Goal: Task Accomplishment & Management: Complete application form

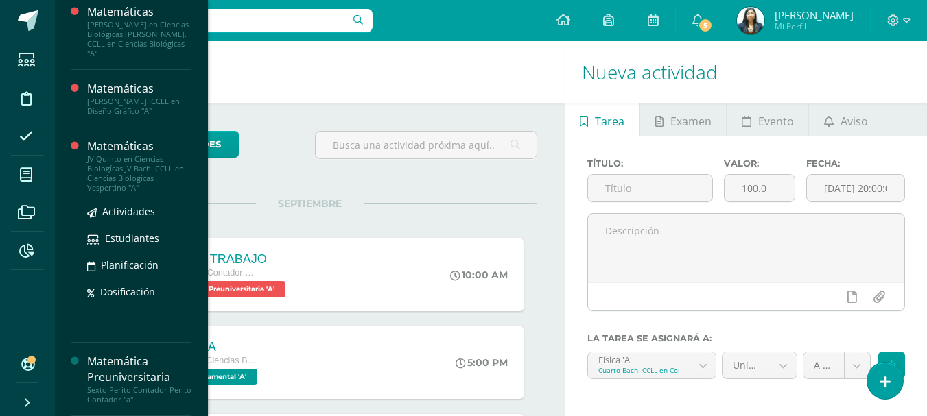
scroll to position [970, 0]
click at [134, 152] on div "Matemáticas" at bounding box center [139, 147] width 104 height 16
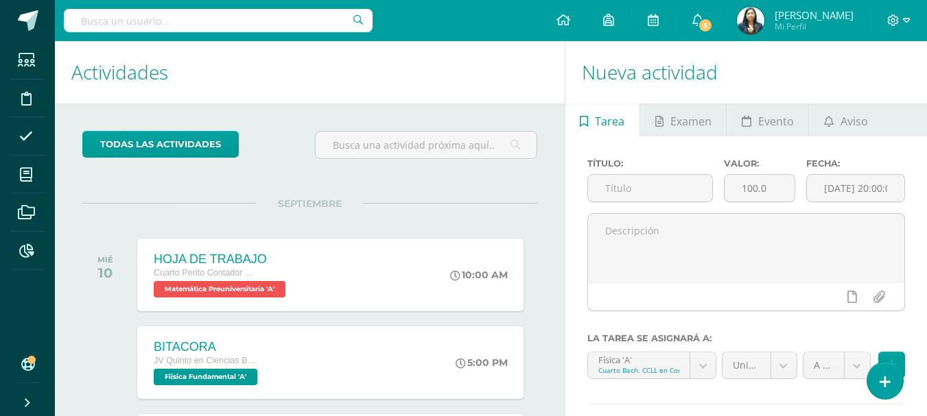
scroll to position [876, 0]
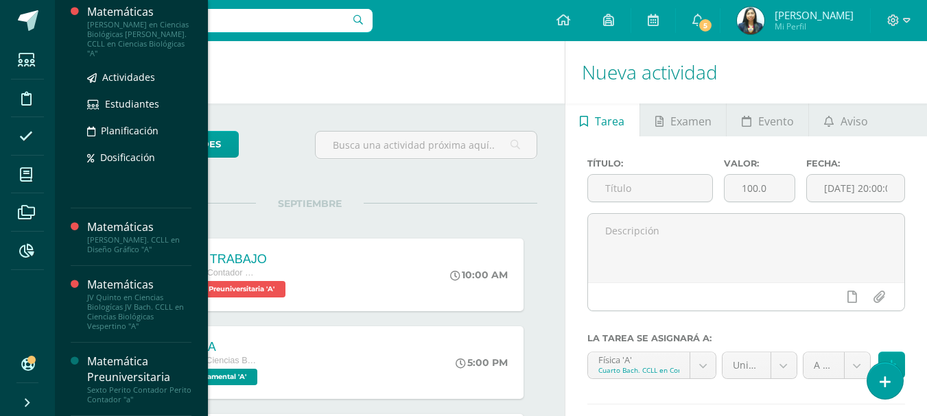
scroll to position [970, 0]
click at [145, 53] on div "[PERSON_NAME] en Ciencias Biológicas [PERSON_NAME]. CCLL en Ciencias Biológicas…" at bounding box center [139, 39] width 104 height 38
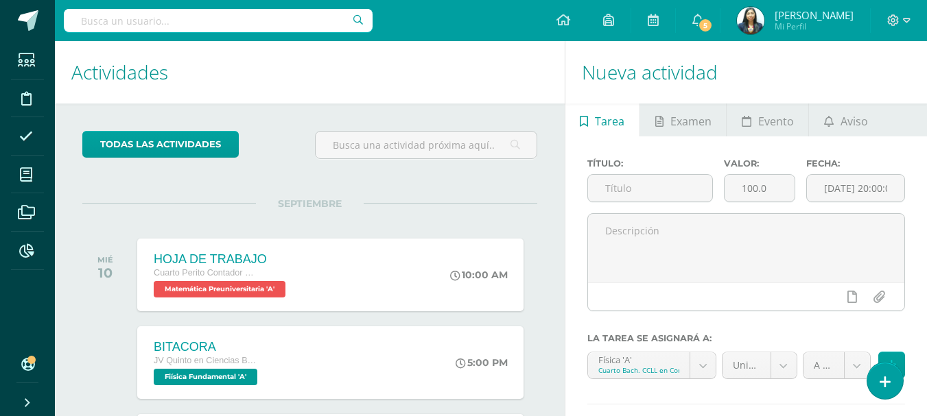
scroll to position [833, 0]
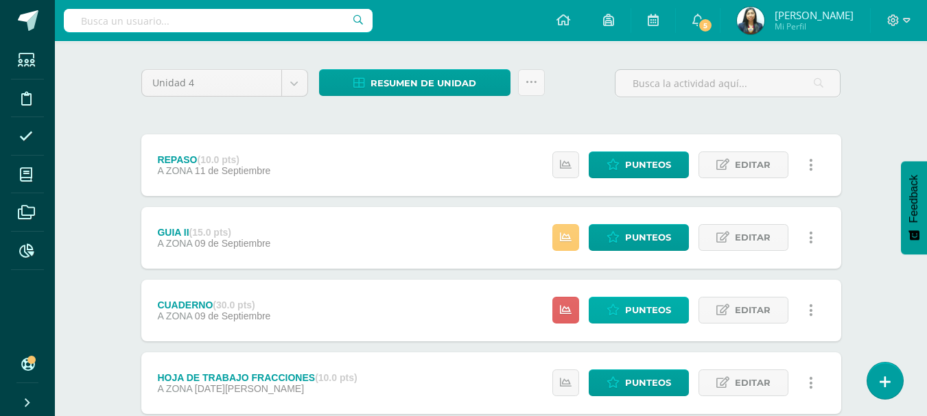
scroll to position [137, 0]
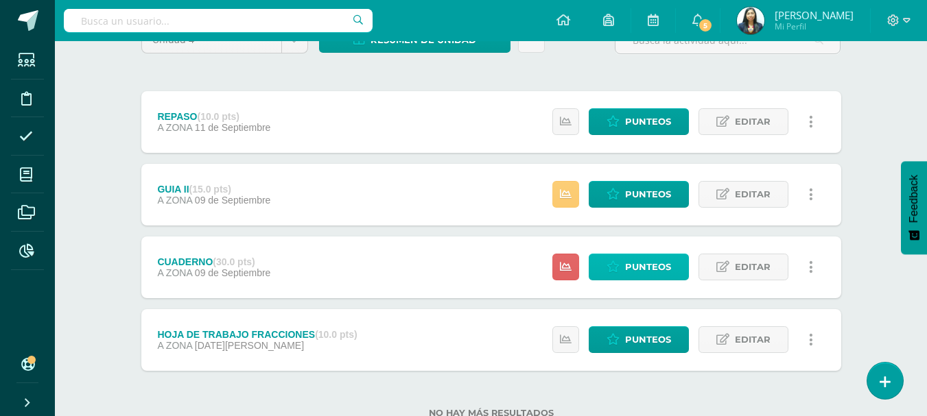
click at [638, 265] on span "Punteos" at bounding box center [648, 266] width 46 height 25
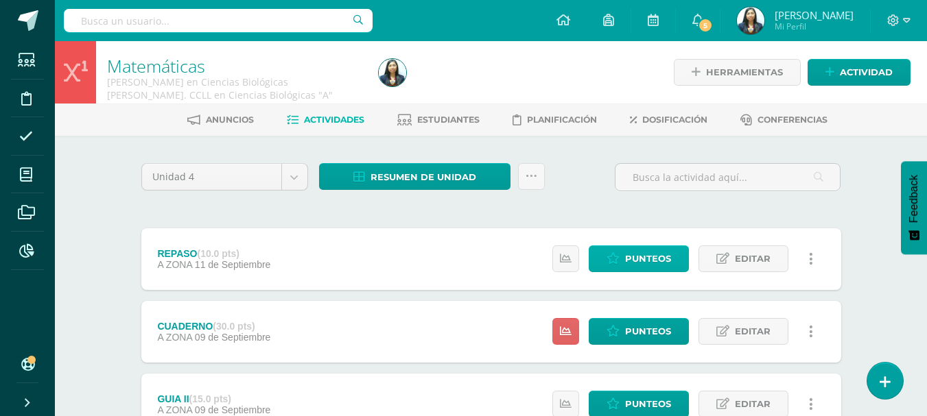
scroll to position [137, 0]
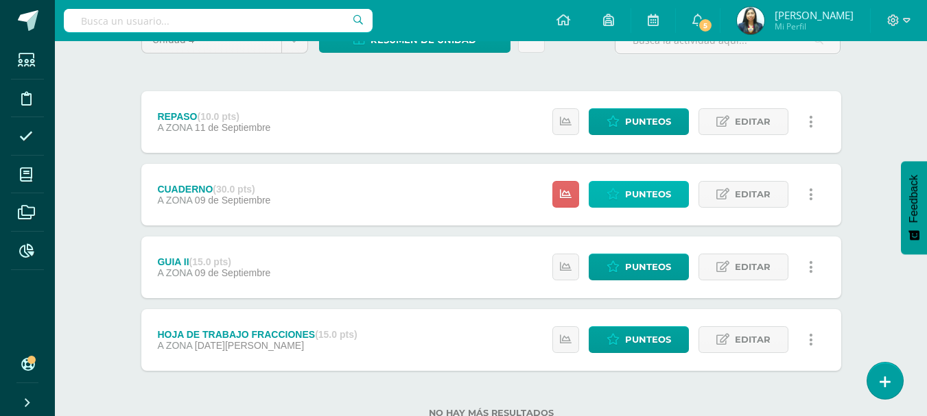
click at [672, 207] on link "Punteos" at bounding box center [638, 194] width 100 height 27
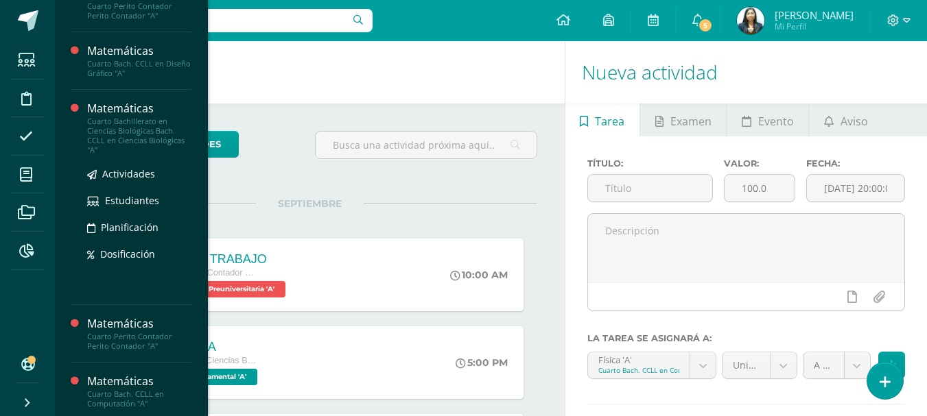
scroll to position [404, 0]
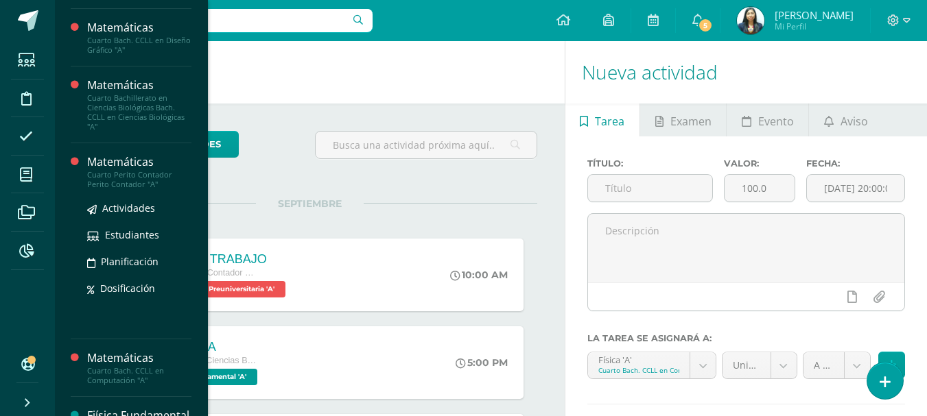
click at [136, 178] on div "Cuarto Perito Contador Perito Contador "A"" at bounding box center [139, 179] width 104 height 19
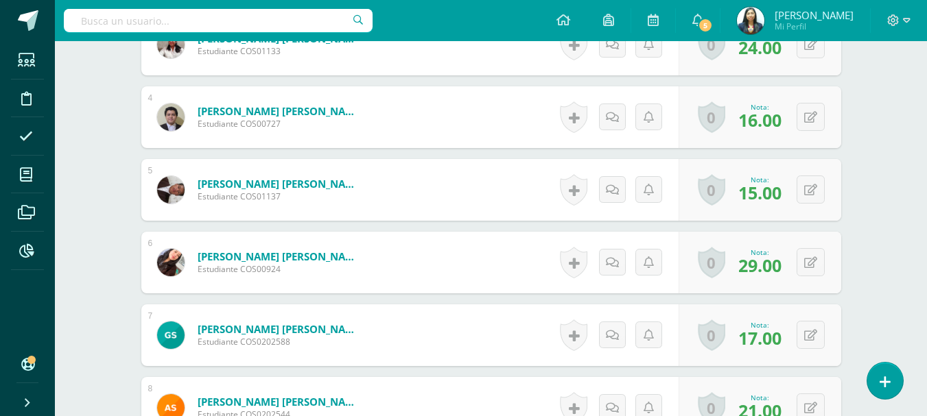
scroll to position [687, 0]
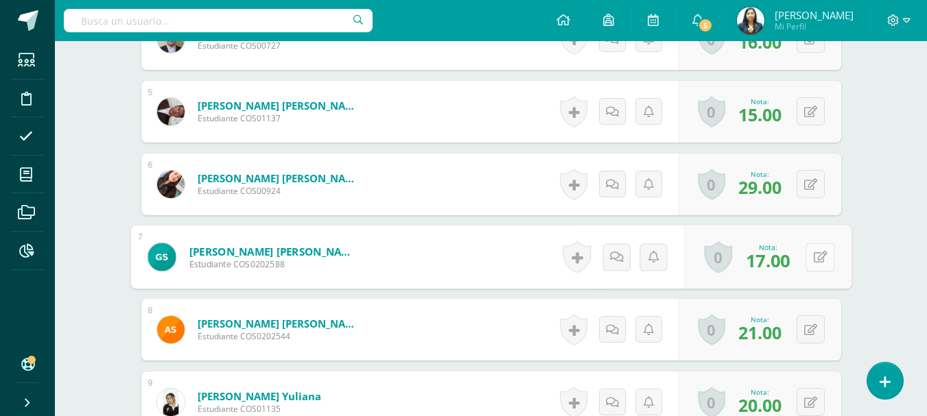
click at [805, 253] on button at bounding box center [819, 257] width 29 height 29
type input "22"
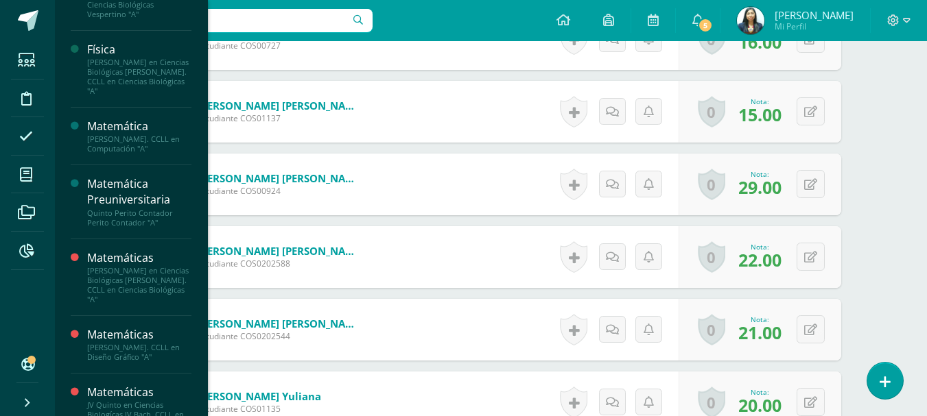
scroll to position [854, 0]
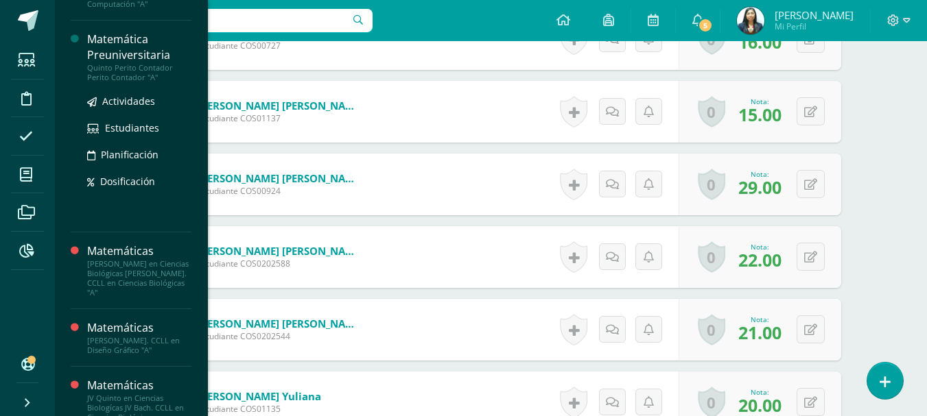
click at [123, 82] on div "Quinto Perito Contador Perito Contador "A"" at bounding box center [139, 72] width 104 height 19
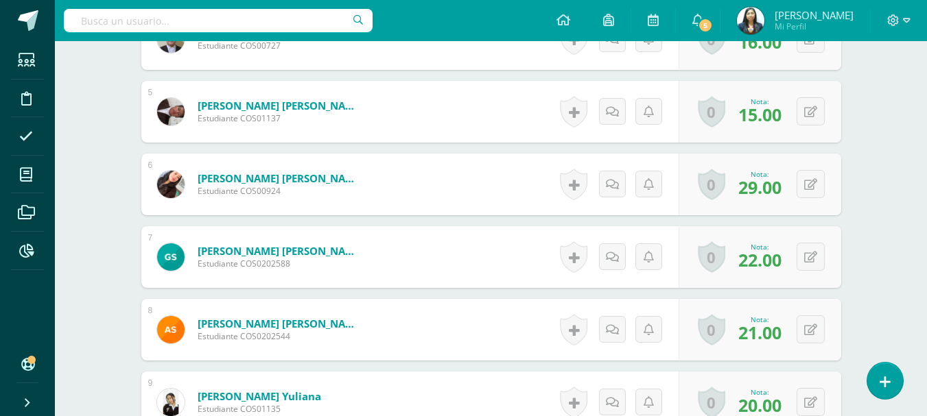
scroll to position [833, 0]
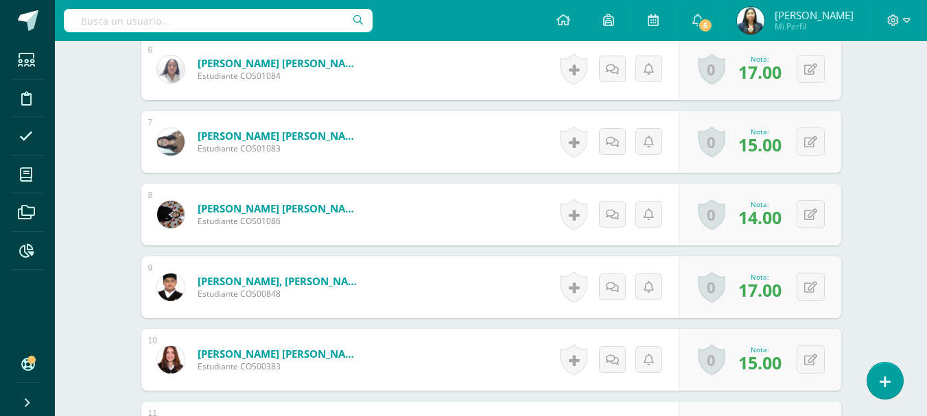
scroll to position [826, 0]
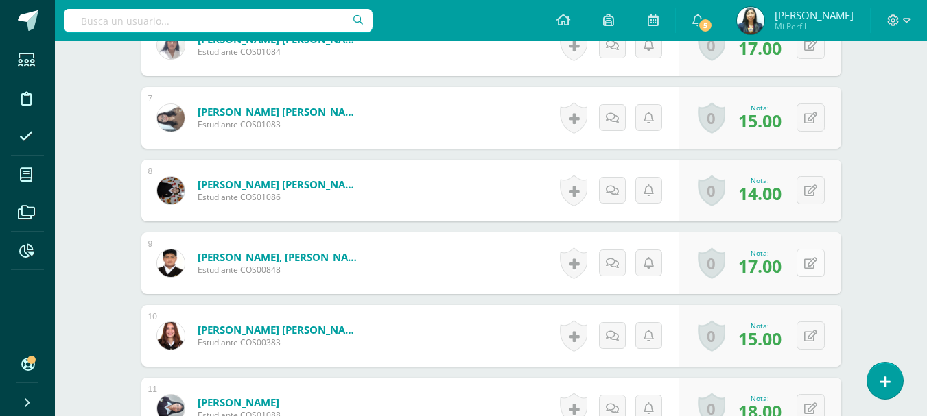
click at [799, 264] on div "0 Logros Logros obtenidos Aún no hay logros agregados Nota: 17.00" at bounding box center [759, 263] width 163 height 62
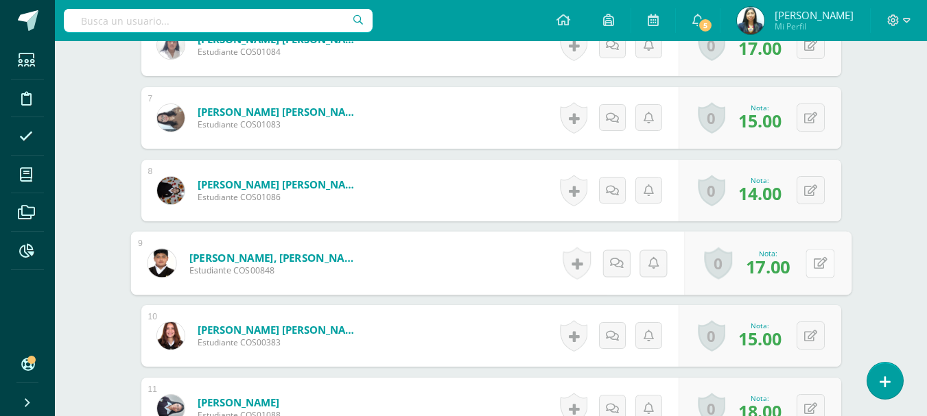
click at [823, 259] on icon at bounding box center [820, 263] width 14 height 12
type input "22"
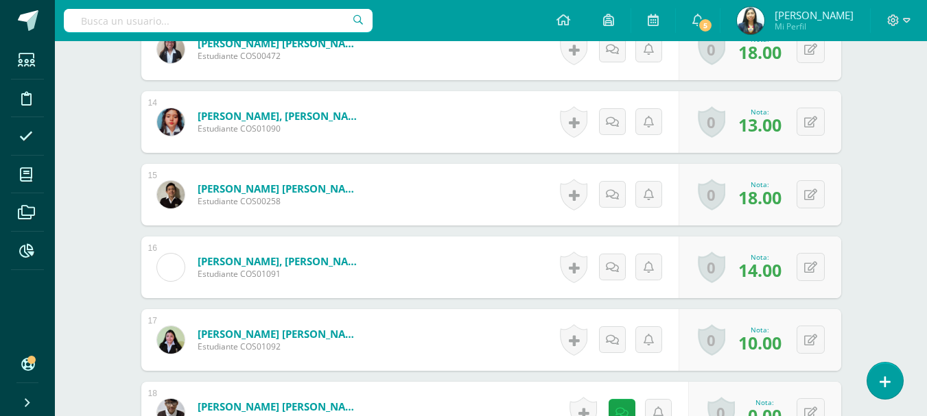
scroll to position [1374, 0]
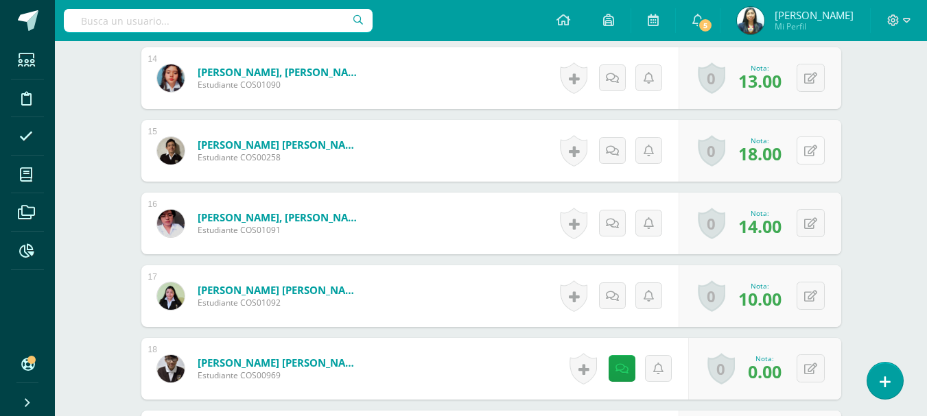
click at [818, 154] on button at bounding box center [810, 150] width 28 height 28
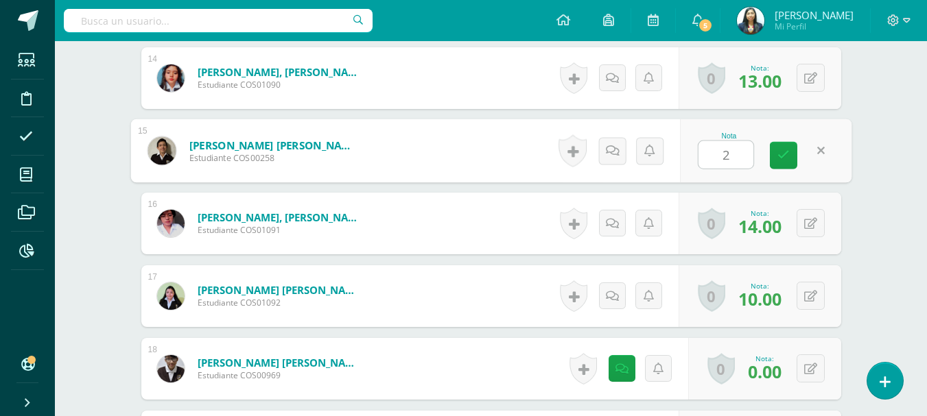
type input "23"
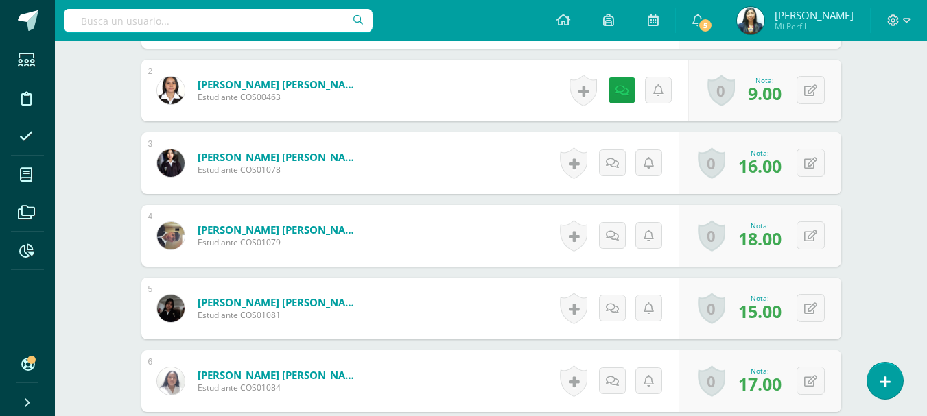
scroll to position [483, 0]
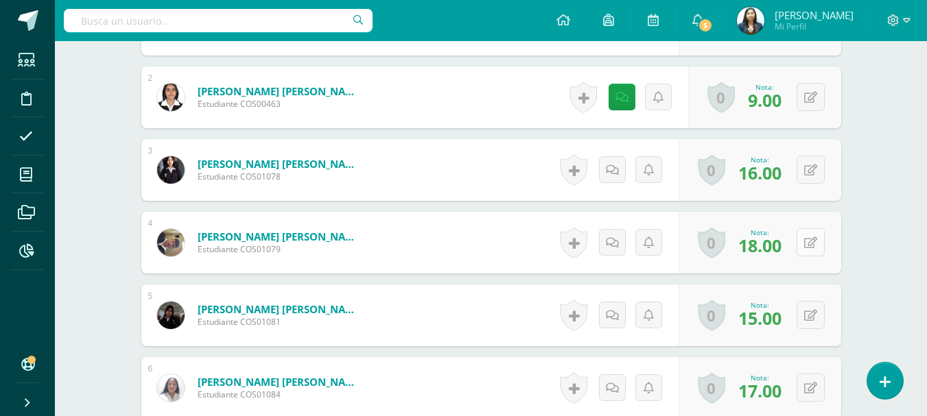
click at [803, 243] on div "0 Logros Logros obtenidos Aún no hay logros agregados Nota: 18.00" at bounding box center [759, 243] width 163 height 62
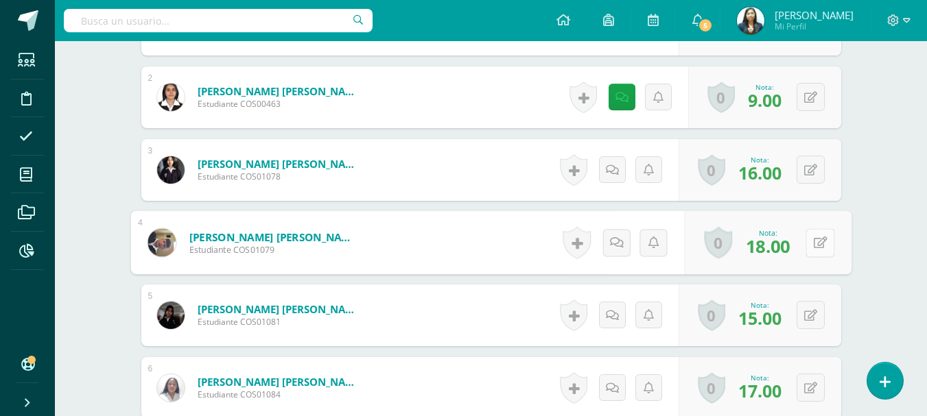
click at [811, 243] on button at bounding box center [819, 242] width 29 height 29
type input "23"
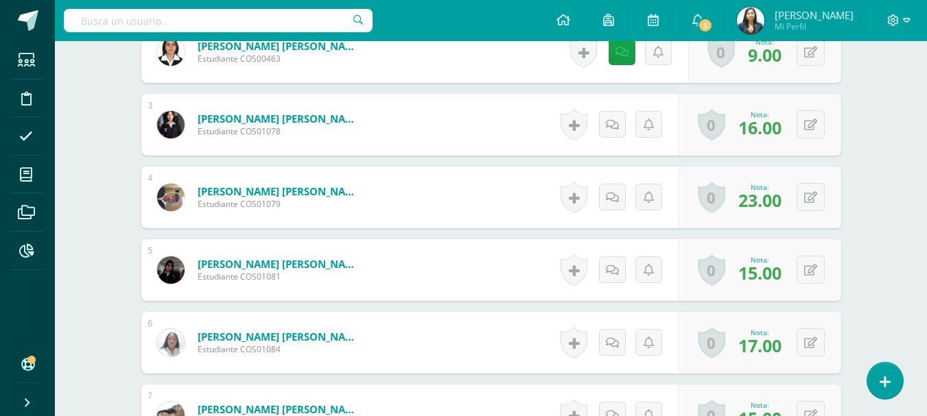
scroll to position [551, 0]
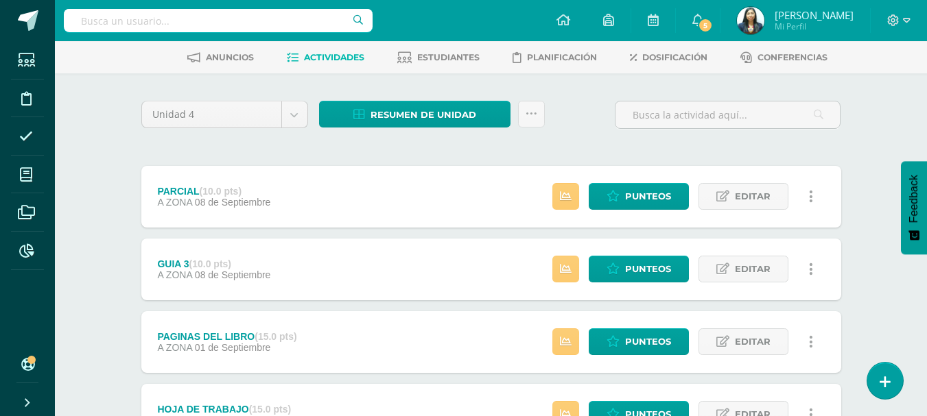
scroll to position [46, 0]
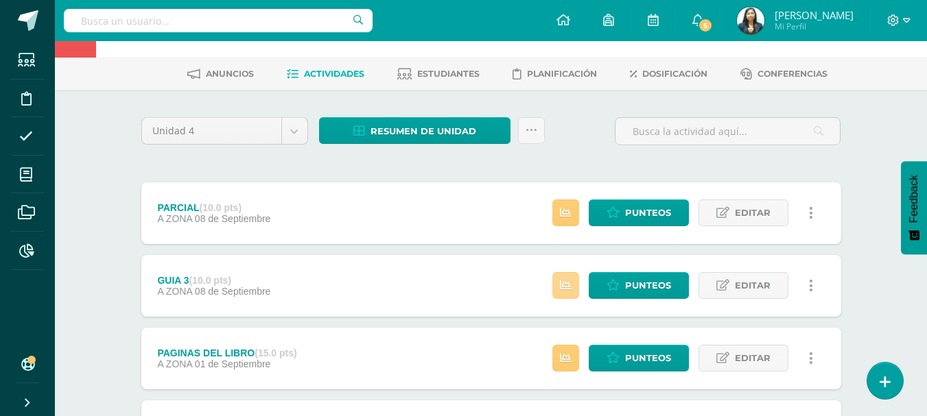
click at [559, 287] on link at bounding box center [565, 285] width 27 height 27
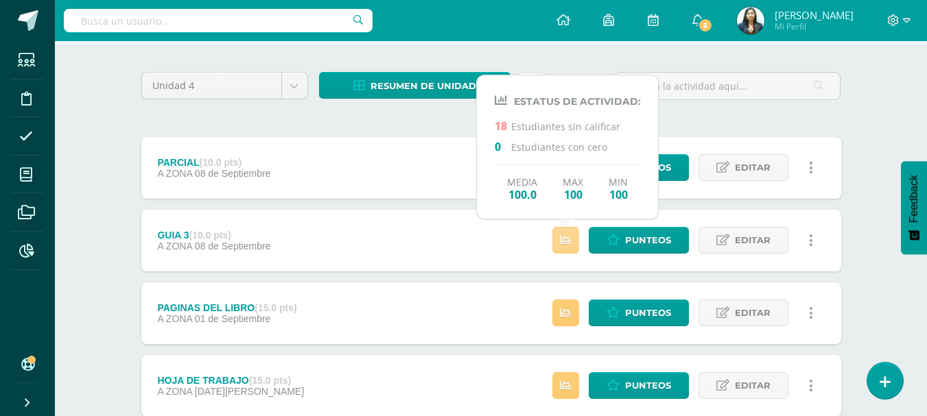
scroll to position [115, 0]
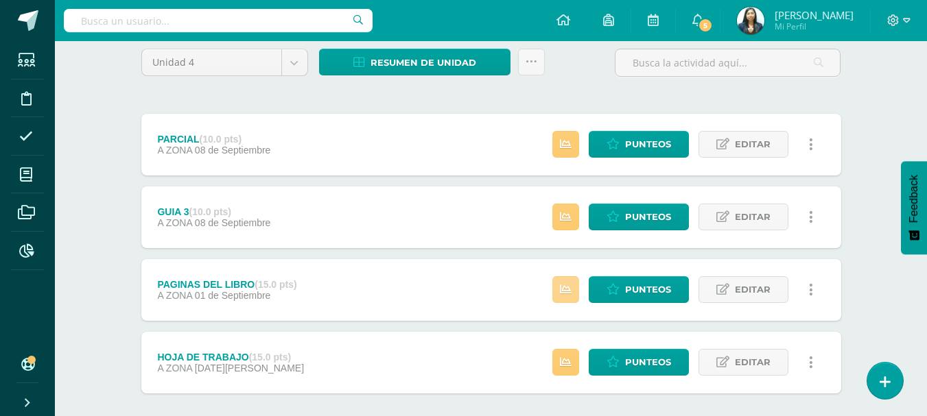
click at [566, 280] on link at bounding box center [565, 289] width 27 height 27
click at [557, 369] on link at bounding box center [565, 362] width 27 height 27
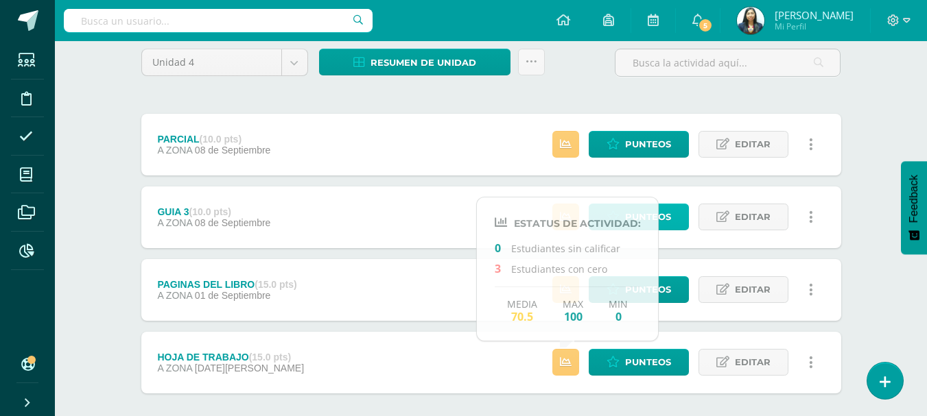
click at [679, 214] on link "Punteos" at bounding box center [638, 217] width 100 height 27
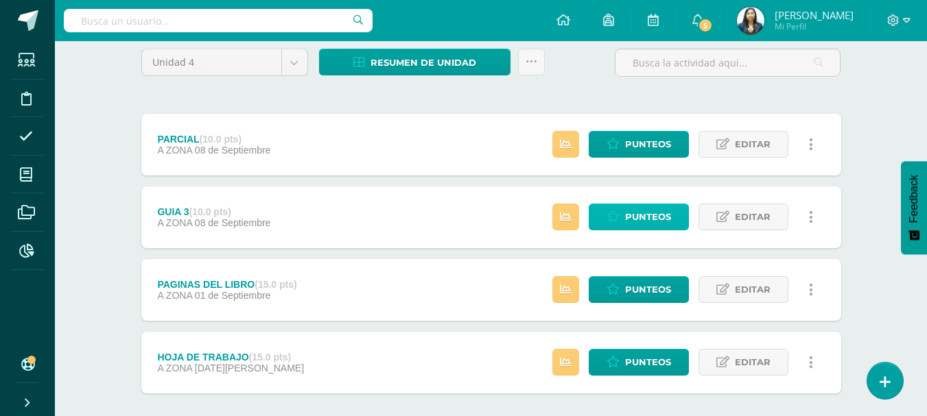
click at [679, 214] on link "Punteos" at bounding box center [638, 217] width 100 height 27
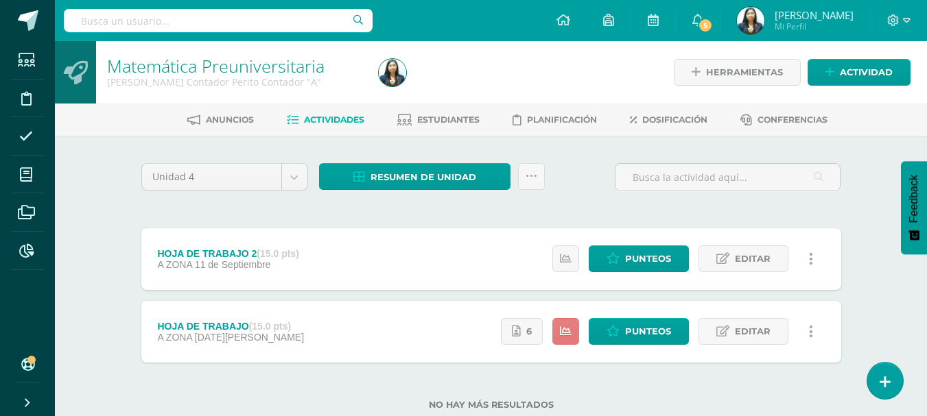
click at [559, 335] on link at bounding box center [565, 331] width 27 height 27
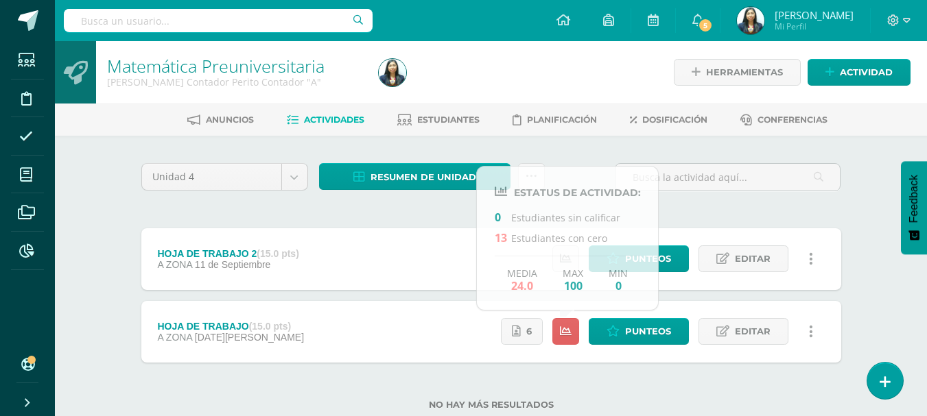
click at [577, 370] on div "No hay más resultados" at bounding box center [491, 395] width 700 height 64
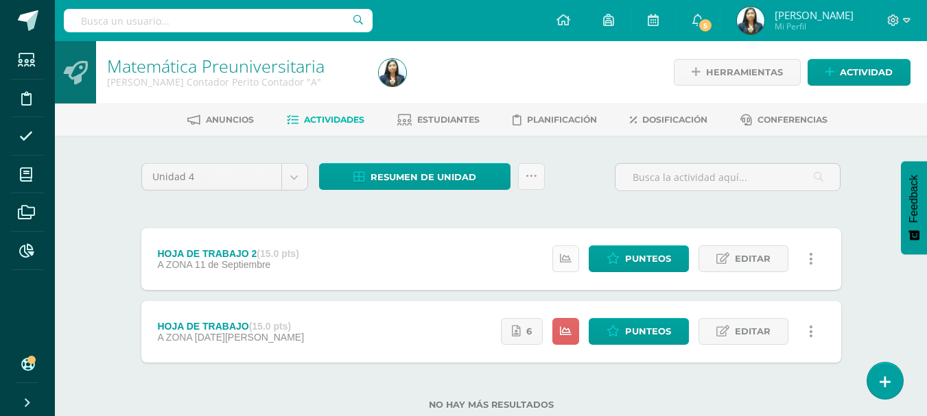
click at [569, 265] on icon at bounding box center [566, 259] width 12 height 12
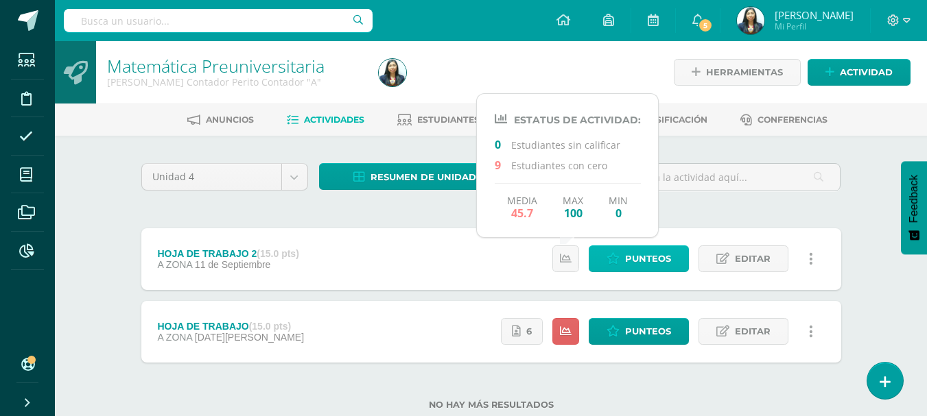
click at [606, 266] on link "Punteos" at bounding box center [638, 259] width 100 height 27
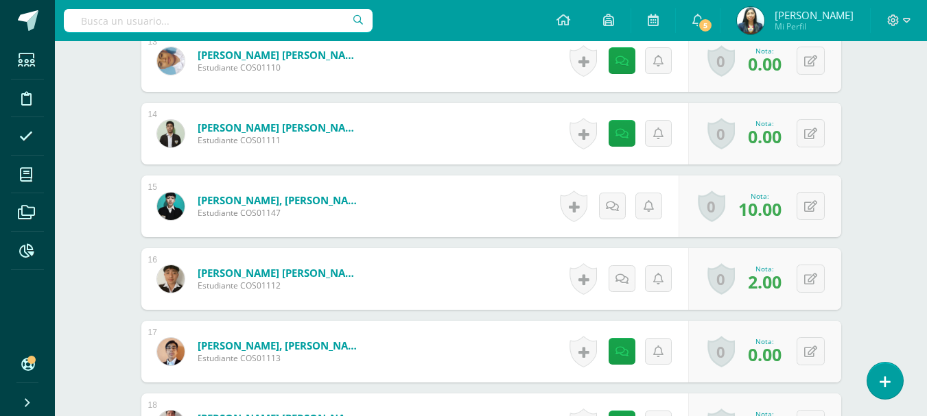
scroll to position [1592, 0]
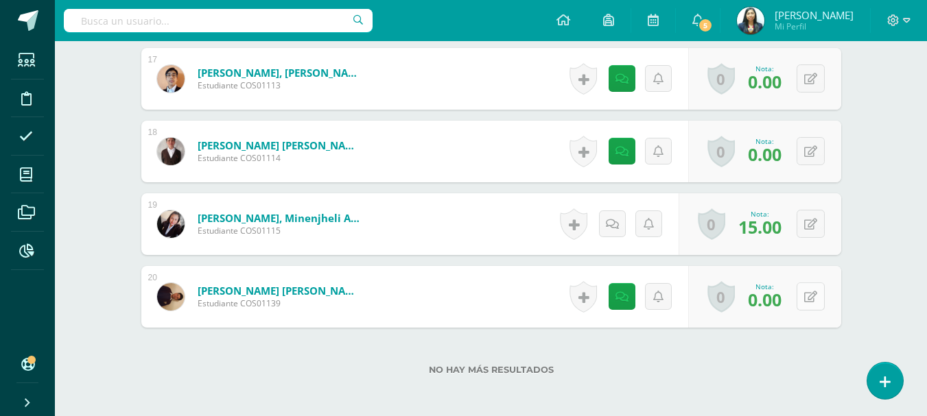
click at [813, 293] on icon at bounding box center [810, 297] width 13 height 12
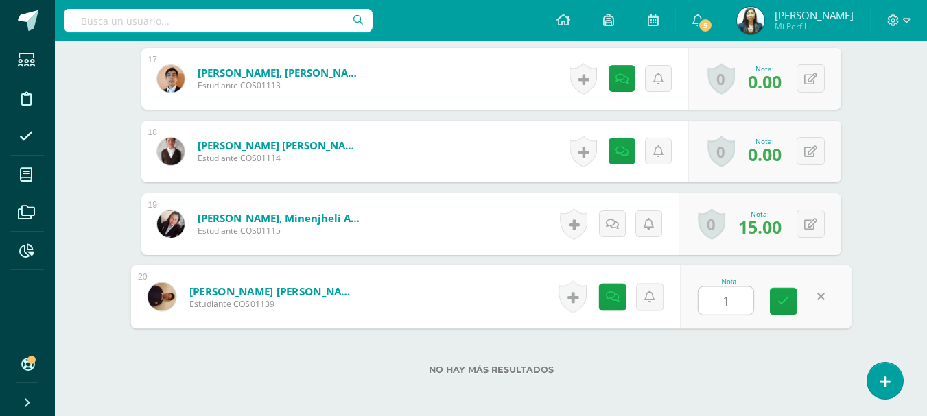
type input "10"
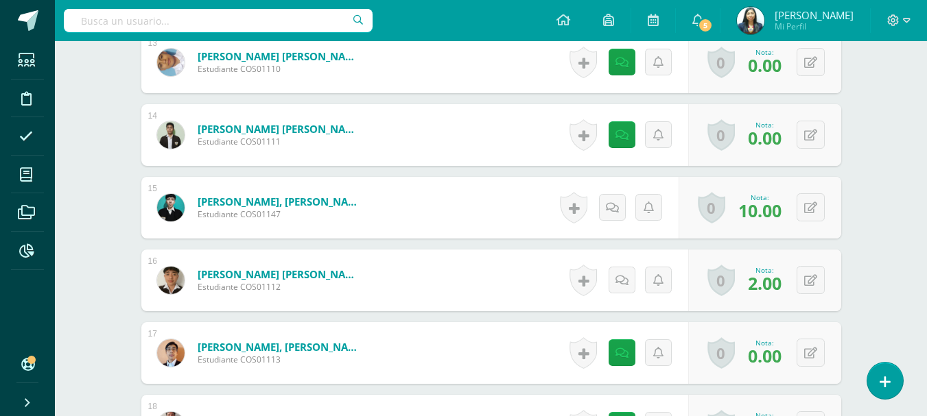
scroll to position [1249, 0]
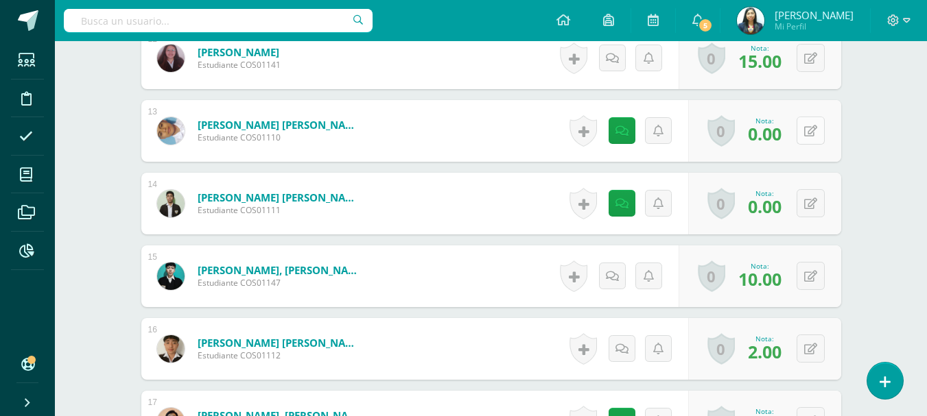
click at [802, 128] on div "0 Logros Logros obtenidos Aún no hay logros agregados Nota: 0.00" at bounding box center [764, 131] width 153 height 62
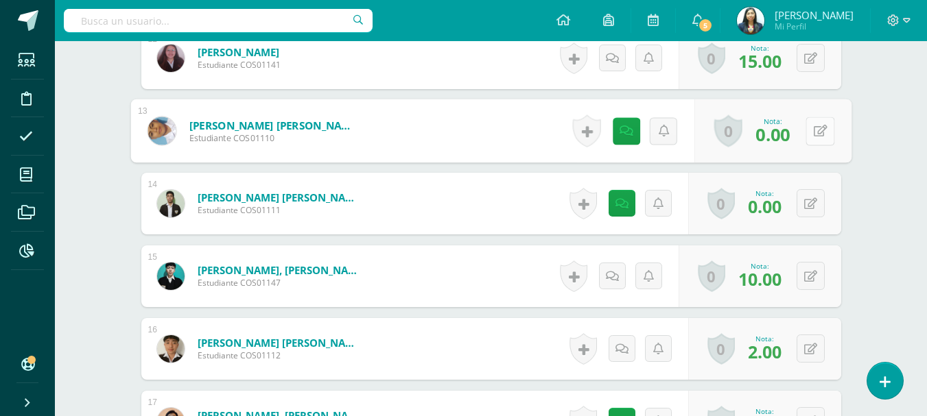
click at [820, 132] on icon at bounding box center [820, 131] width 14 height 12
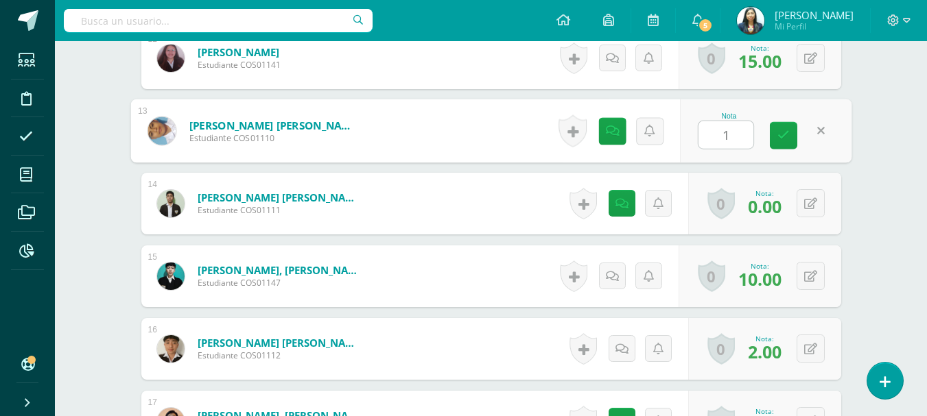
type input "10"
click at [611, 133] on icon at bounding box center [616, 131] width 14 height 12
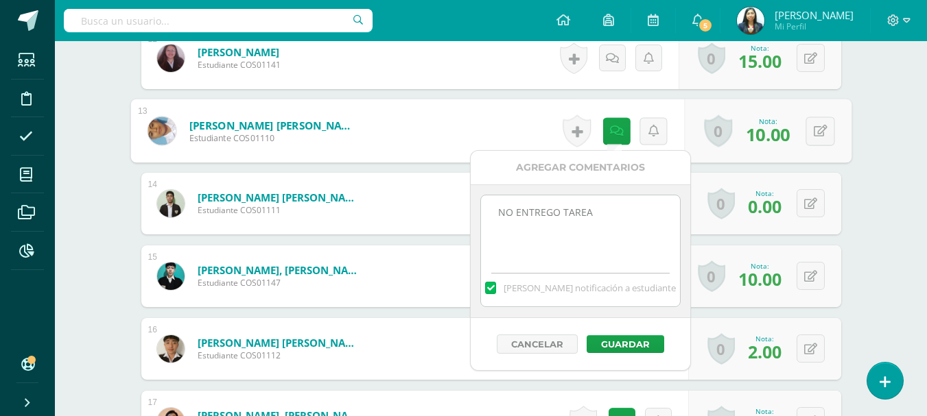
click at [623, 234] on textarea "NO ENTREGO TAREA" at bounding box center [580, 229] width 198 height 69
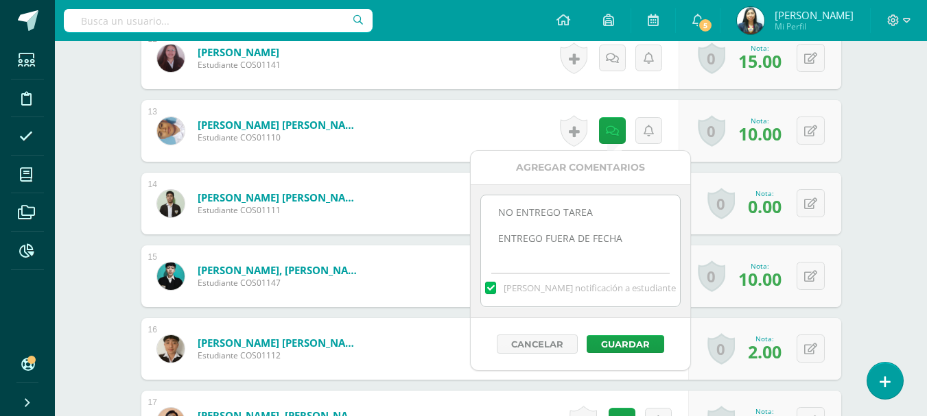
click at [494, 244] on textarea "NO ENTREGO TAREA" at bounding box center [580, 229] width 198 height 69
click at [542, 254] on textarea "NO ENTREGO TAREA" at bounding box center [580, 229] width 198 height 69
click at [632, 235] on textarea "NO ENTREGO TAREA" at bounding box center [580, 229] width 198 height 69
drag, startPoint x: 640, startPoint y: 256, endPoint x: 492, endPoint y: 237, distance: 149.4
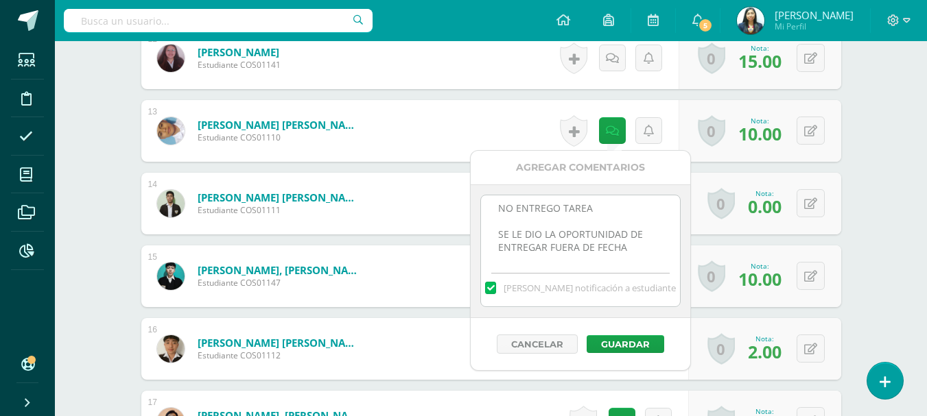
click at [492, 237] on textarea "NO ENTREGO TAREA" at bounding box center [580, 229] width 198 height 69
click at [634, 258] on textarea "NO ENTREGO TAREA" at bounding box center [580, 229] width 198 height 69
type textarea "NO ENTREGO TAREA SE LE DIO LA OPORTUNIDAD DE ENTREGAR FUERA DE FECHA"
click at [628, 347] on button "Guardar" at bounding box center [624, 344] width 77 height 18
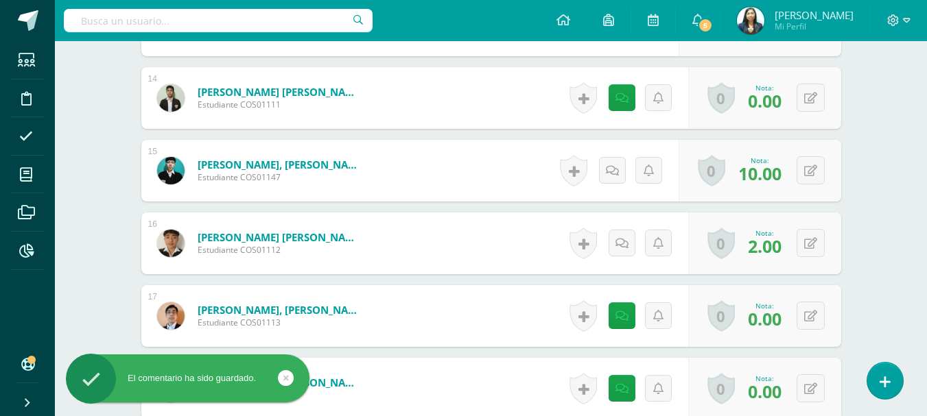
scroll to position [1660, 0]
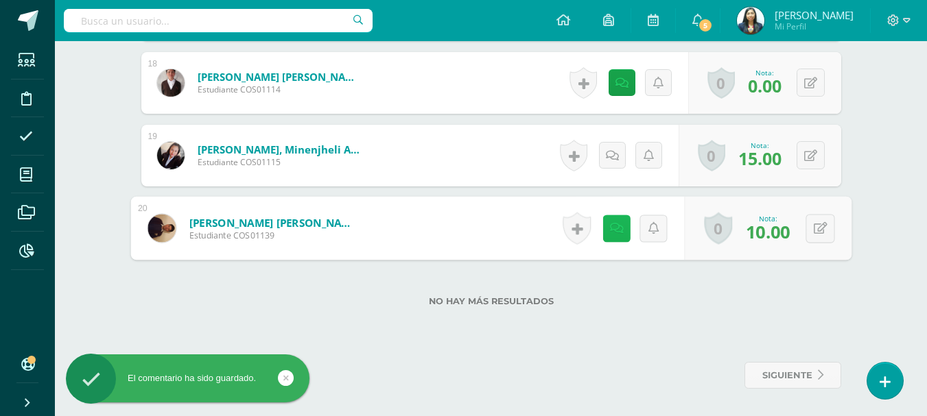
click at [618, 224] on link at bounding box center [615, 228] width 27 height 27
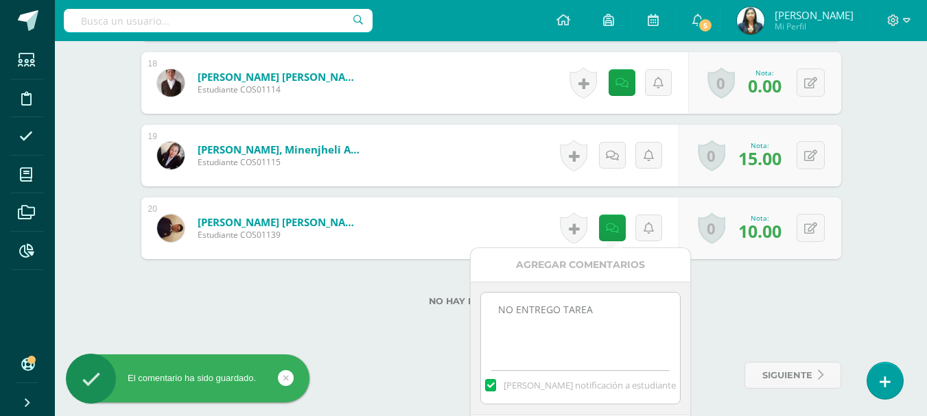
click at [588, 341] on textarea "NO ENTREGO TAREA" at bounding box center [580, 327] width 198 height 69
paste textarea "SE LE DIO LA OPORTUNIDAD DE ENTREGAR FUERA DE FECHA"
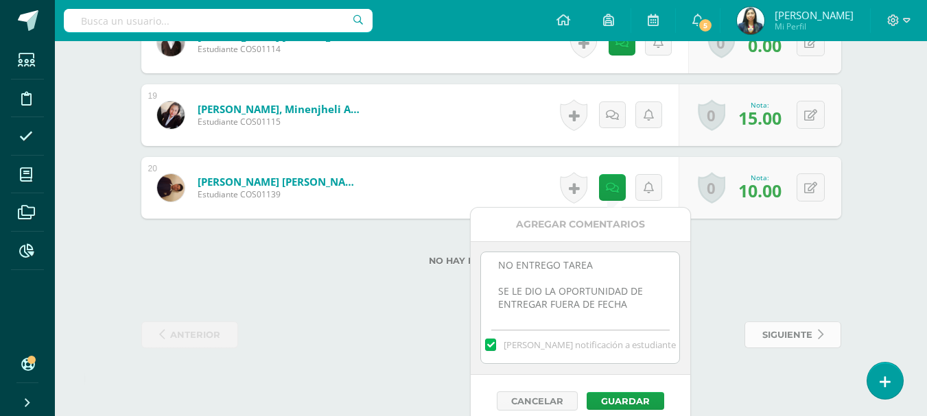
scroll to position [1713, 0]
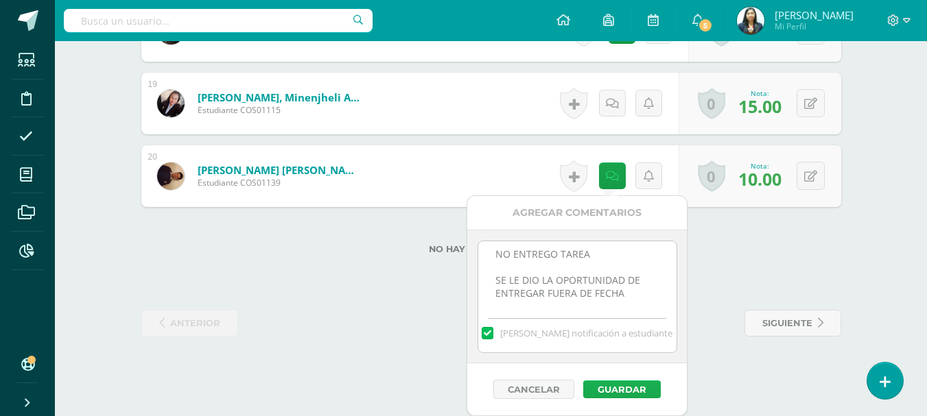
type textarea "NO ENTREGO TAREA SE LE DIO LA OPORTUNIDAD DE ENTREGAR FUERA DE FECHA"
click at [622, 387] on button "Guardar" at bounding box center [621, 390] width 77 height 18
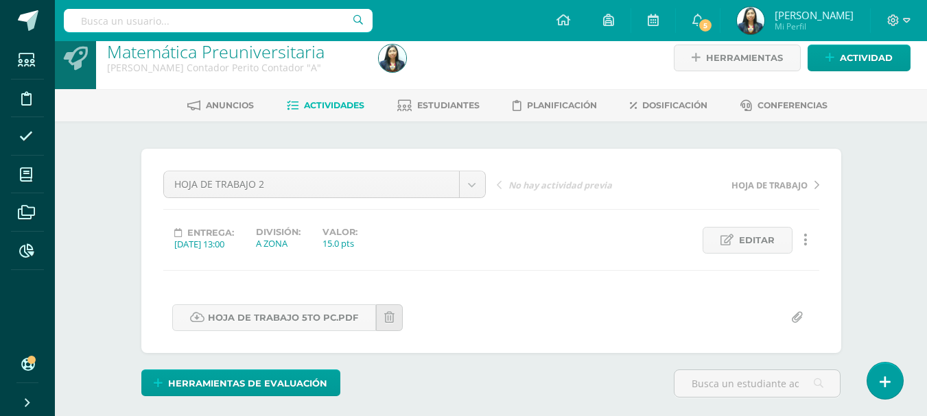
scroll to position [0, 0]
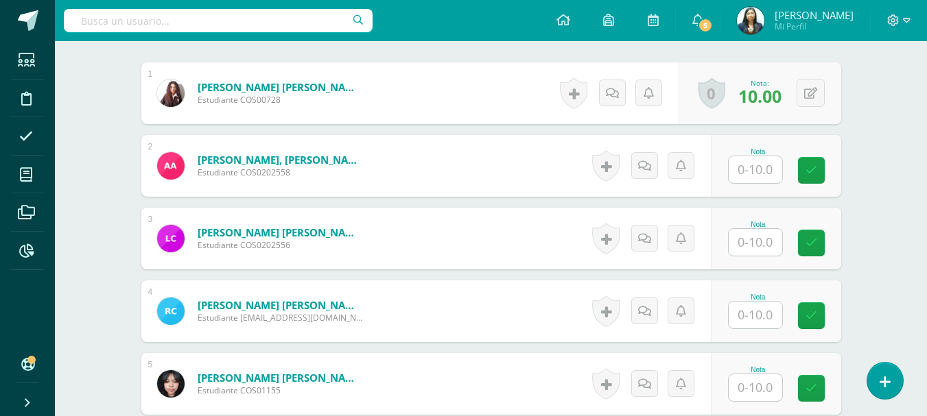
scroll to position [366, 0]
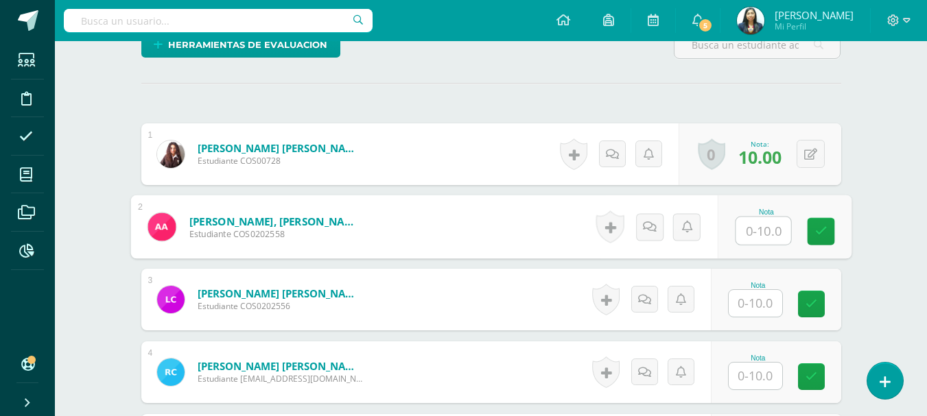
click at [765, 238] on input "text" at bounding box center [762, 230] width 55 height 27
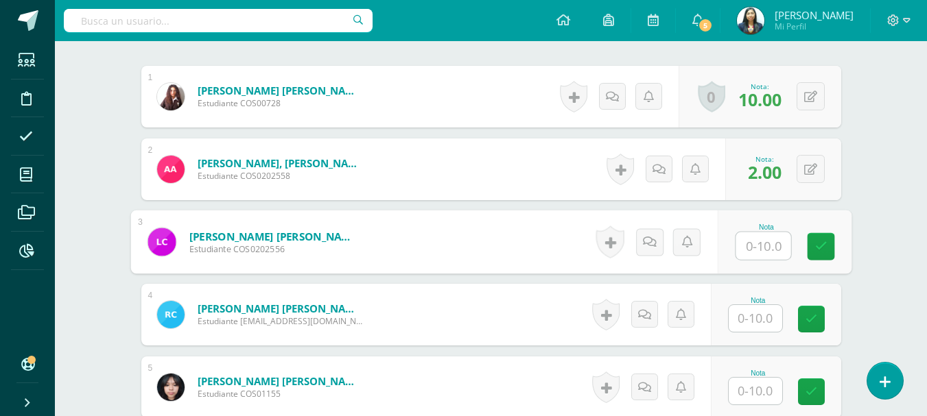
scroll to position [435, 0]
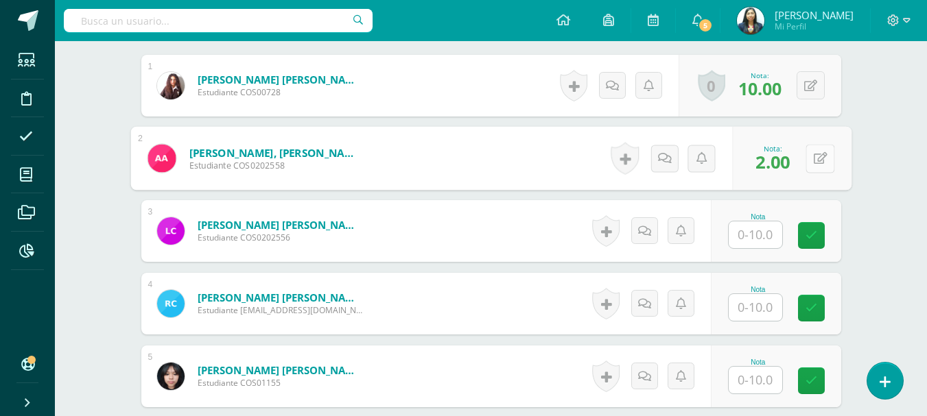
click at [804, 153] on div "0 Logros Logros obtenidos Aún no hay logros agregados Nota: 2.00" at bounding box center [791, 159] width 119 height 64
click at [829, 149] on button at bounding box center [819, 158] width 29 height 29
type input "8"
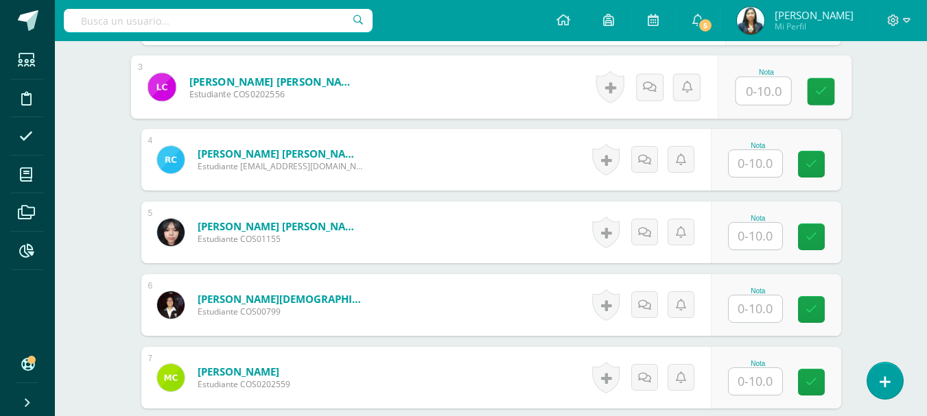
scroll to position [572, 0]
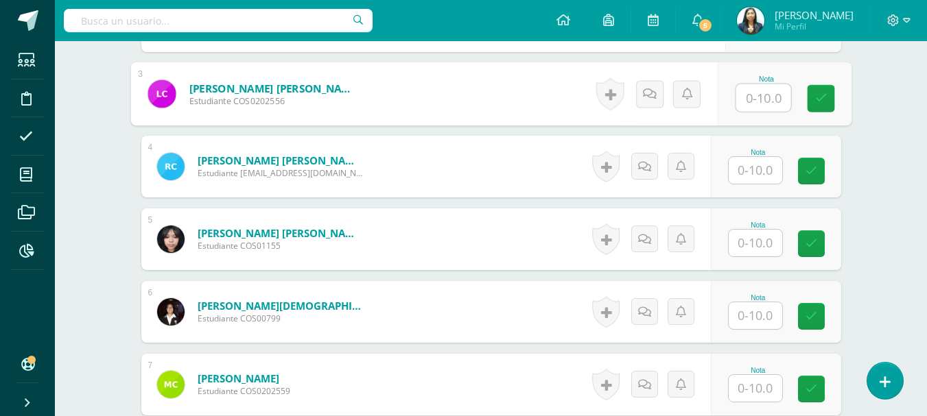
click at [735, 317] on input "text" at bounding box center [754, 315] width 53 height 27
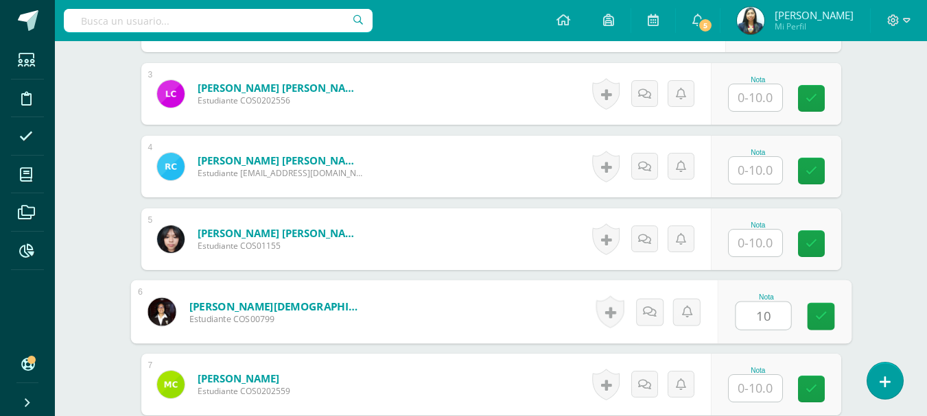
type input "10"
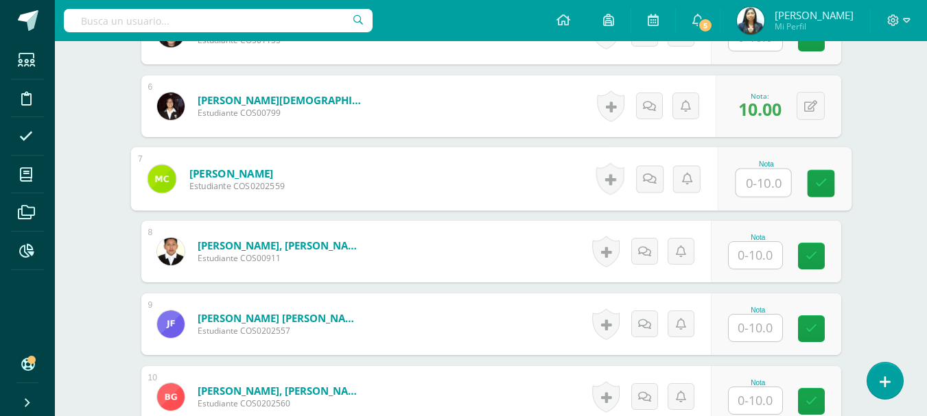
scroll to position [846, 0]
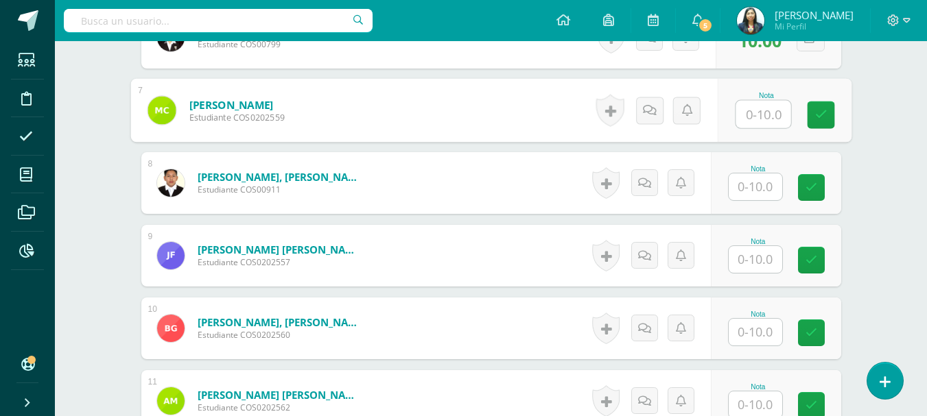
click at [761, 261] on input "text" at bounding box center [754, 259] width 53 height 27
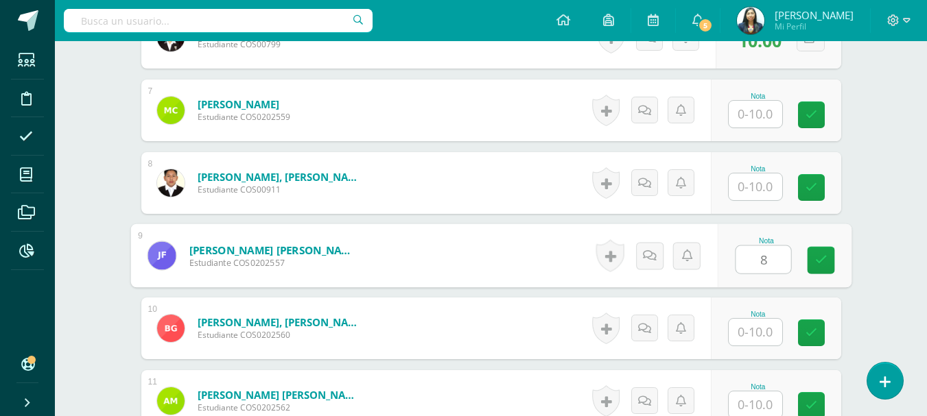
type input "8"
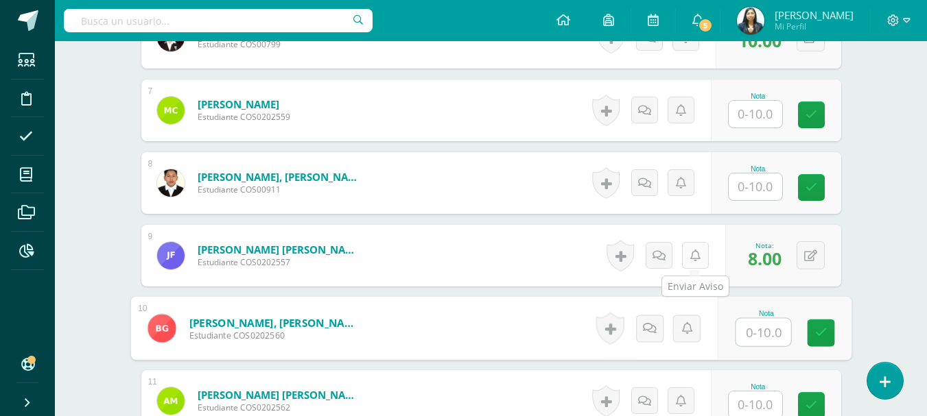
scroll to position [709, 0]
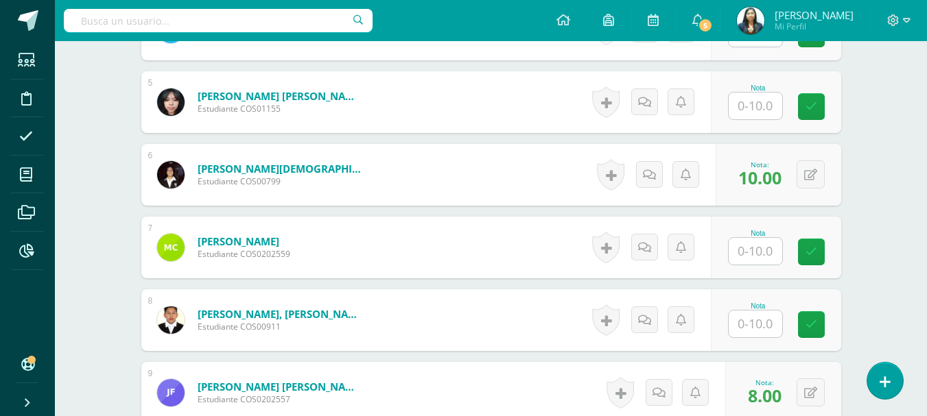
click at [752, 104] on input "text" at bounding box center [754, 106] width 53 height 27
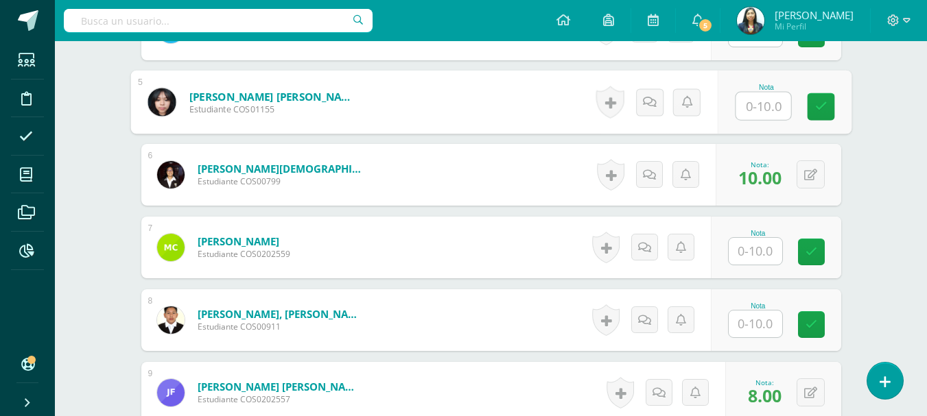
type input "7"
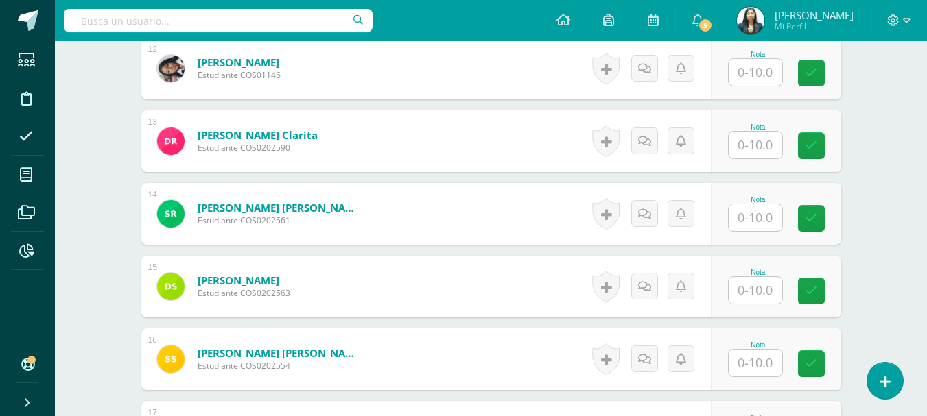
scroll to position [1258, 0]
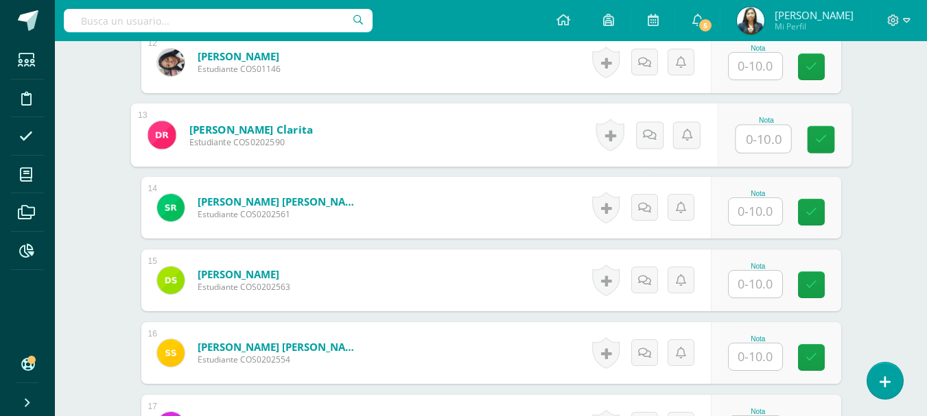
click at [759, 141] on input "text" at bounding box center [762, 139] width 55 height 27
type input "8"
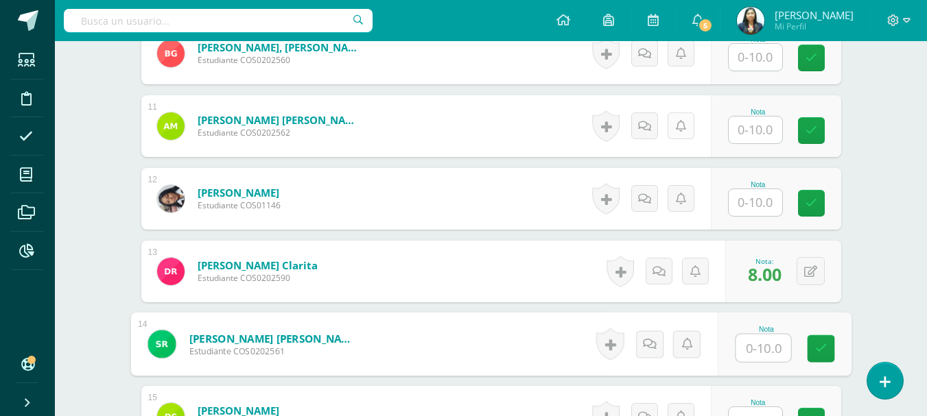
scroll to position [1121, 0]
click at [757, 182] on div "Nota" at bounding box center [758, 186] width 60 height 8
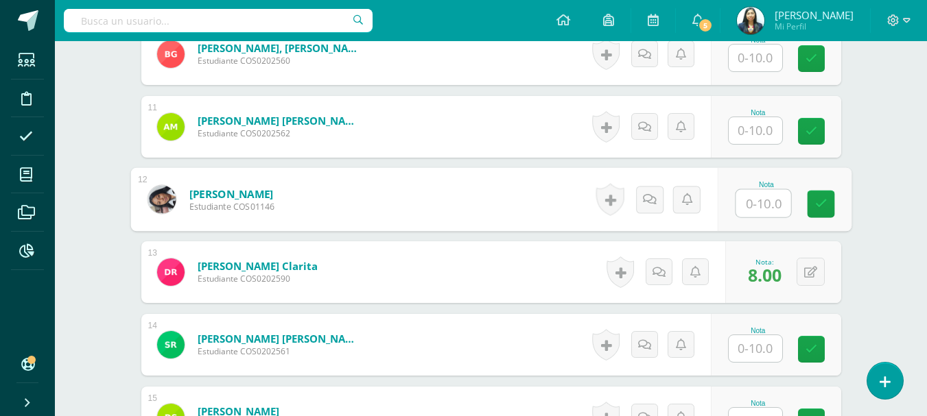
click at [765, 198] on input "text" at bounding box center [762, 203] width 55 height 27
type input "8"
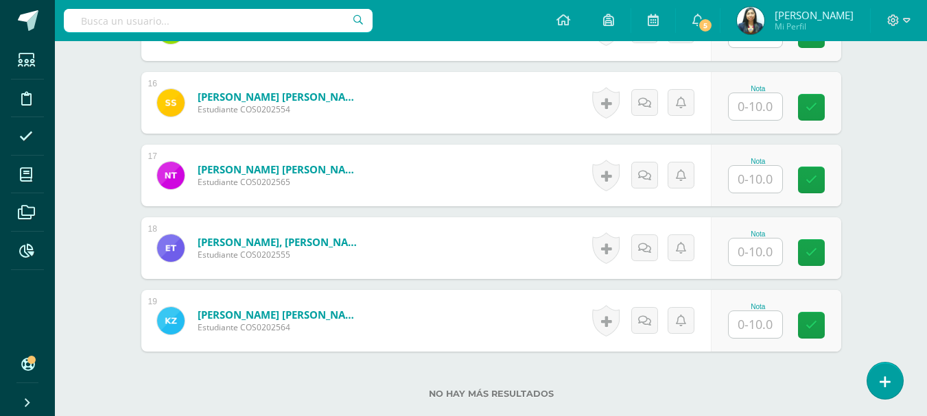
scroll to position [1532, 0]
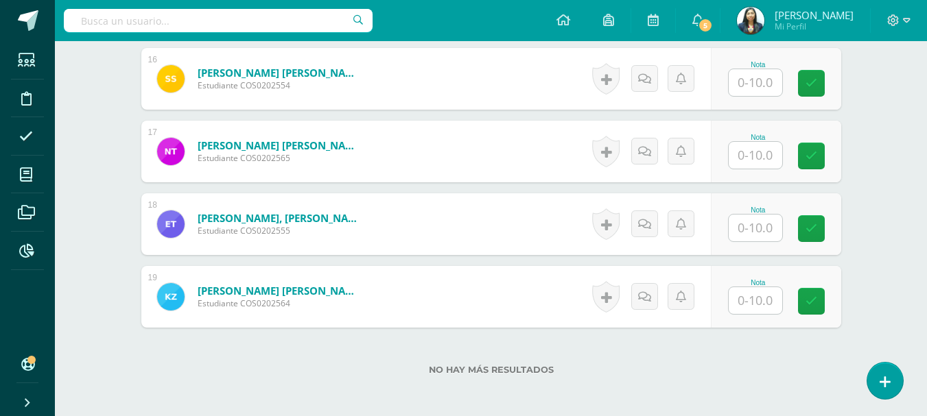
click at [746, 311] on input "text" at bounding box center [754, 300] width 53 height 27
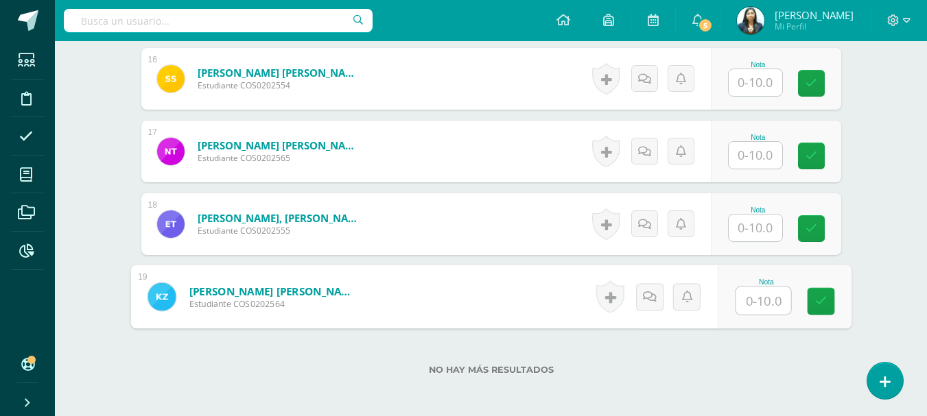
type input "5"
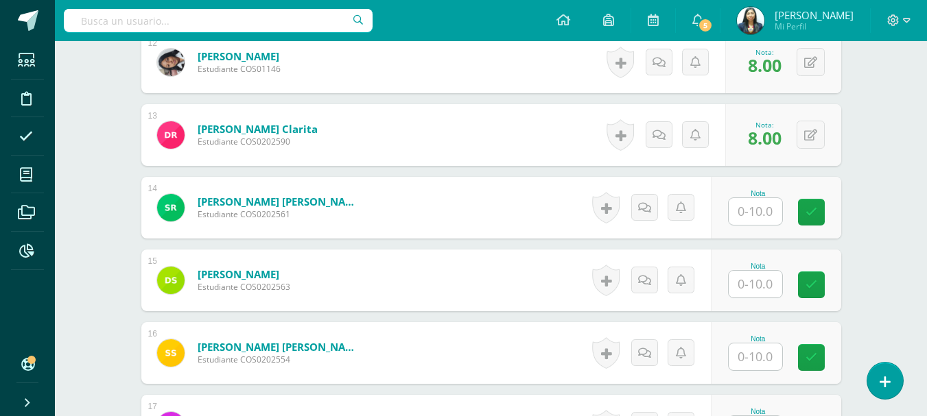
scroll to position [1326, 0]
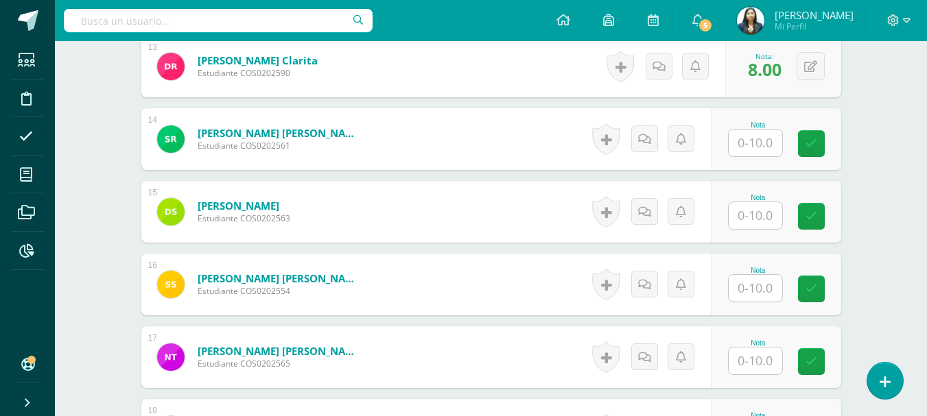
click at [760, 224] on input "text" at bounding box center [754, 215] width 53 height 27
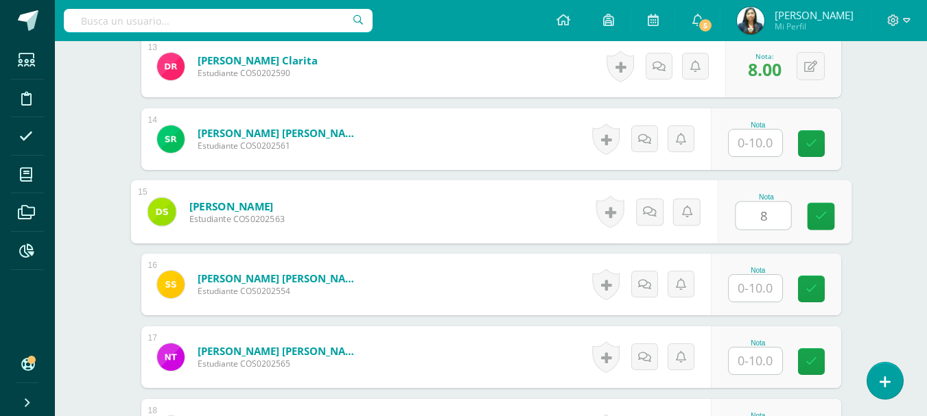
type input "8"
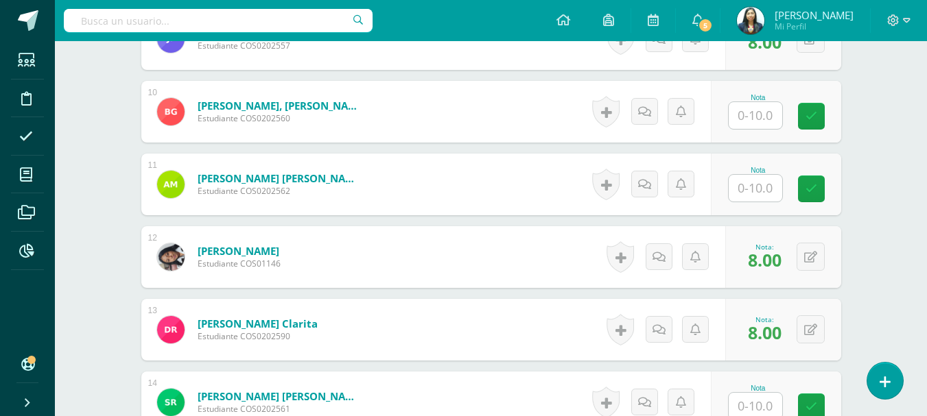
scroll to position [983, 0]
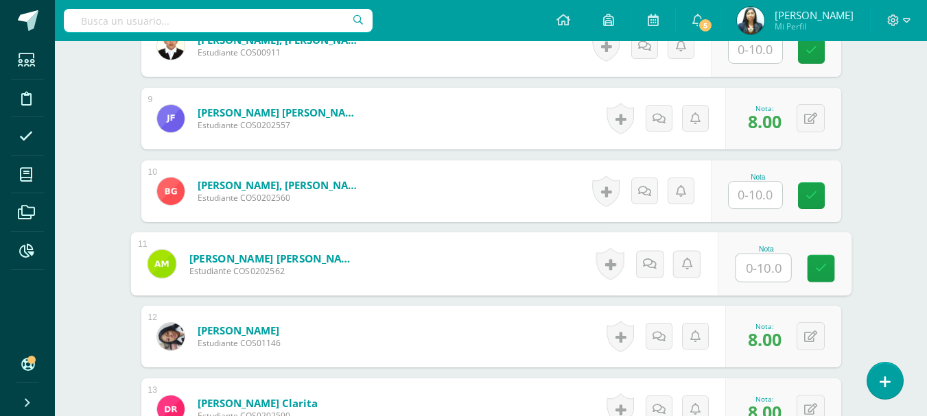
click at [734, 260] on div "Nota" at bounding box center [784, 264] width 134 height 64
type input "8"
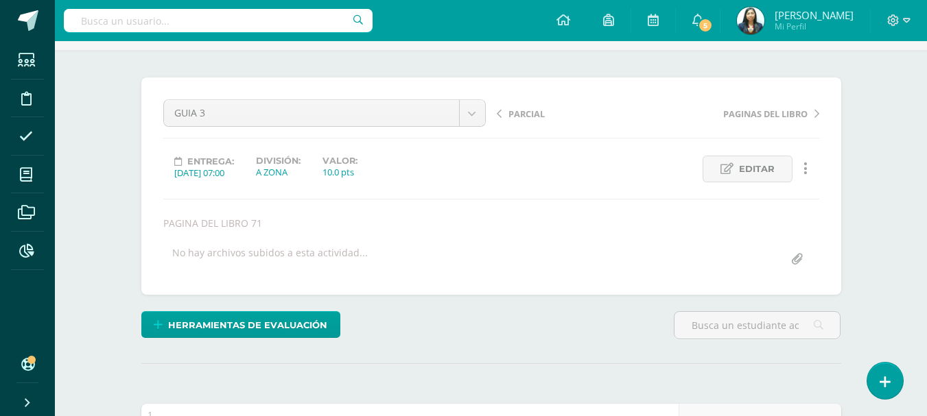
scroll to position [0, 0]
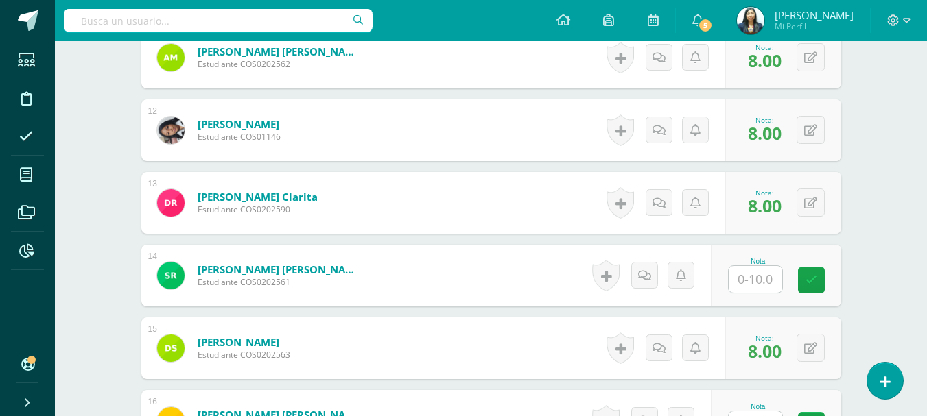
scroll to position [1166, 0]
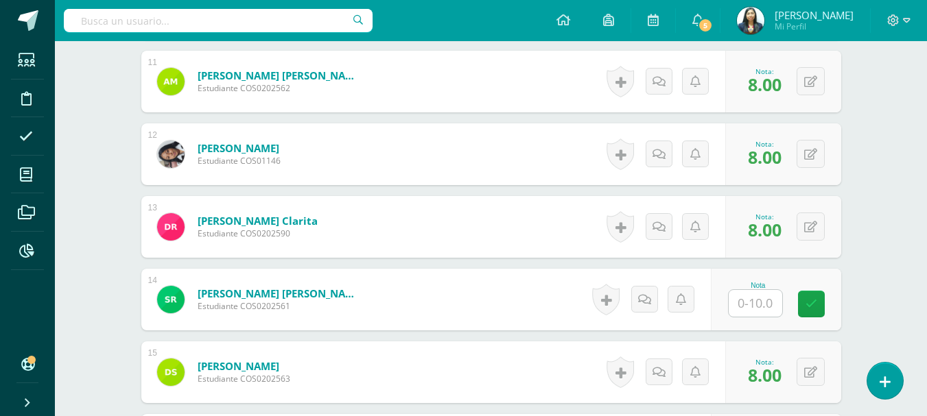
click at [771, 309] on input "text" at bounding box center [754, 303] width 53 height 27
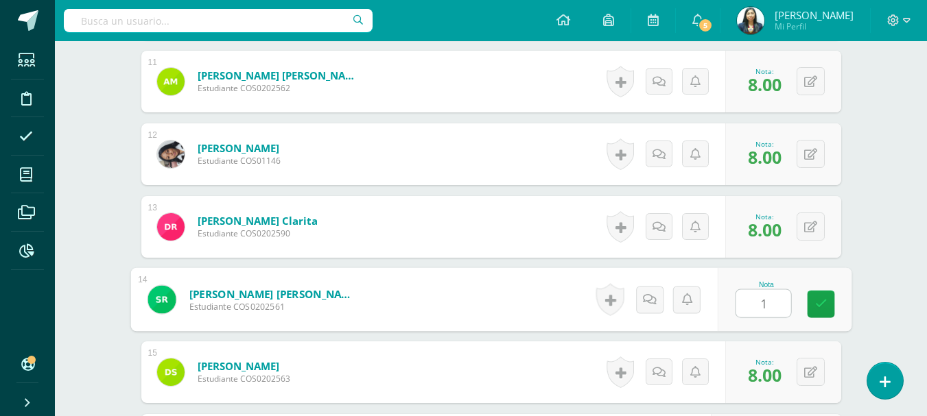
type input "10"
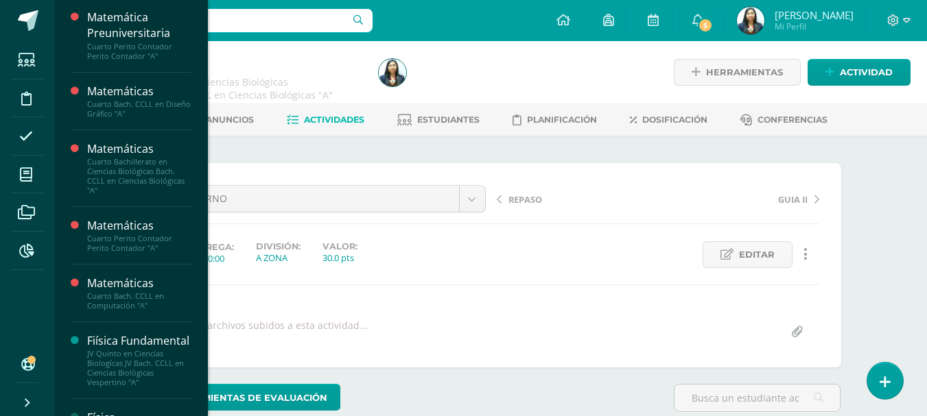
scroll to position [547, 0]
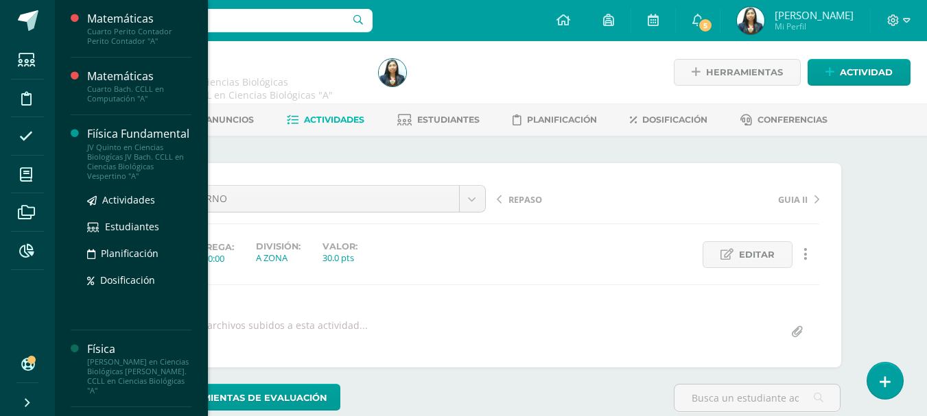
click at [120, 169] on div "JV Quinto en Ciencias Biologícas JV Bach. CCLL en Ciencias Biológicas Vespertin…" at bounding box center [139, 162] width 104 height 38
click at [121, 168] on div "JV Quinto en Ciencias Biologícas JV Bach. CCLL en Ciencias Biológicas Vespertin…" at bounding box center [139, 162] width 104 height 38
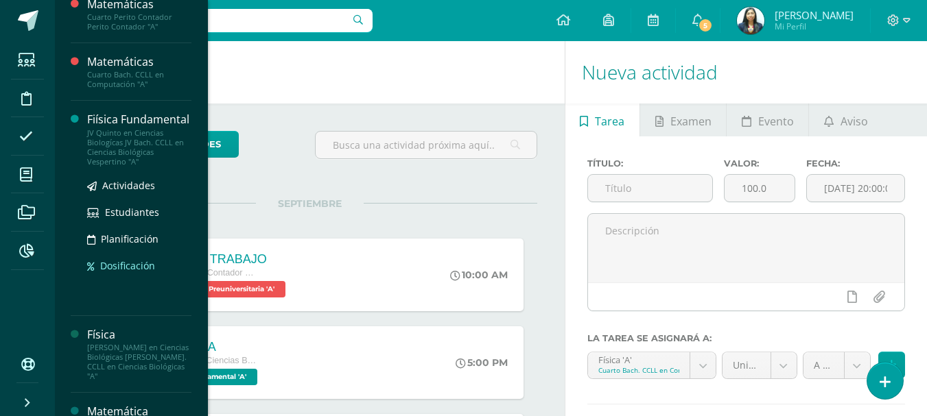
scroll to position [767, 0]
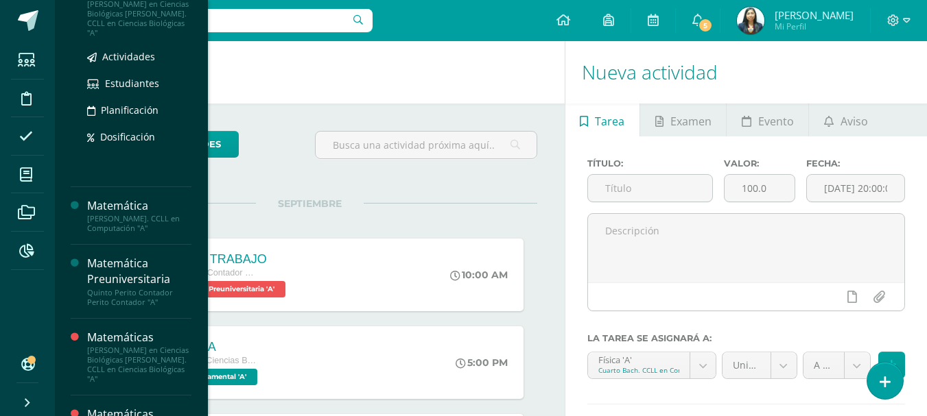
click at [122, 23] on div "[PERSON_NAME] en Ciencias Biológicas [PERSON_NAME]. CCLL en Ciencias Biológicas…" at bounding box center [139, 18] width 104 height 38
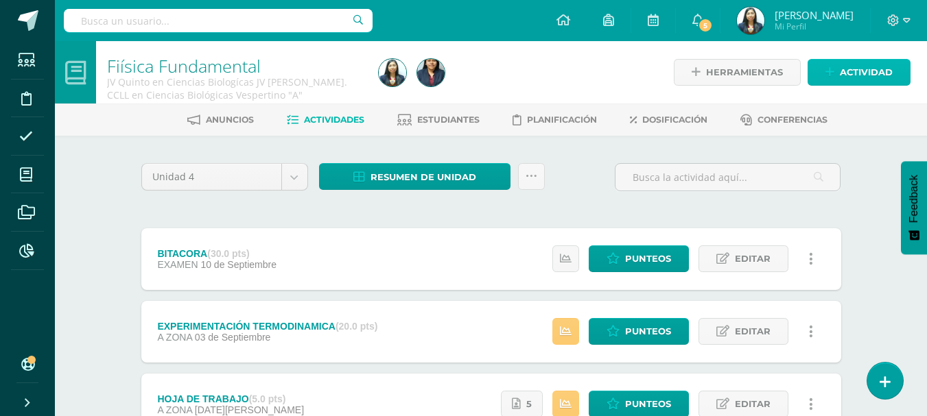
click at [875, 68] on span "Actividad" at bounding box center [865, 72] width 53 height 25
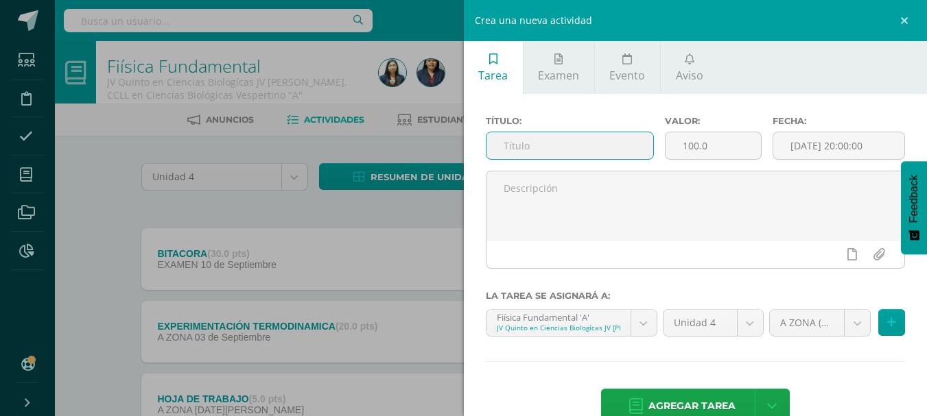
click at [625, 157] on input "text" at bounding box center [569, 145] width 167 height 27
type input "CUADERNO"
click at [691, 139] on input "100.0" at bounding box center [712, 145] width 95 height 27
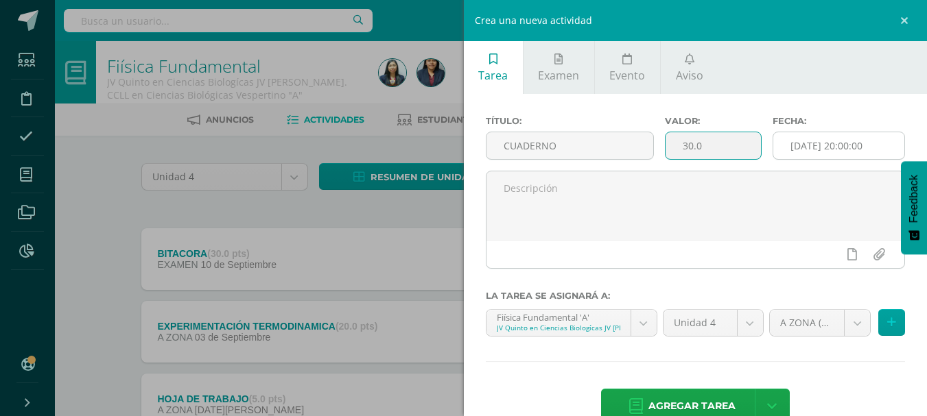
type input "30.0"
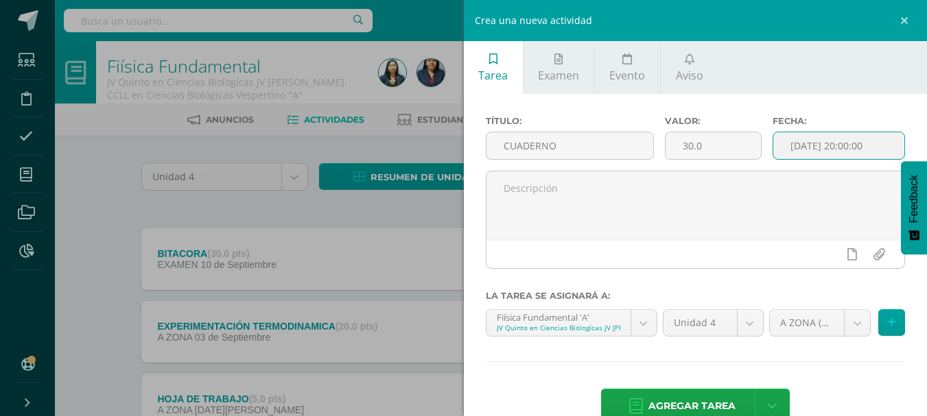
click at [828, 137] on input "[DATE] 20:00:00" at bounding box center [838, 145] width 131 height 27
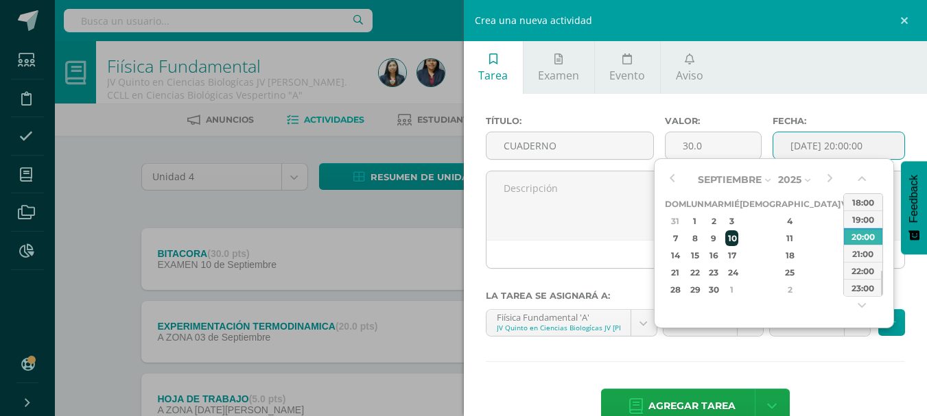
click at [737, 244] on div "10" at bounding box center [731, 238] width 12 height 16
click at [876, 237] on div "10:00" at bounding box center [863, 229] width 38 height 17
type input "[DATE] 10:00"
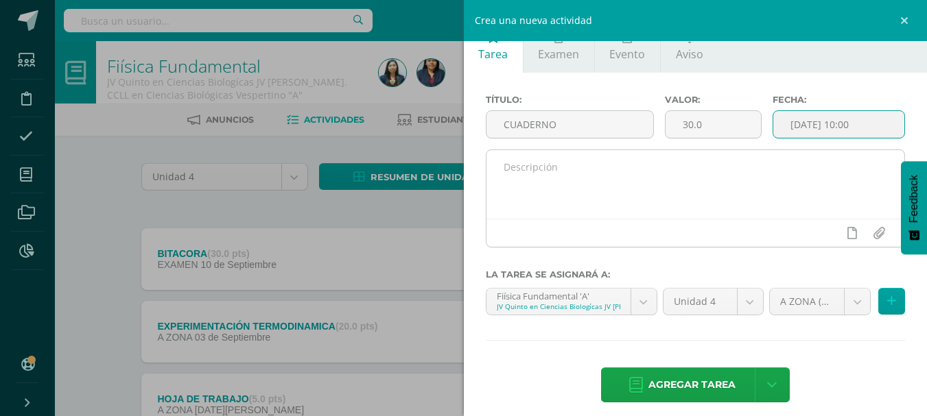
scroll to position [32, 0]
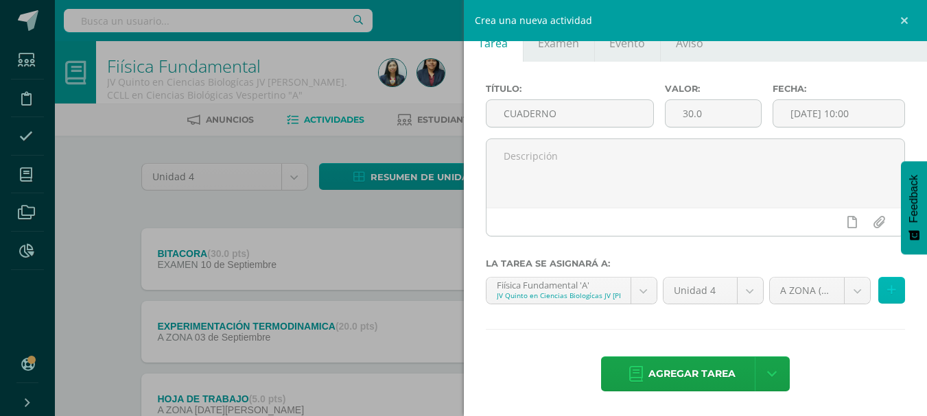
click at [878, 287] on button at bounding box center [891, 290] width 27 height 27
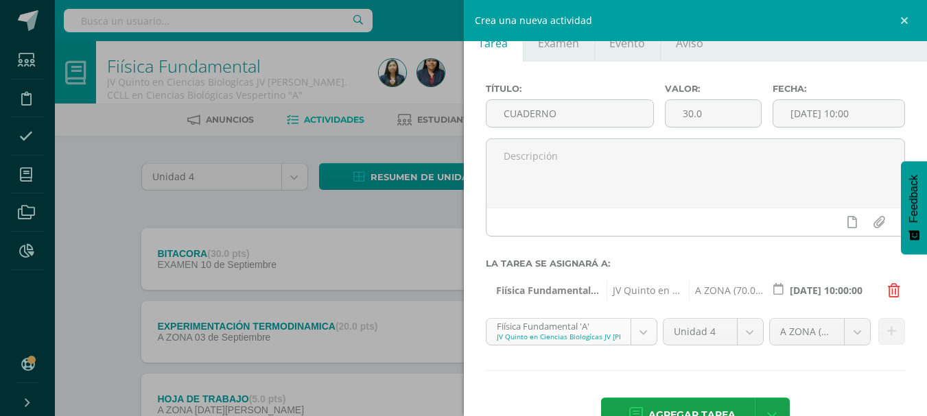
click at [641, 333] on body "Estudiantes Disciplina Asistencia Mis cursos Archivos Reportes Soporte Ayuda Re…" at bounding box center [463, 336] width 927 height 672
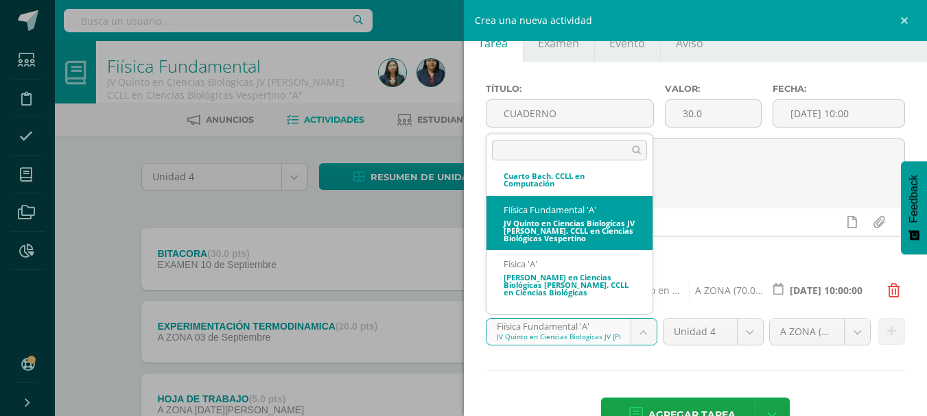
scroll to position [488, 0]
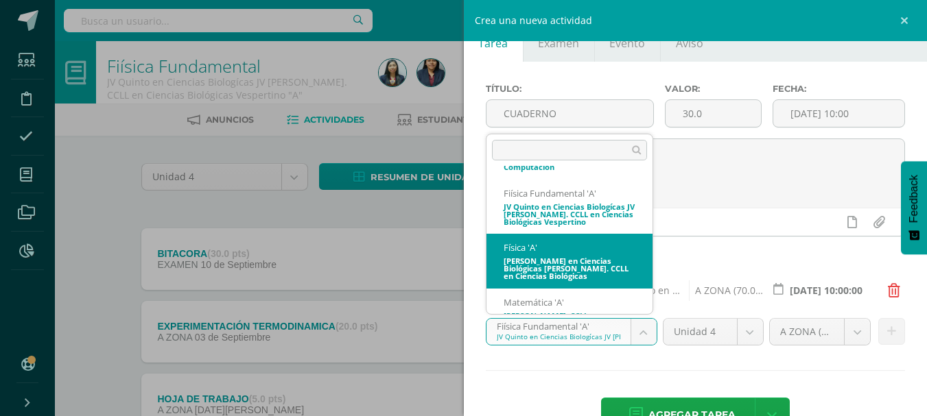
select select "111981"
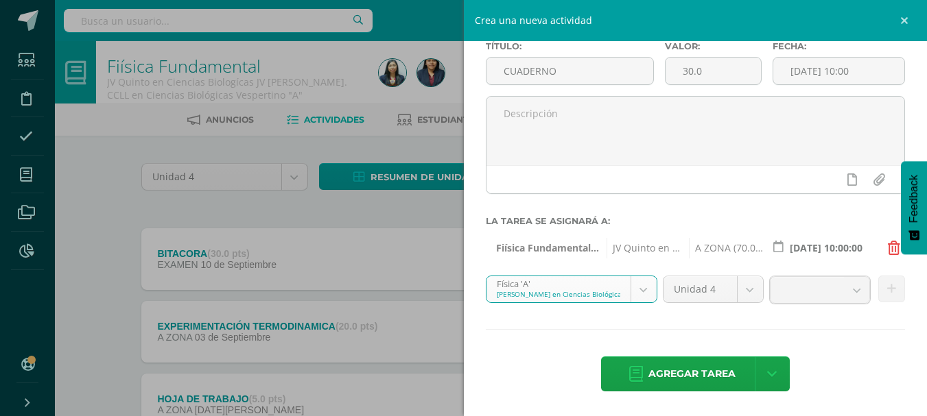
click at [638, 290] on body "Estudiantes Disciplina Asistencia Mis cursos Archivos Reportes Soporte Ayuda Re…" at bounding box center [463, 336] width 927 height 672
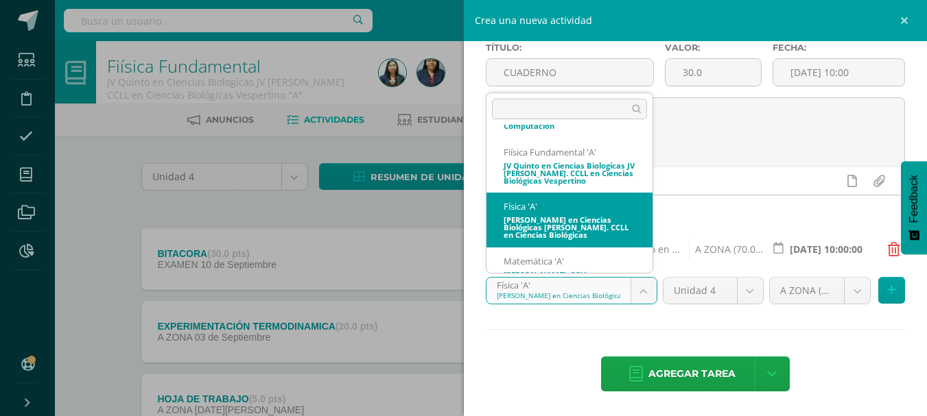
scroll to position [474, 0]
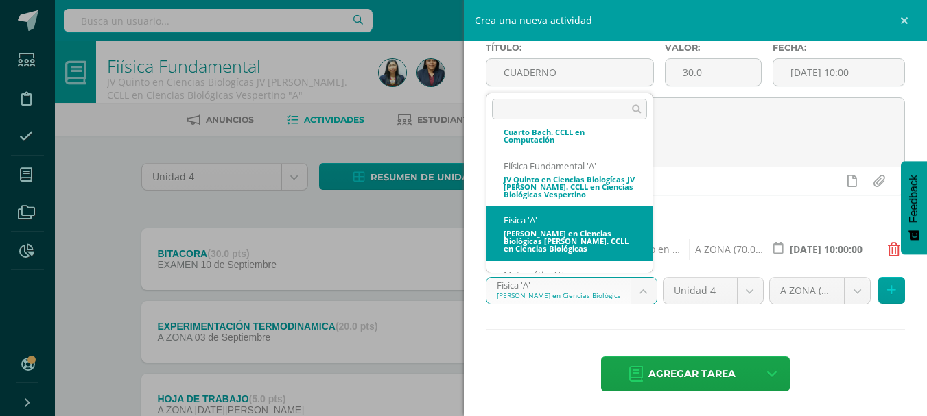
click at [746, 326] on body "Estudiantes Disciplina Asistencia Mis cursos Archivos Reportes Soporte Ayuda Re…" at bounding box center [463, 336] width 927 height 672
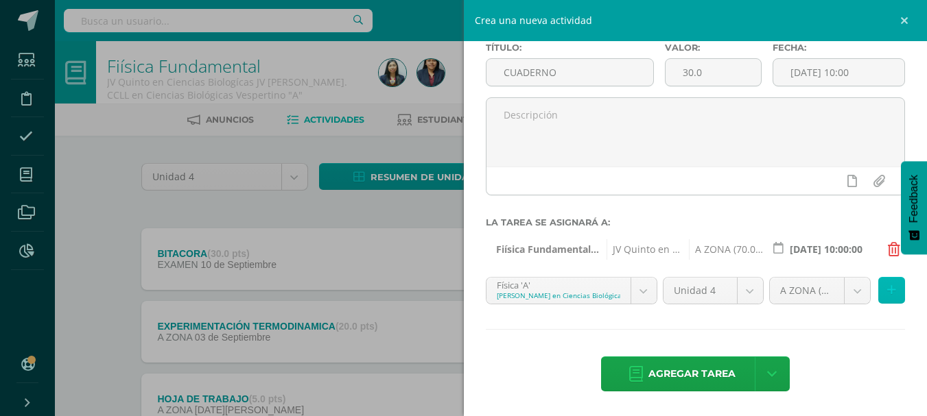
click at [887, 290] on button at bounding box center [891, 290] width 27 height 27
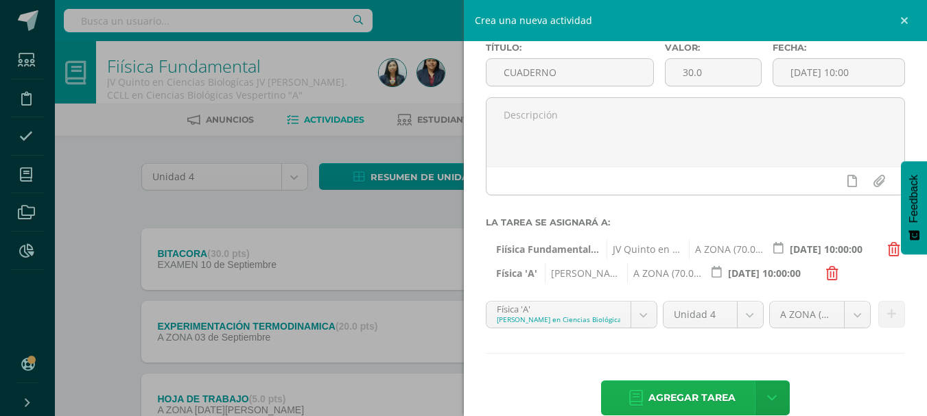
click at [726, 406] on span "Agregar tarea" at bounding box center [691, 398] width 87 height 34
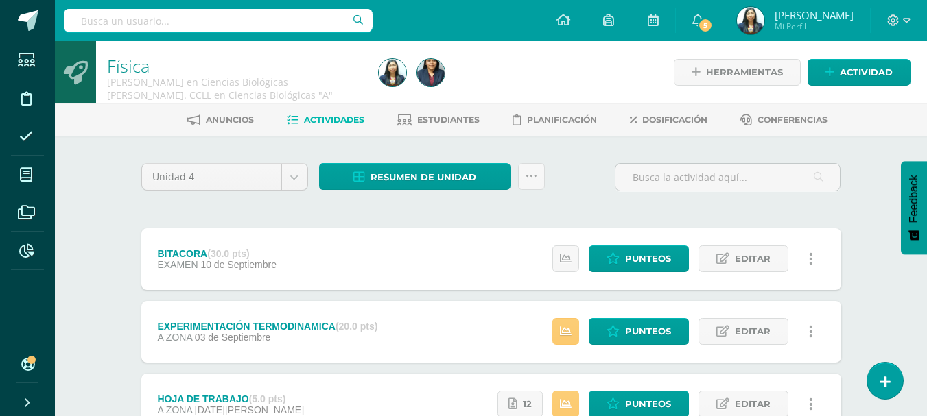
scroll to position [137, 0]
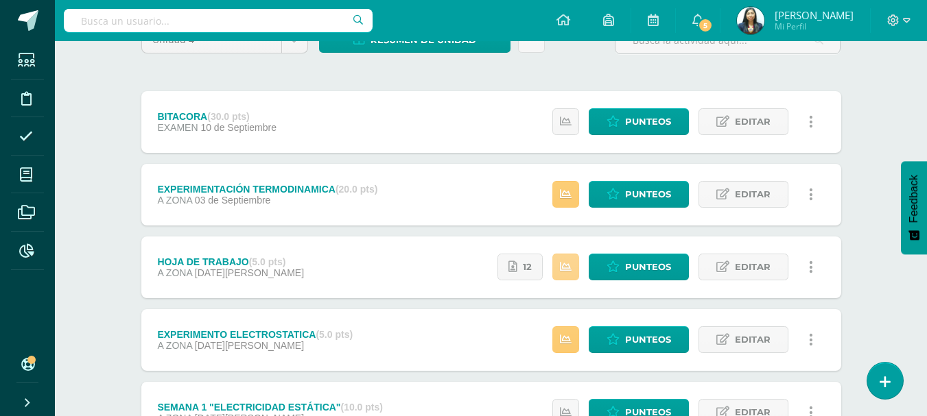
click at [569, 271] on icon at bounding box center [566, 267] width 12 height 12
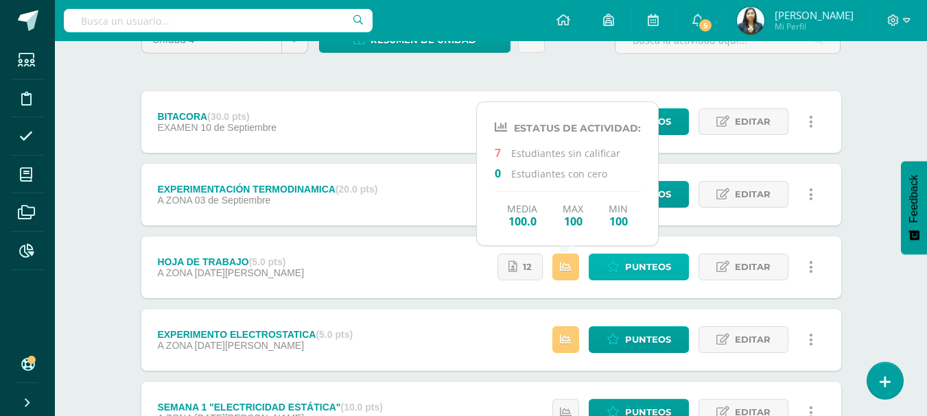
click at [652, 276] on span "Punteos" at bounding box center [648, 266] width 46 height 25
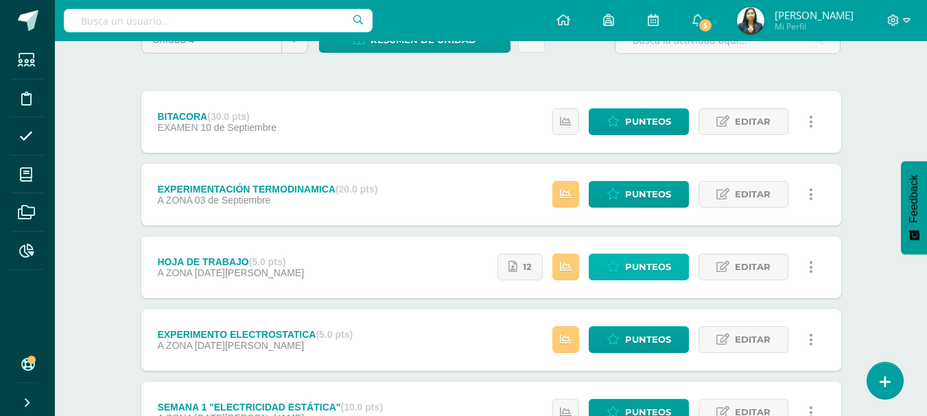
click at [652, 276] on span "Punteos" at bounding box center [648, 266] width 46 height 25
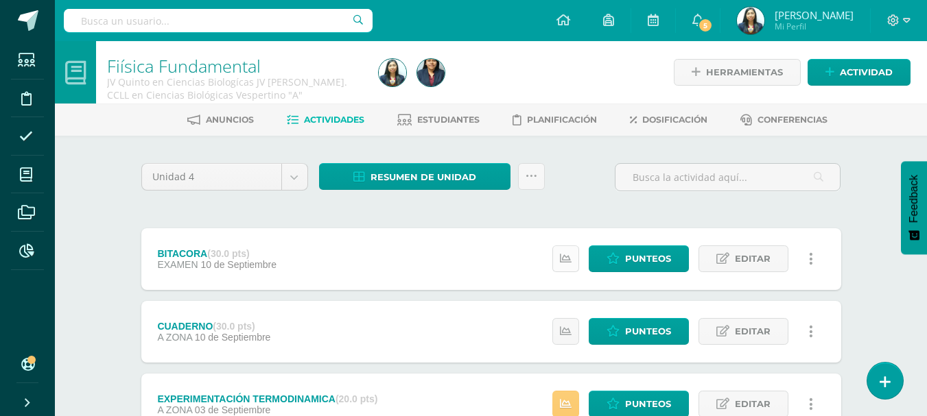
scroll to position [69, 0]
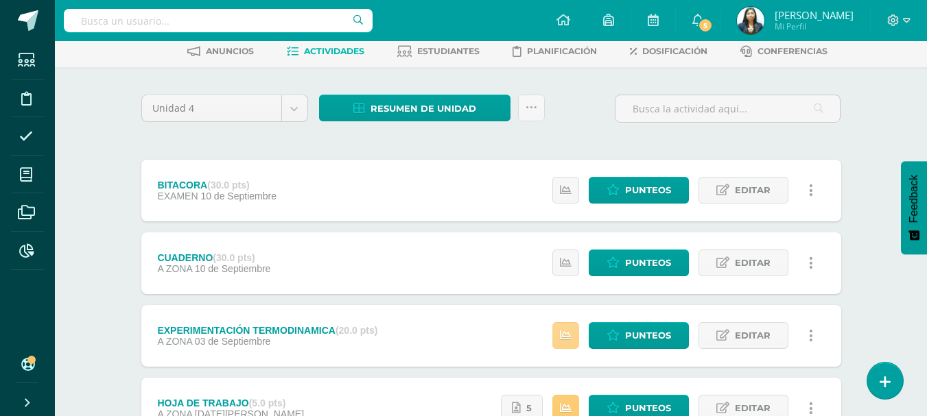
click at [576, 327] on link at bounding box center [565, 335] width 27 height 27
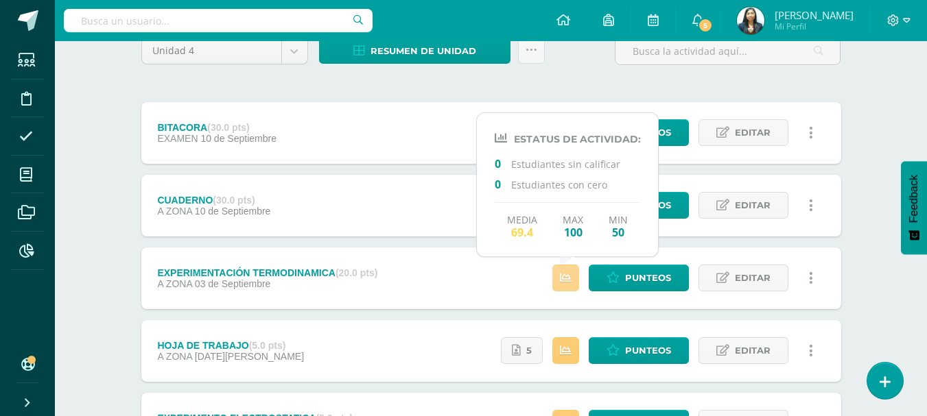
scroll to position [206, 0]
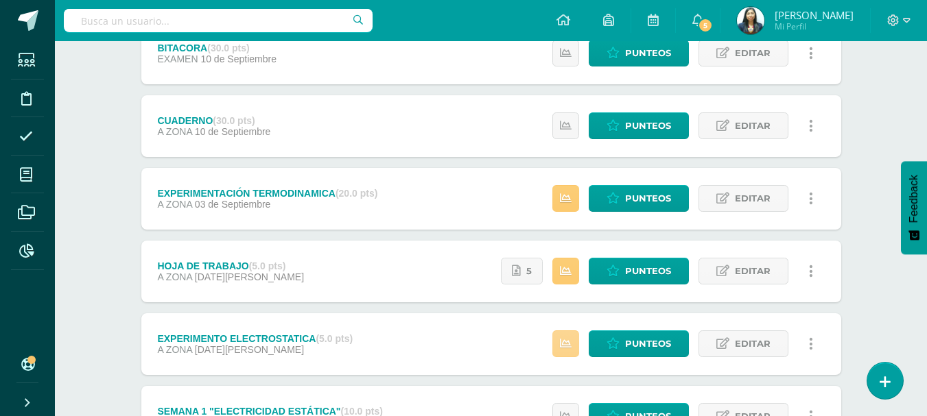
click at [562, 344] on icon at bounding box center [566, 344] width 12 height 12
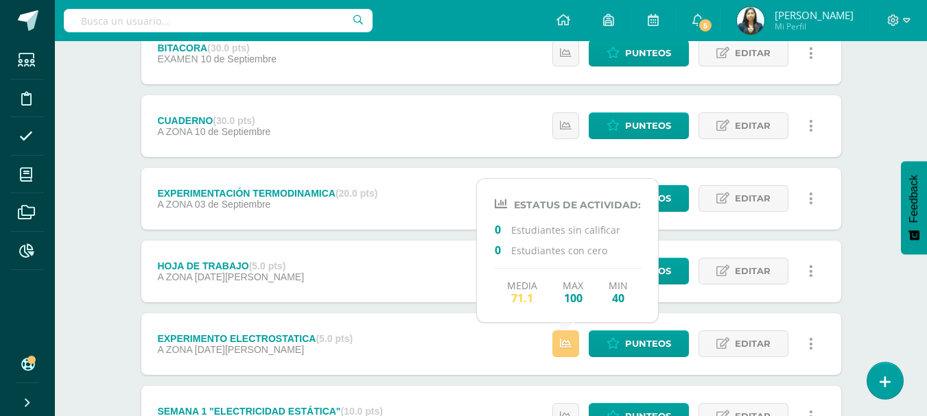
click at [851, 232] on div "Unidad 4 Unidad 1 Unidad 2 Unidad 3 Unidad 4 Resumen de unidad Descargar como H…" at bounding box center [491, 234] width 754 height 609
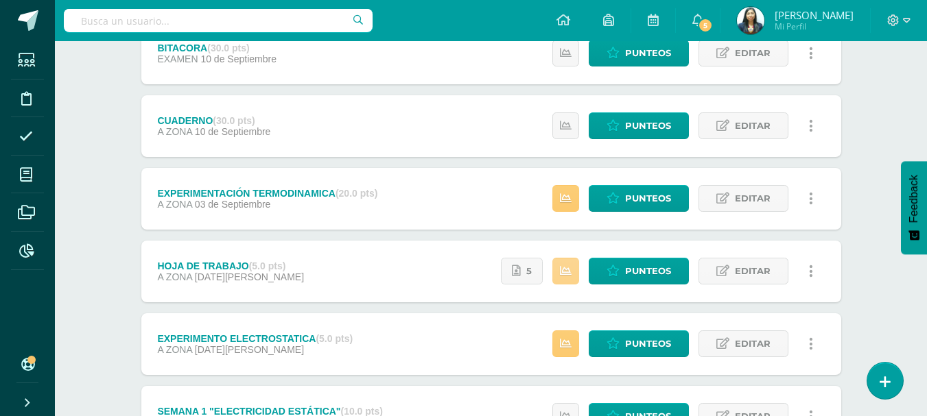
click at [562, 271] on icon at bounding box center [566, 271] width 12 height 12
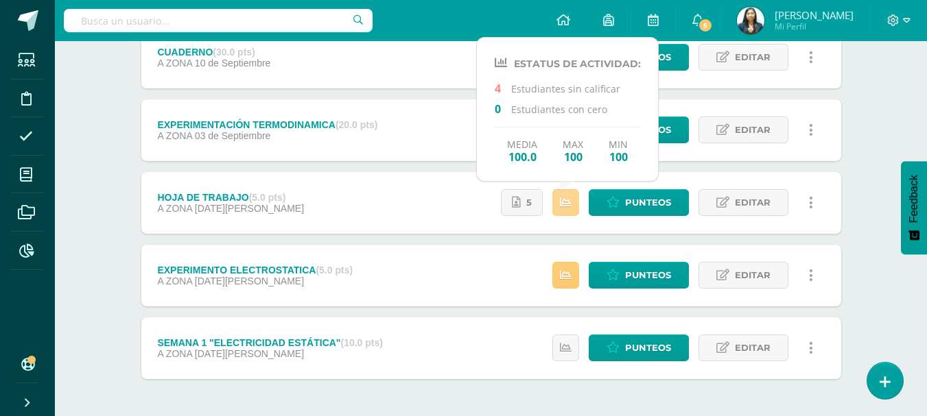
scroll to position [329, 0]
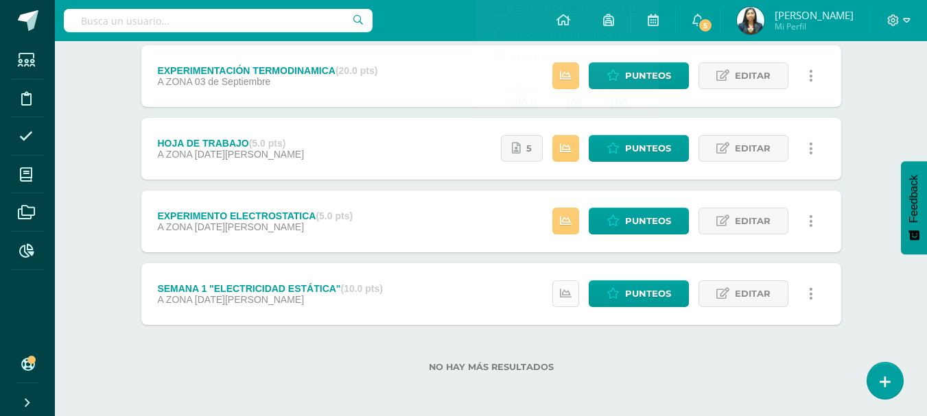
click at [574, 294] on link at bounding box center [565, 294] width 27 height 27
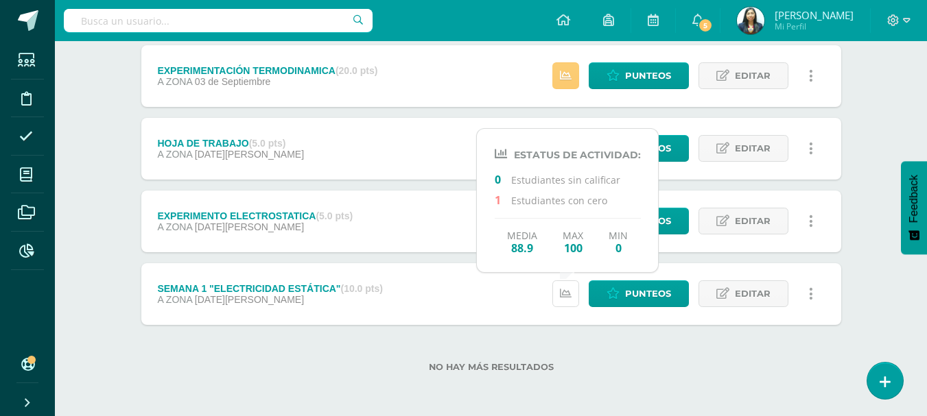
scroll to position [260, 0]
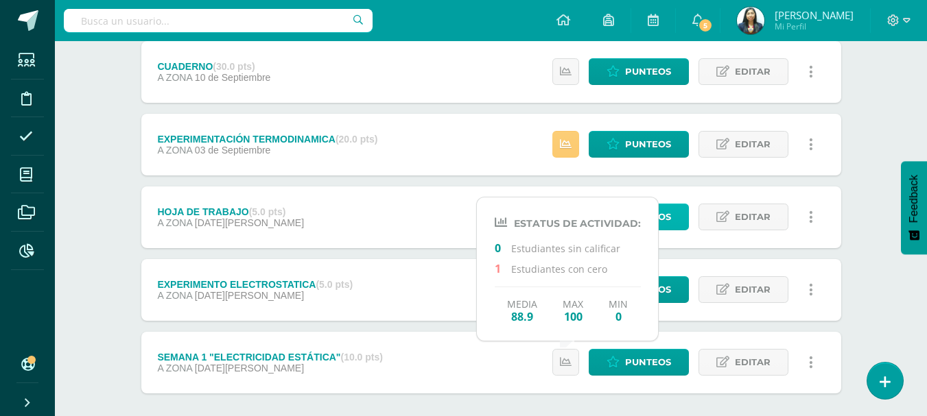
click at [674, 226] on link "Punteos" at bounding box center [638, 217] width 100 height 27
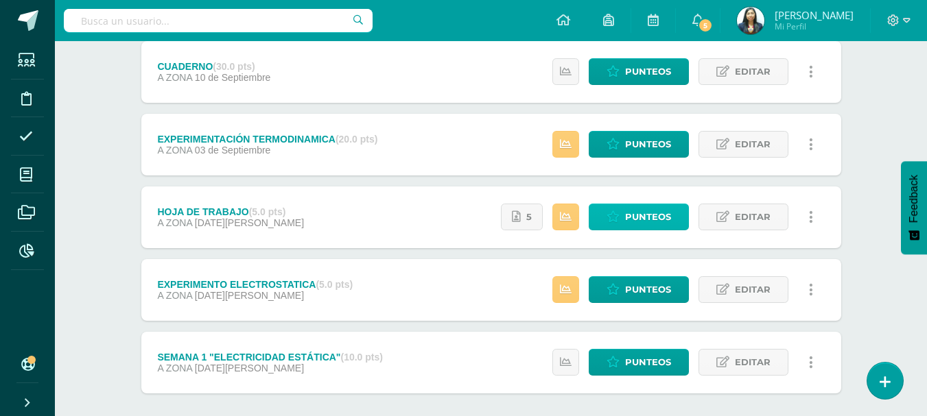
click at [674, 226] on link "Punteos" at bounding box center [638, 217] width 100 height 27
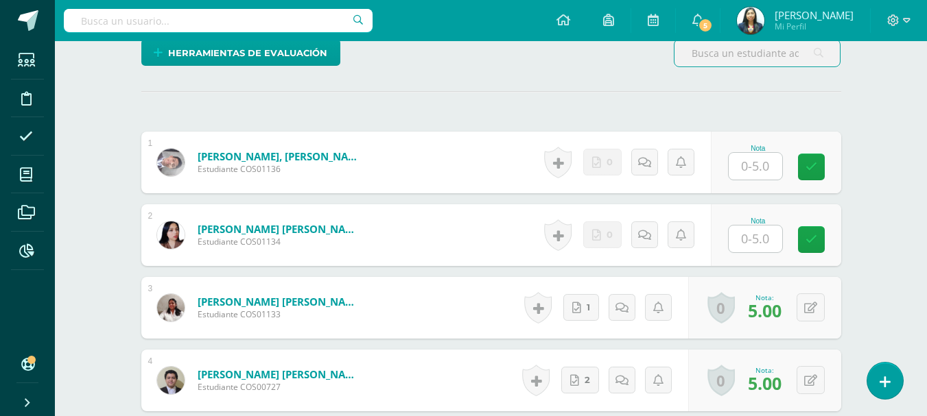
scroll to position [356, 0]
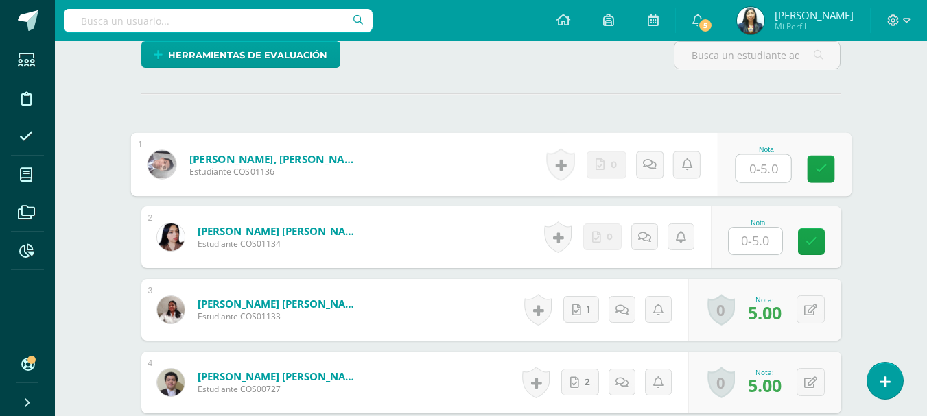
click at [737, 173] on input "text" at bounding box center [762, 168] width 55 height 27
type input "0"
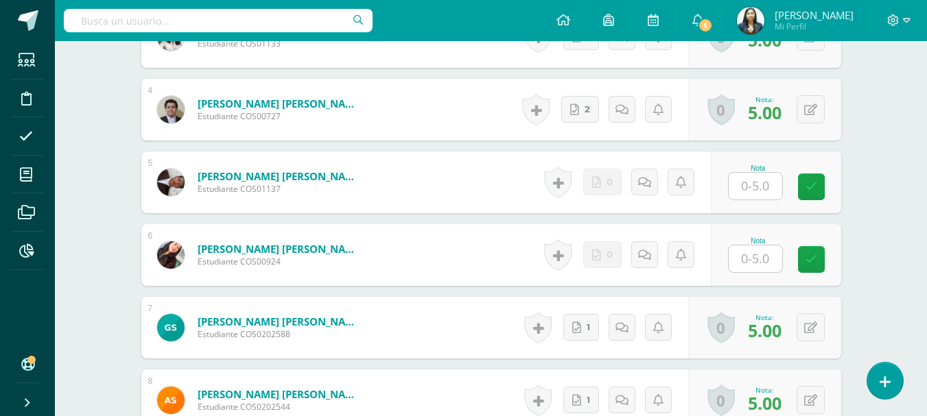
scroll to position [699, 0]
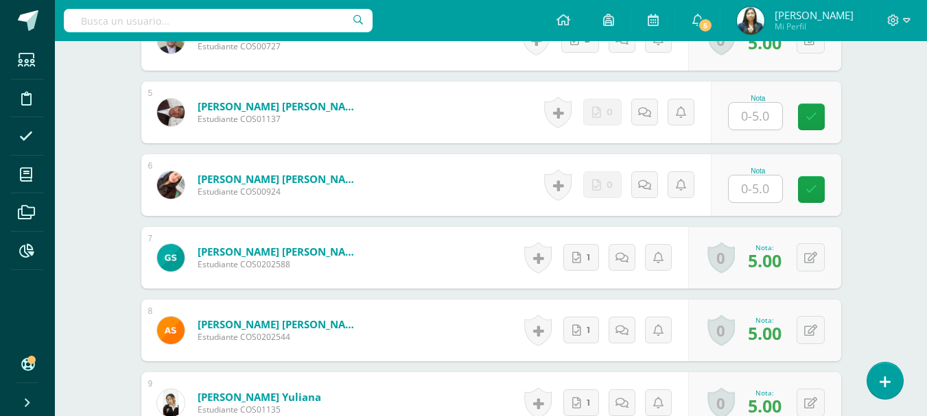
type input "0"
click at [741, 122] on input "text" at bounding box center [754, 116] width 53 height 27
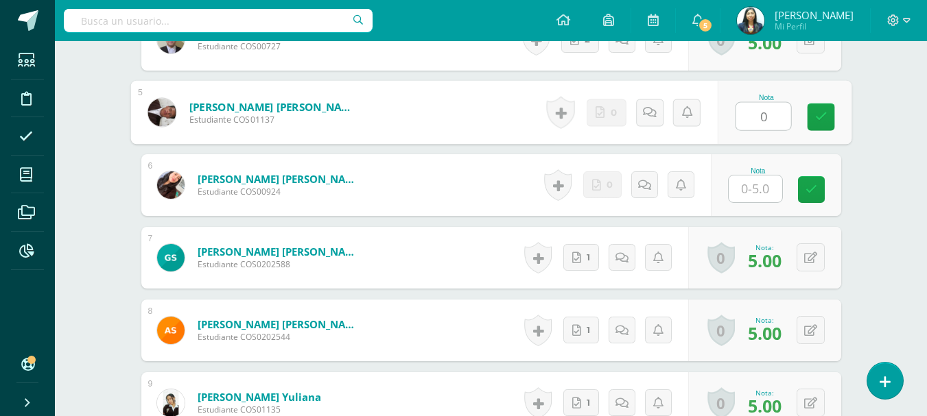
type input "0"
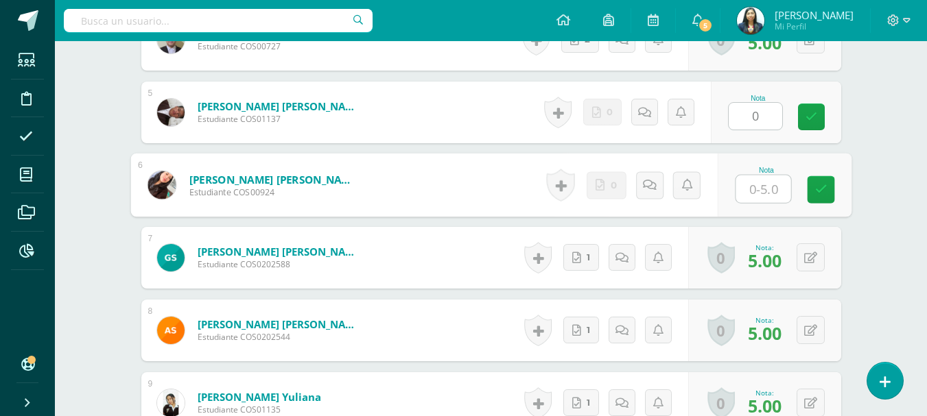
type input "0"
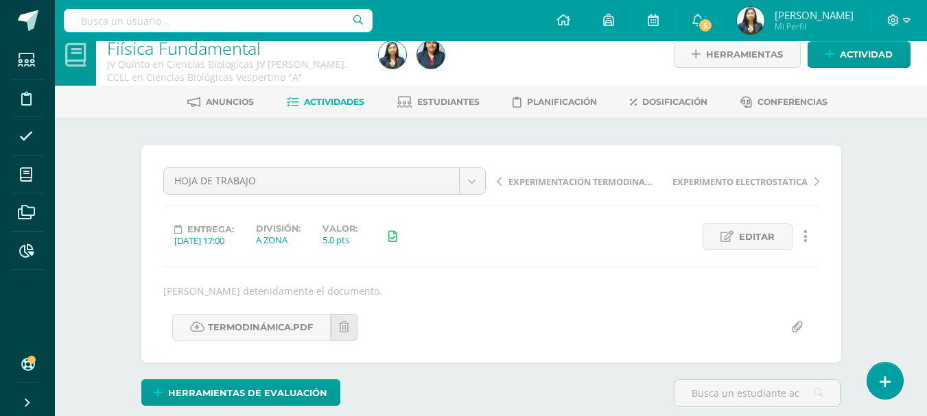
scroll to position [0, 0]
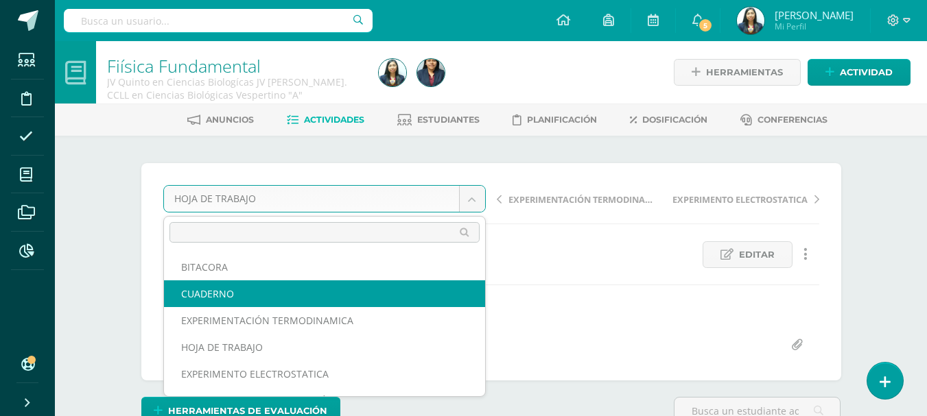
select select "/dashboard/teacher/grade-activity/124100/"
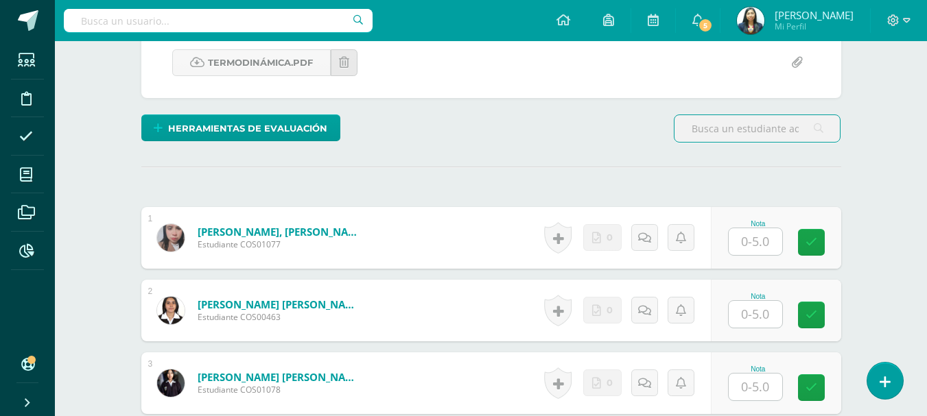
scroll to position [420, 0]
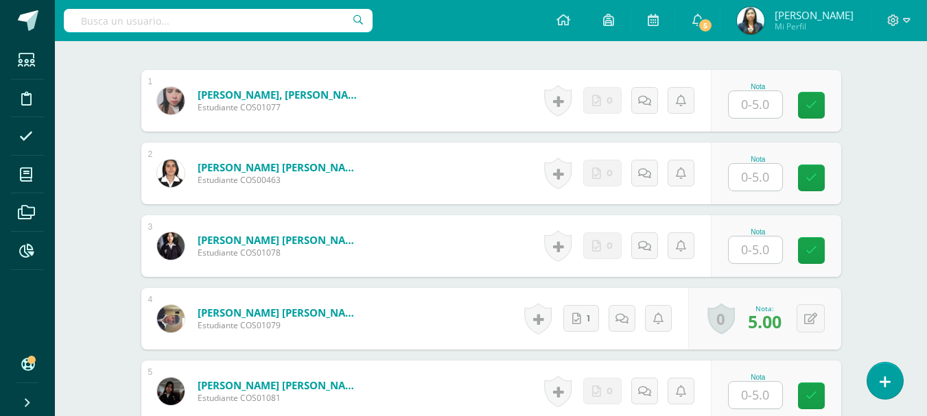
click at [750, 114] on input "text" at bounding box center [754, 104] width 53 height 27
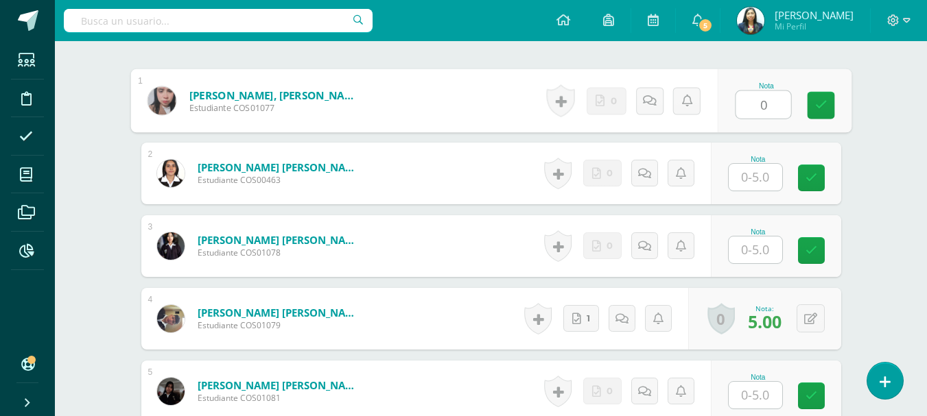
type input "0"
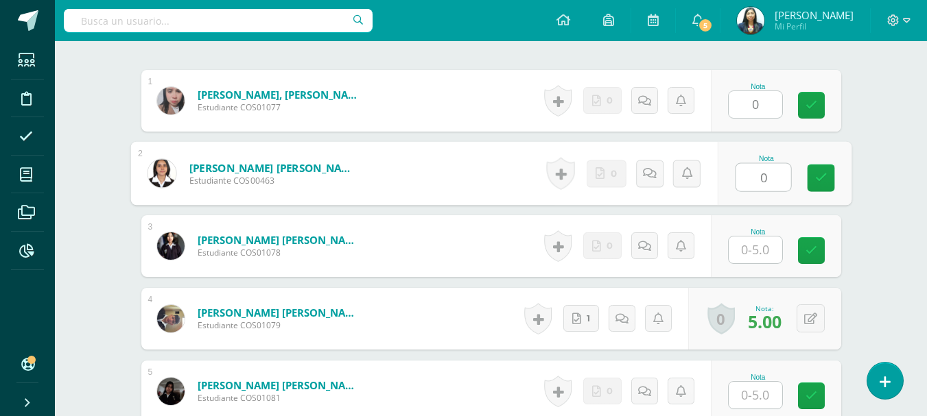
type input "0"
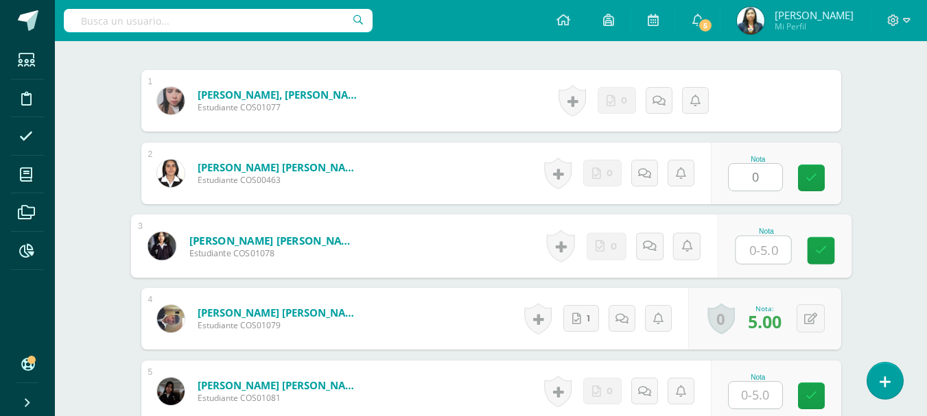
type input "0"
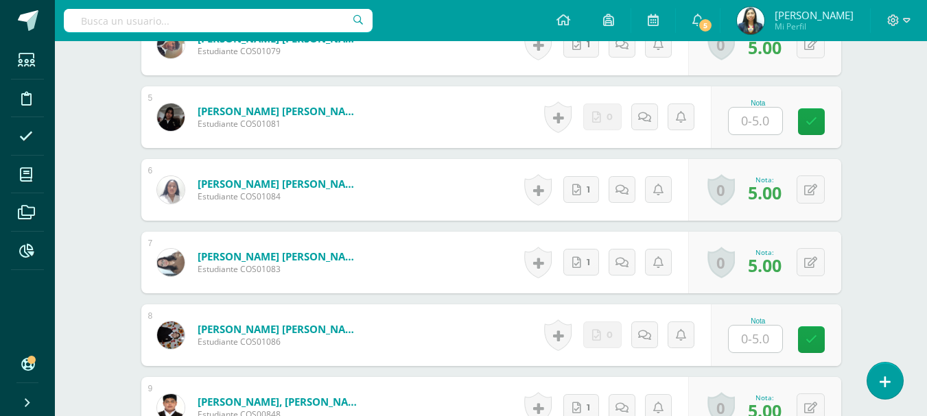
scroll to position [695, 0]
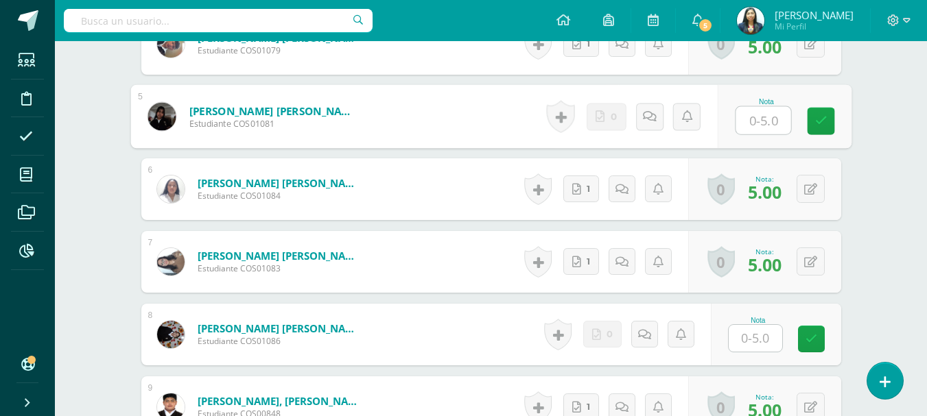
click at [765, 126] on input "text" at bounding box center [762, 120] width 55 height 27
type input "0"
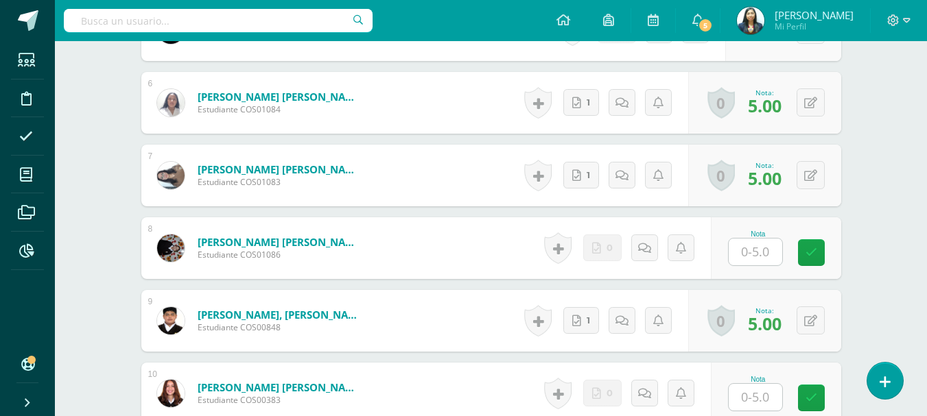
scroll to position [900, 0]
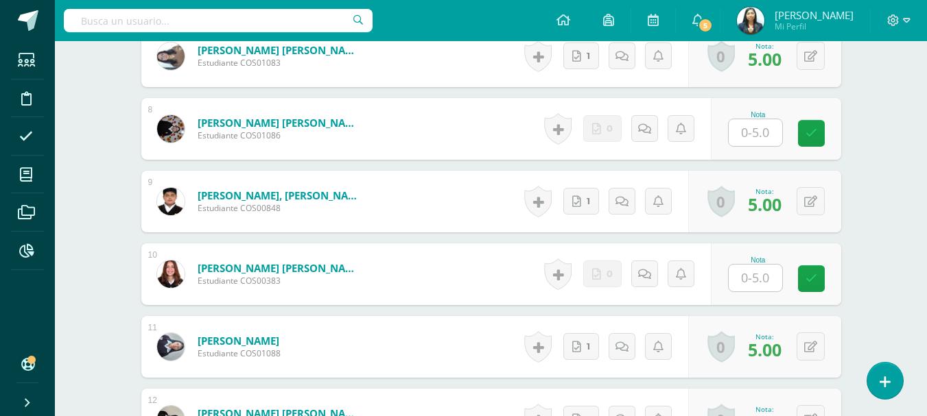
click at [759, 137] on input "text" at bounding box center [754, 132] width 53 height 27
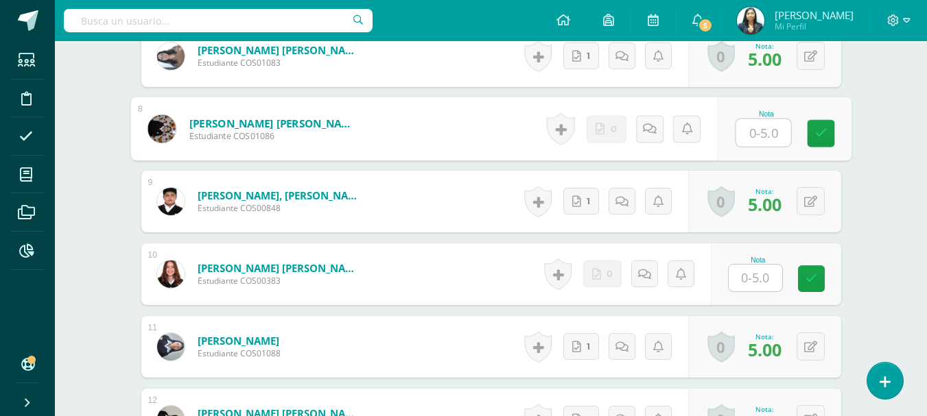
type input "0"
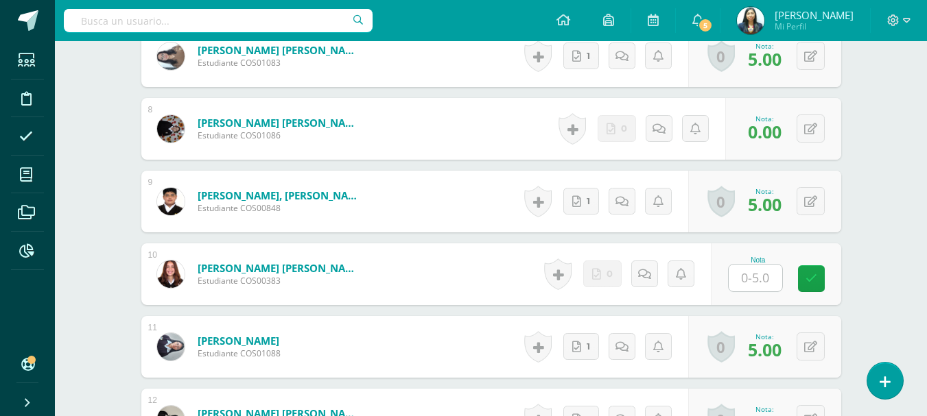
click at [772, 283] on input "text" at bounding box center [754, 278] width 53 height 27
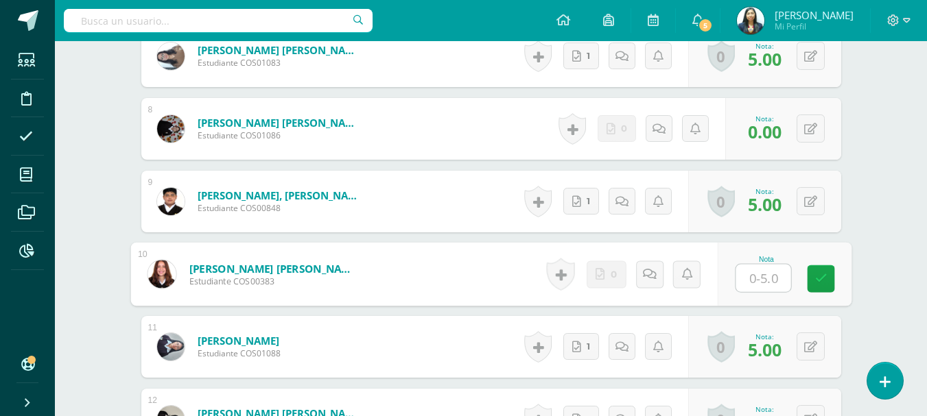
type input "0"
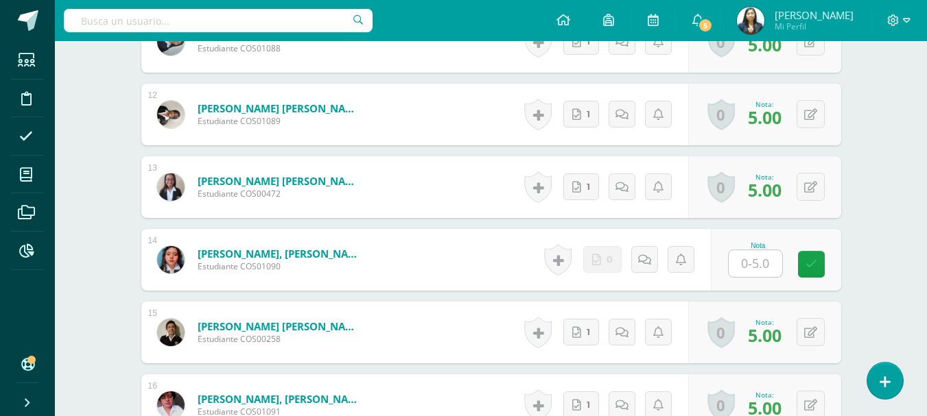
scroll to position [1381, 0]
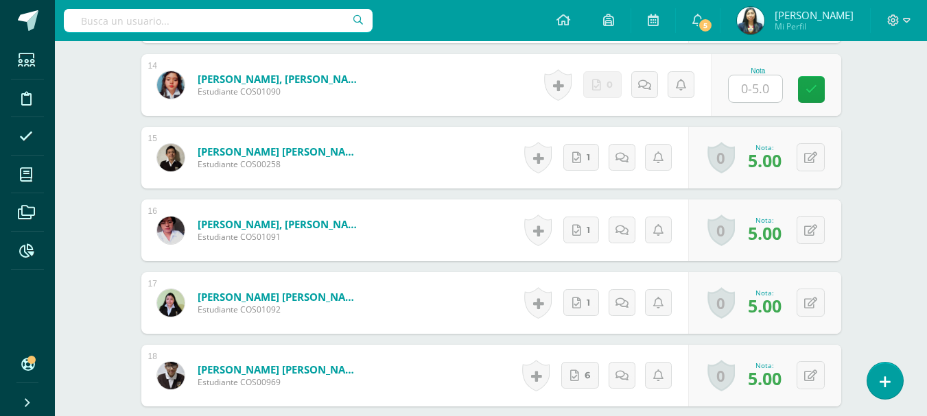
click at [751, 95] on input "text" at bounding box center [754, 88] width 53 height 27
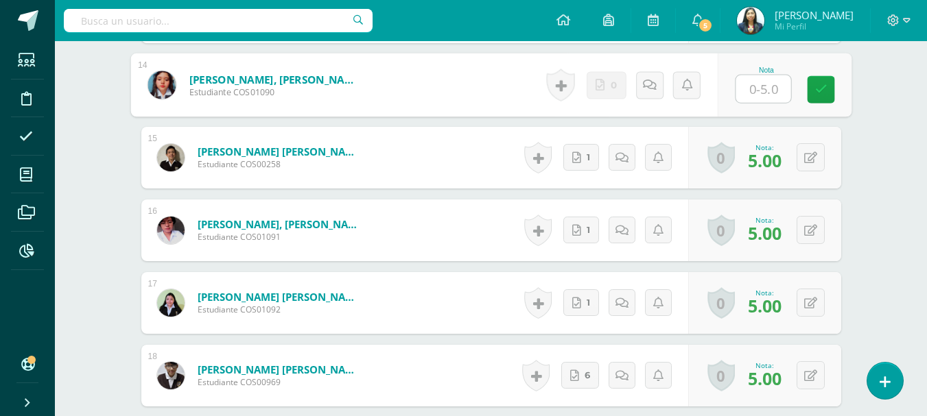
type input "0"
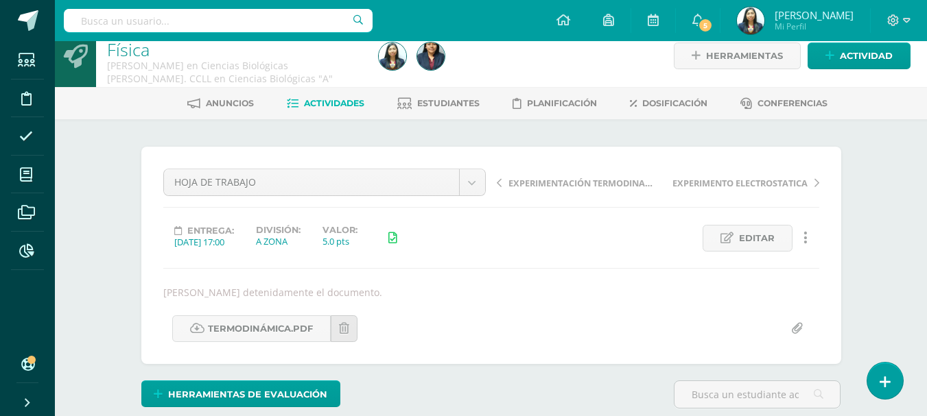
scroll to position [0, 0]
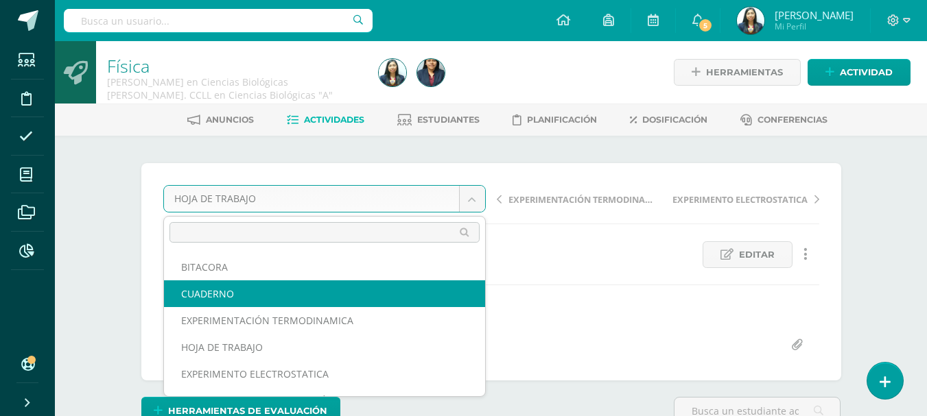
select select "/dashboard/teacher/grade-activity/124101/"
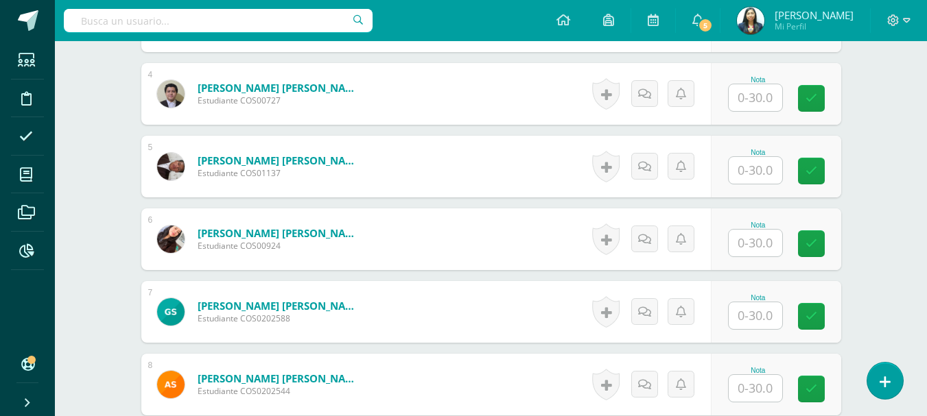
scroll to position [823, 0]
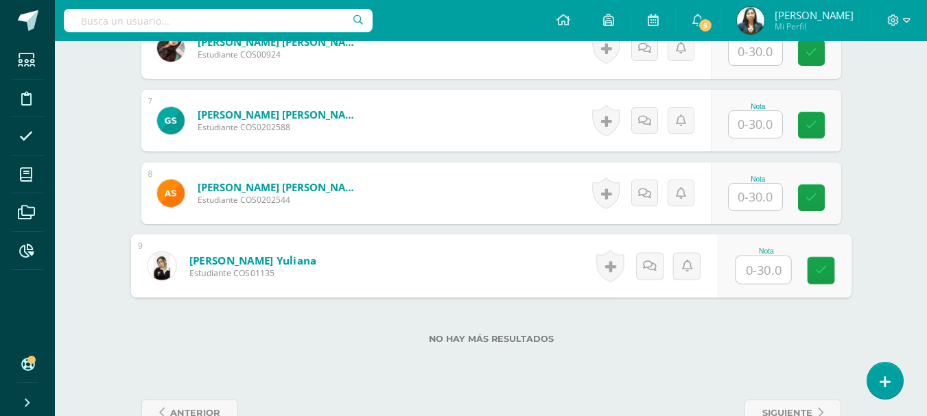
click at [764, 272] on input "text" at bounding box center [762, 269] width 55 height 27
type input "30"
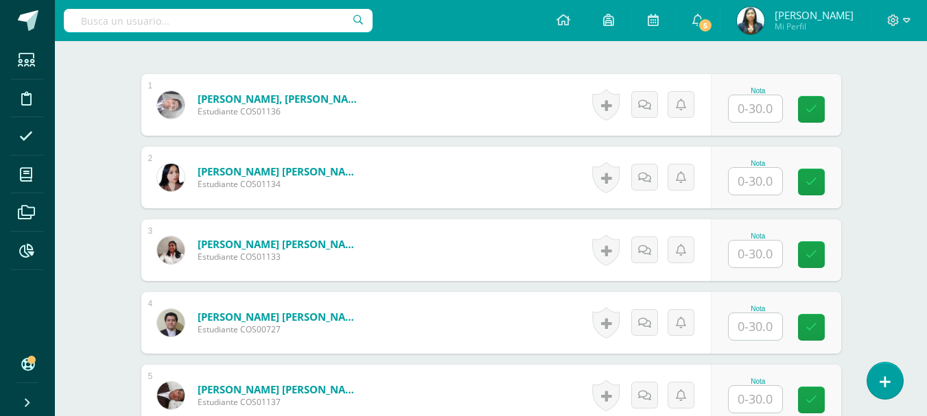
scroll to position [274, 0]
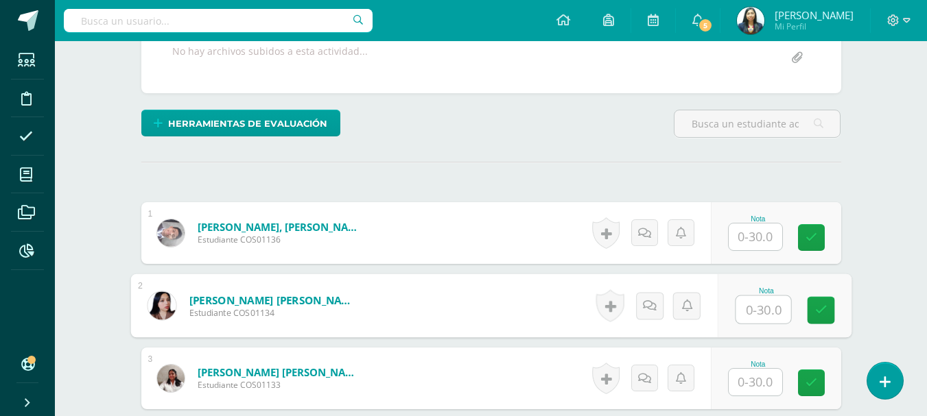
click at [764, 308] on input "text" at bounding box center [762, 309] width 55 height 27
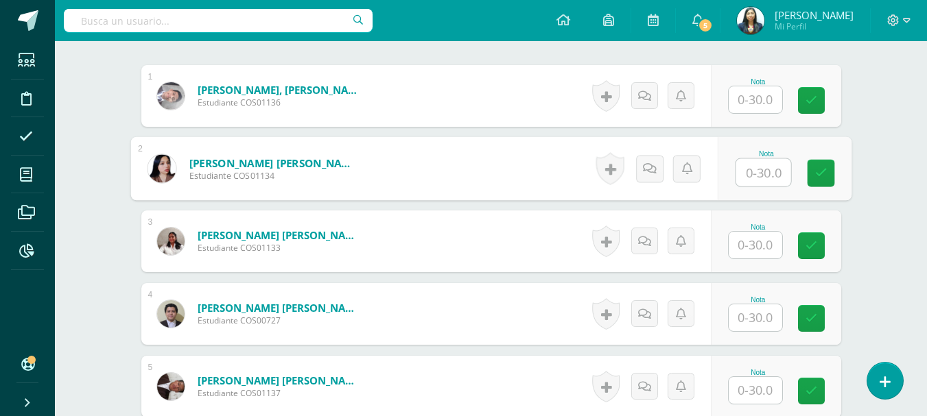
click at [766, 252] on input "text" at bounding box center [754, 245] width 53 height 27
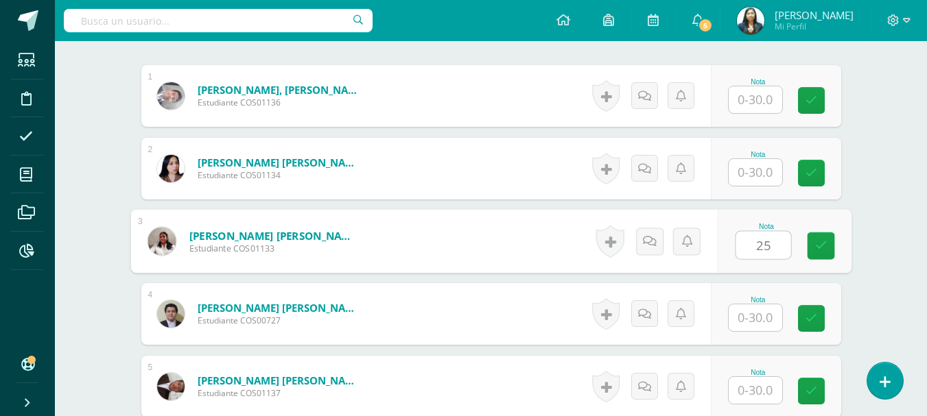
type input "25"
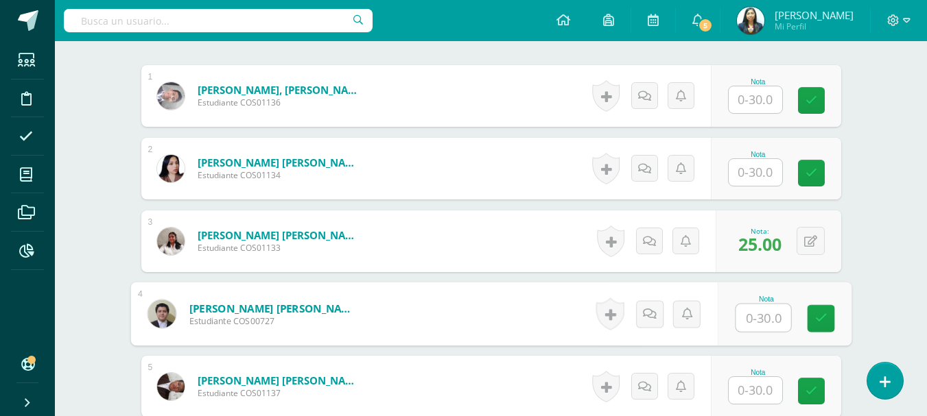
click at [750, 160] on input "text" at bounding box center [754, 172] width 53 height 27
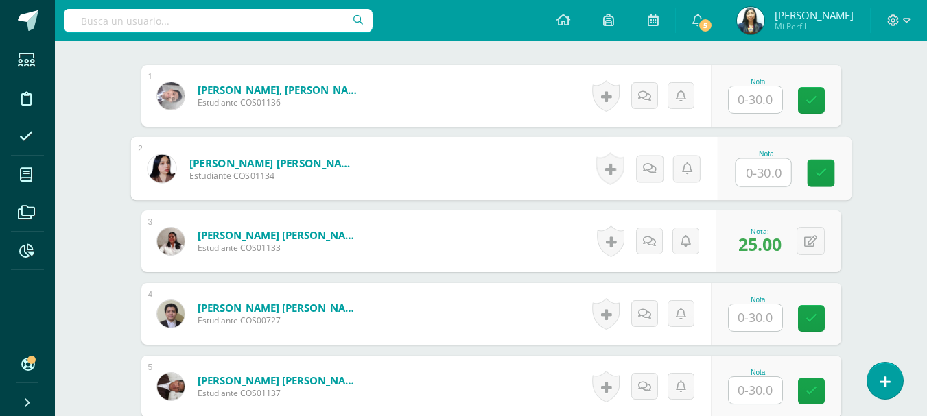
type input "0"
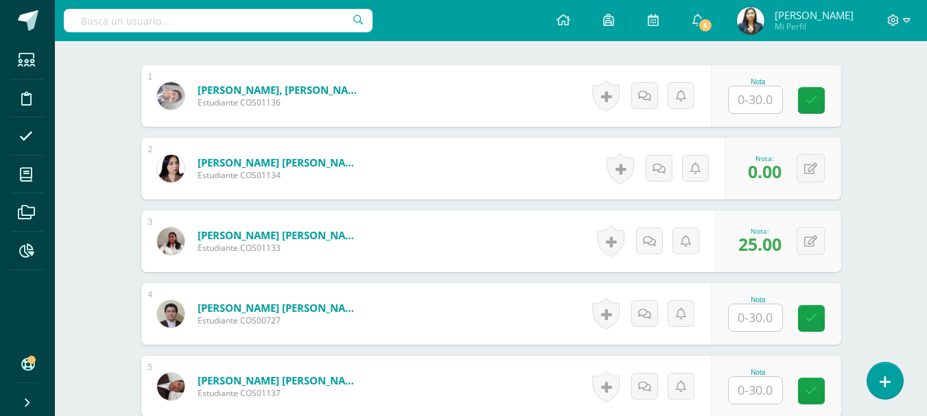
scroll to position [549, 0]
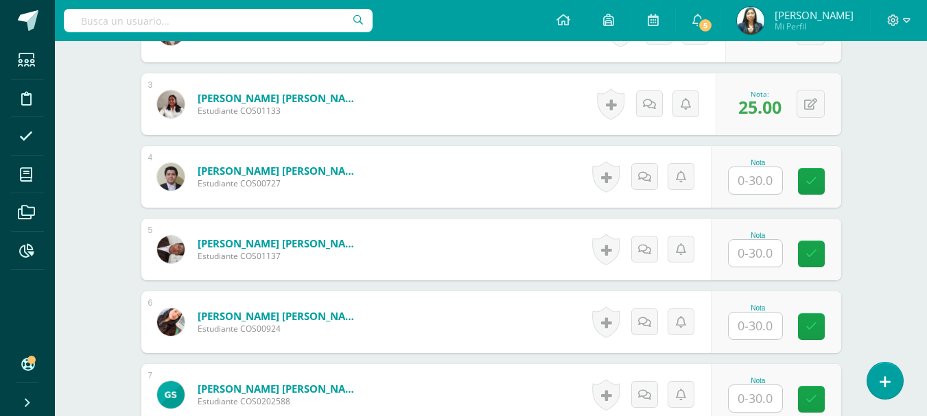
click at [751, 165] on div "Nota" at bounding box center [758, 163] width 60 height 8
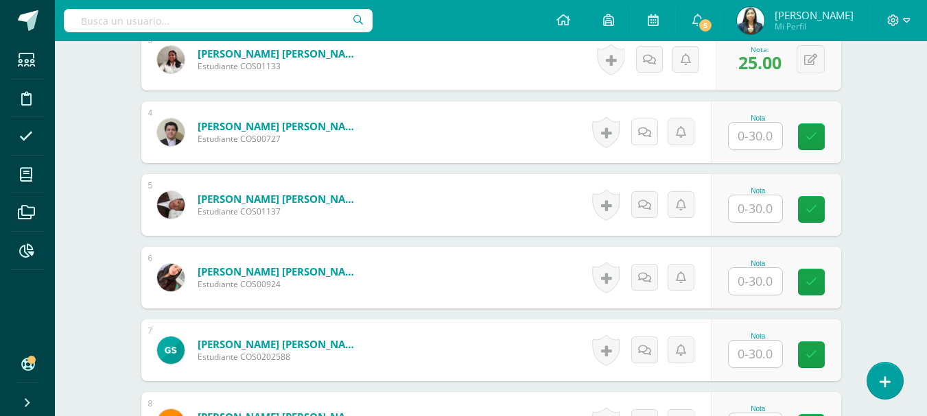
scroll to position [617, 0]
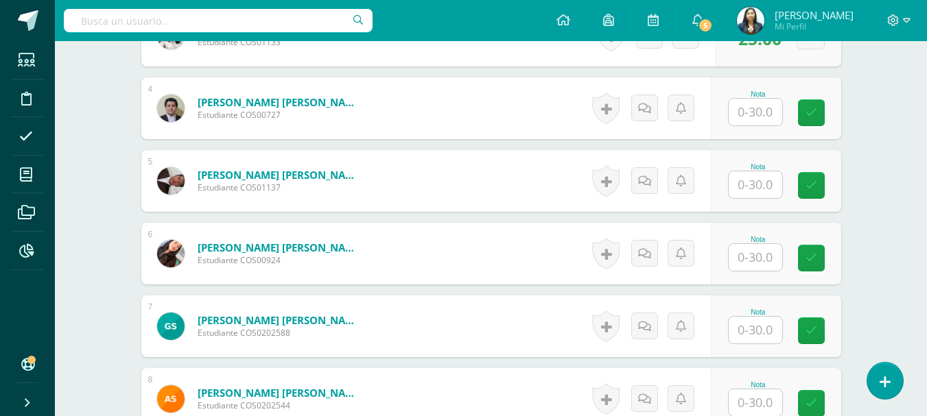
click at [746, 118] on input "text" at bounding box center [754, 112] width 53 height 27
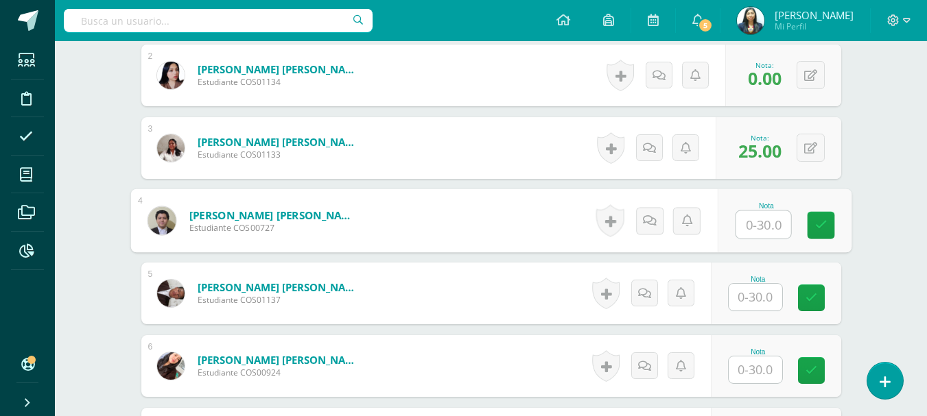
scroll to position [549, 0]
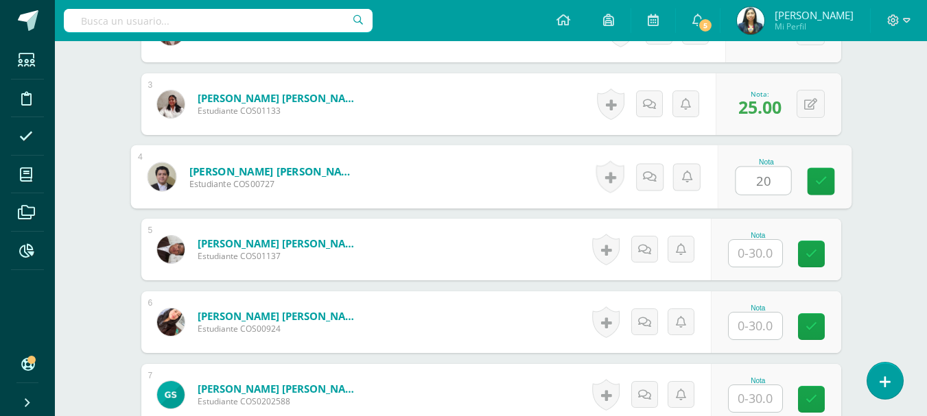
type input "20"
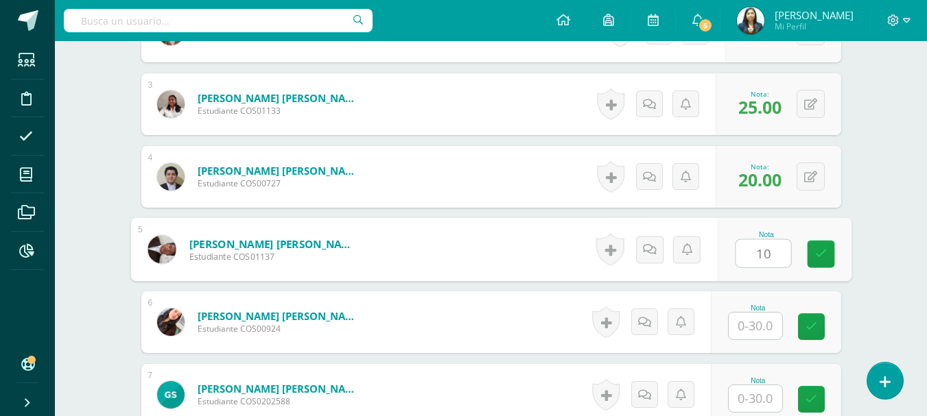
type input "10"
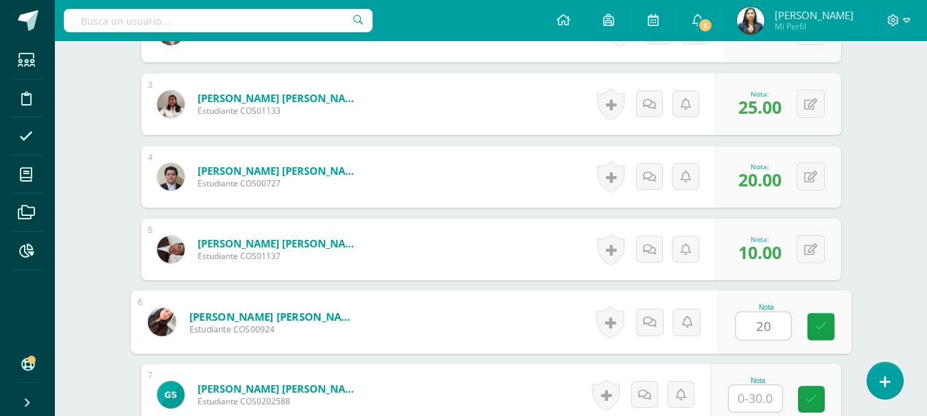
type input "20"
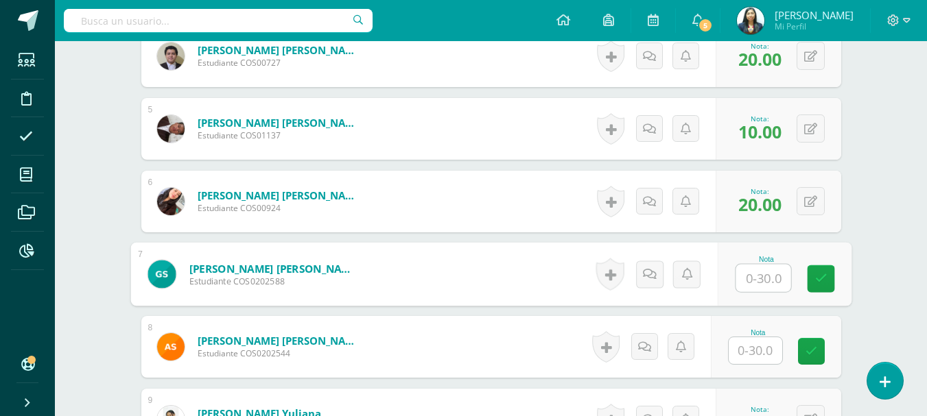
scroll to position [754, 0]
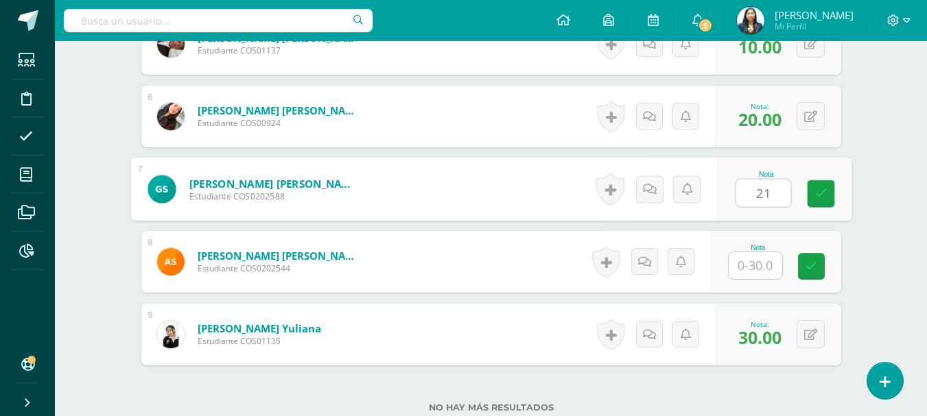
type input "21"
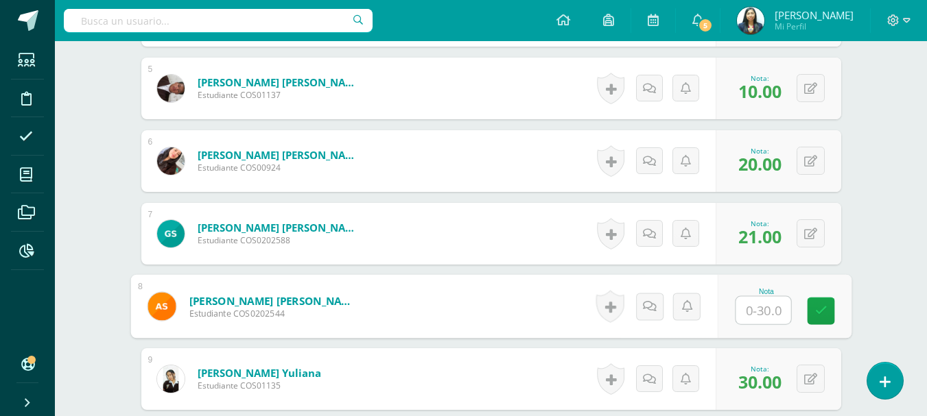
scroll to position [686, 0]
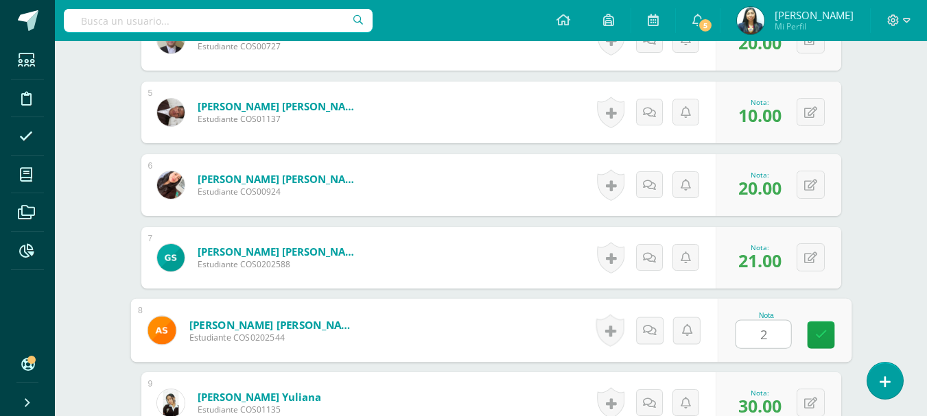
type input "25"
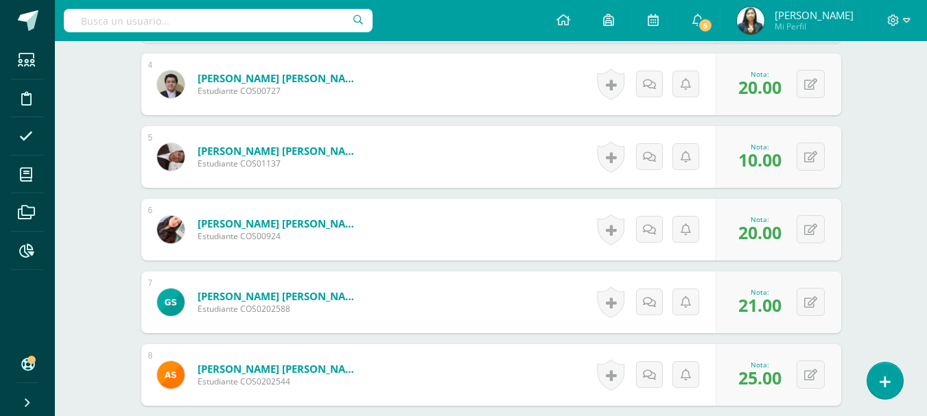
scroll to position [617, 0]
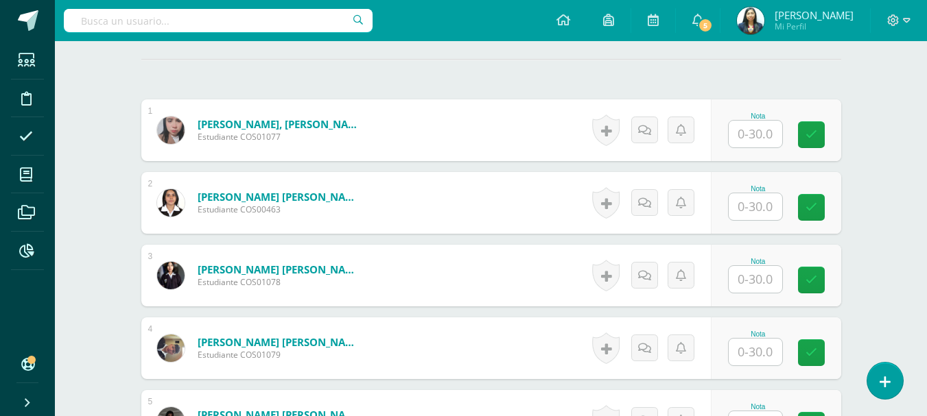
scroll to position [344, 0]
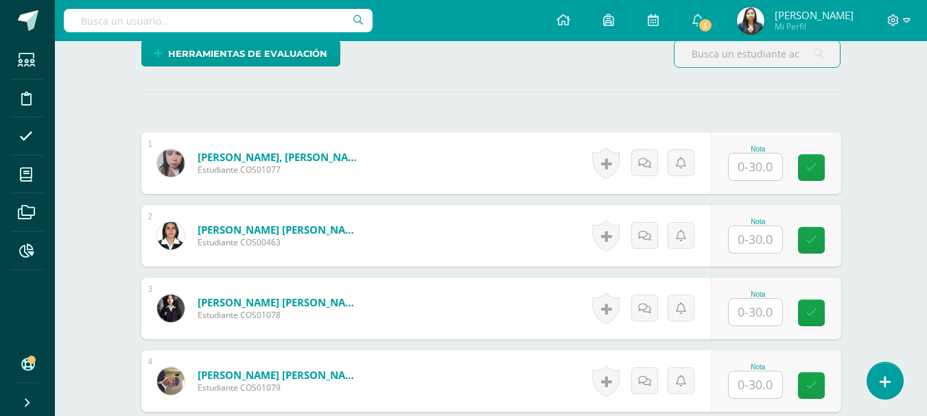
click at [751, 165] on input "text" at bounding box center [754, 167] width 53 height 27
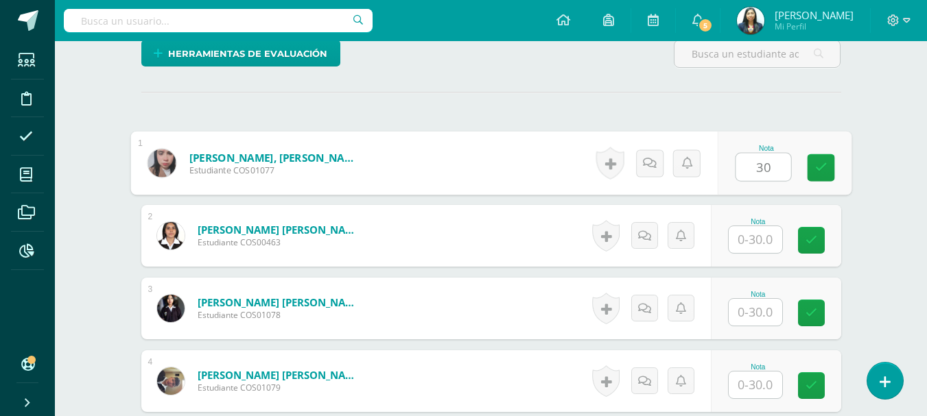
type input "30"
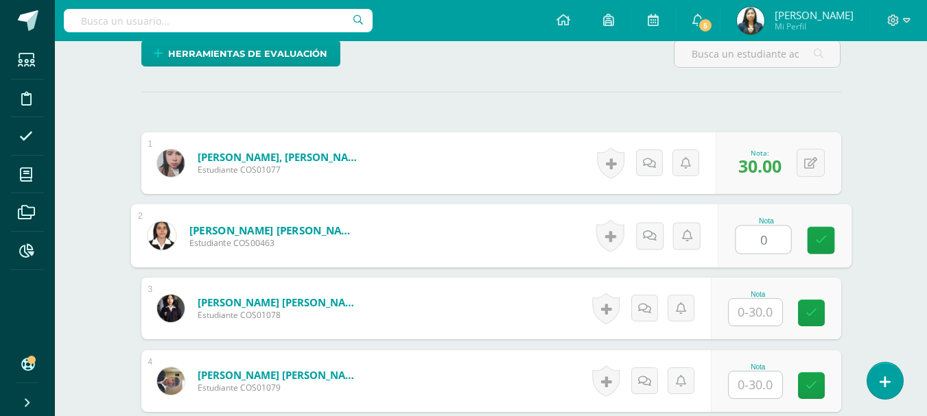
type input "0"
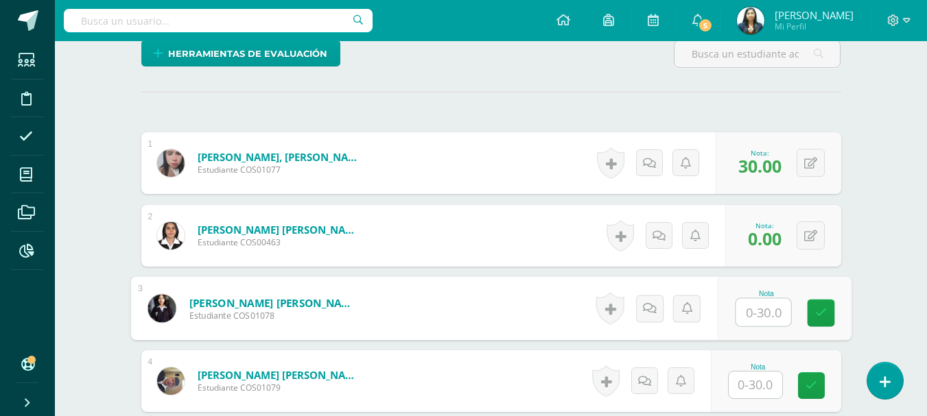
click at [763, 315] on input "text" at bounding box center [762, 312] width 55 height 27
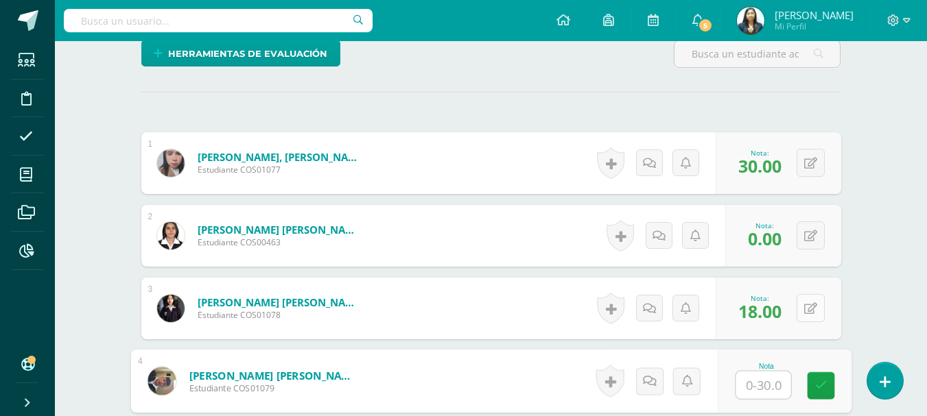
click at [816, 311] on button at bounding box center [810, 308] width 28 height 28
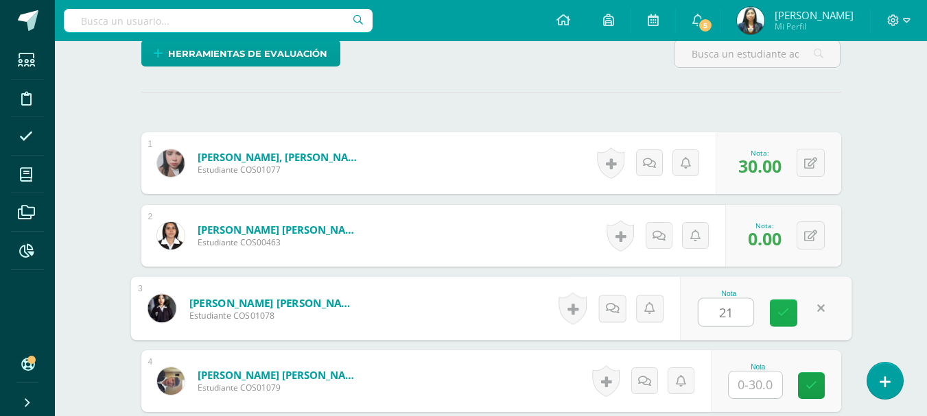
type input "21"
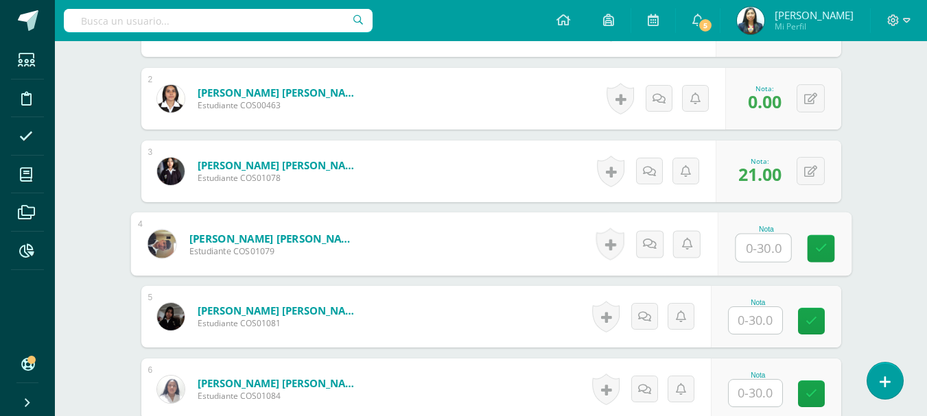
scroll to position [550, 0]
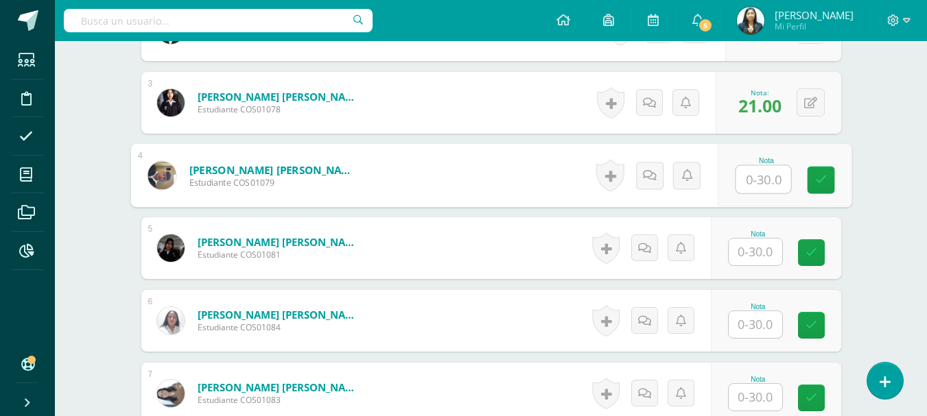
click at [755, 244] on input "text" at bounding box center [754, 252] width 53 height 27
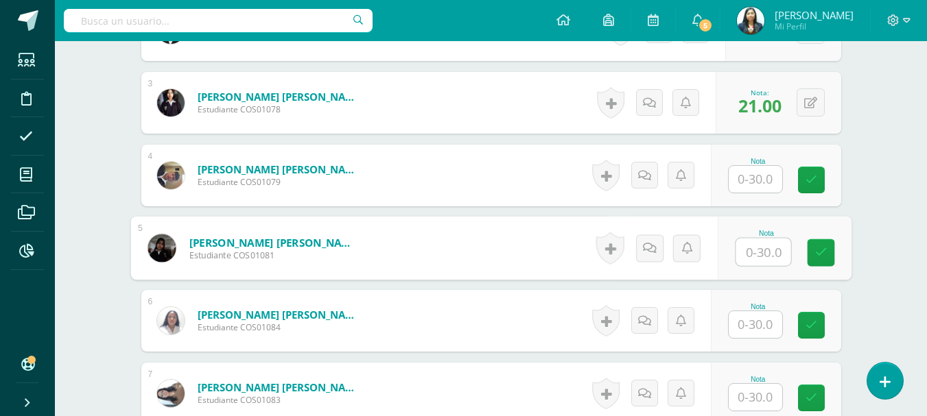
click at [752, 306] on div "Nota" at bounding box center [758, 307] width 60 height 8
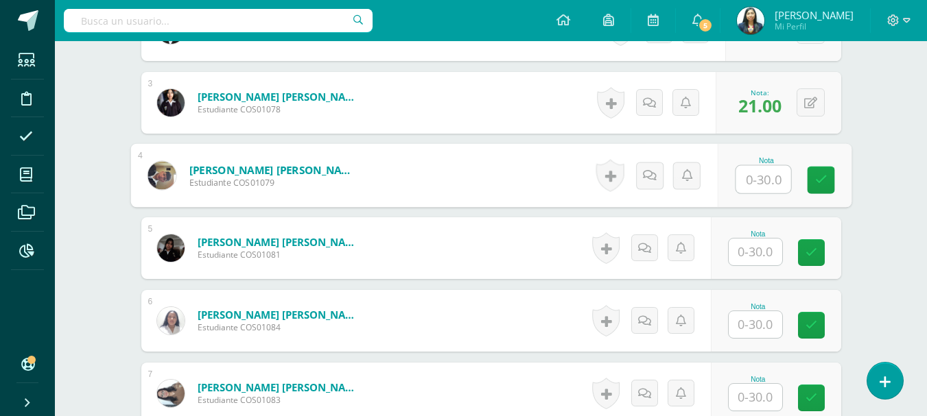
click at [763, 184] on input "text" at bounding box center [762, 179] width 55 height 27
type input "28"
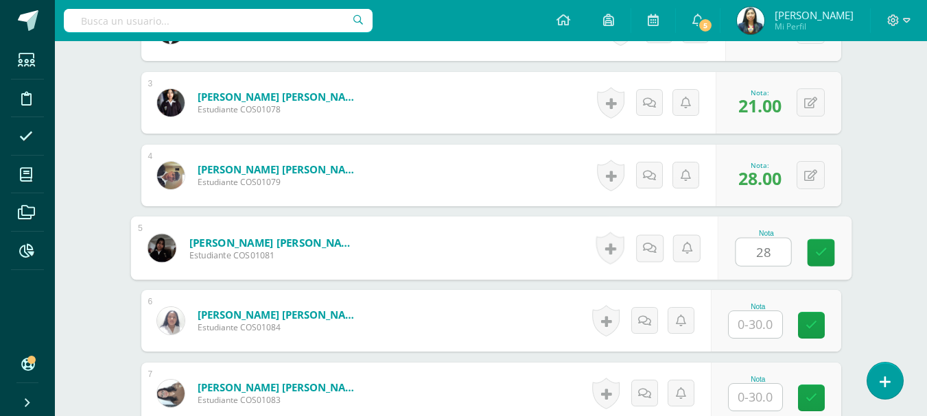
type input "28"
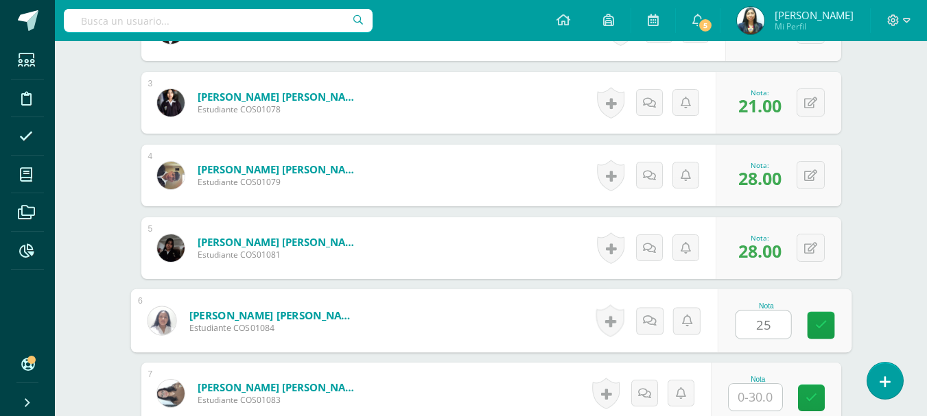
type input "25"
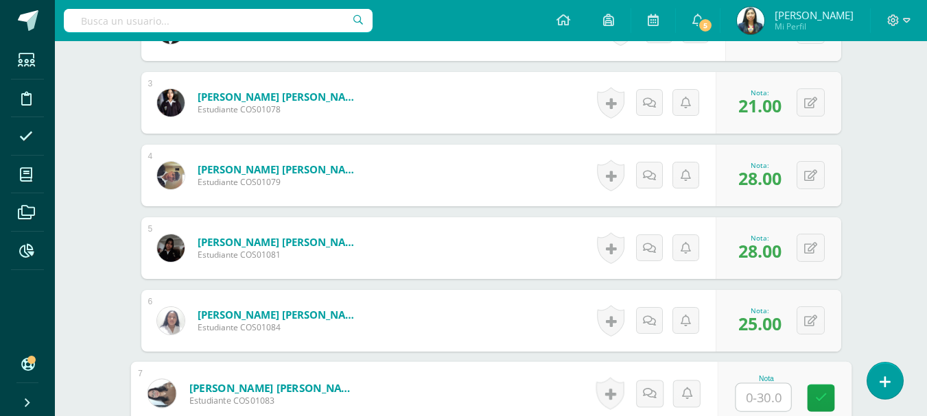
type input "2"
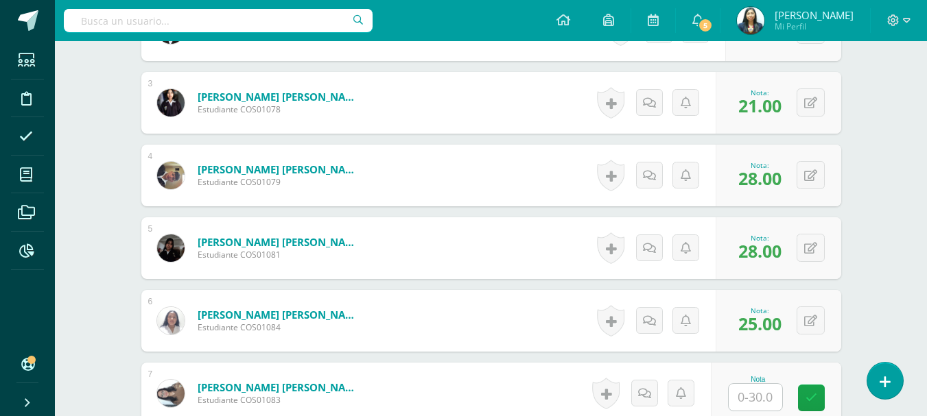
scroll to position [812, 0]
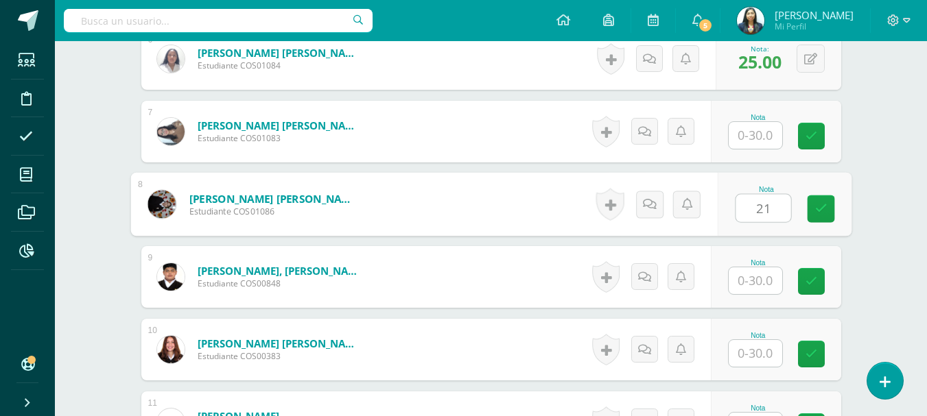
type input "21"
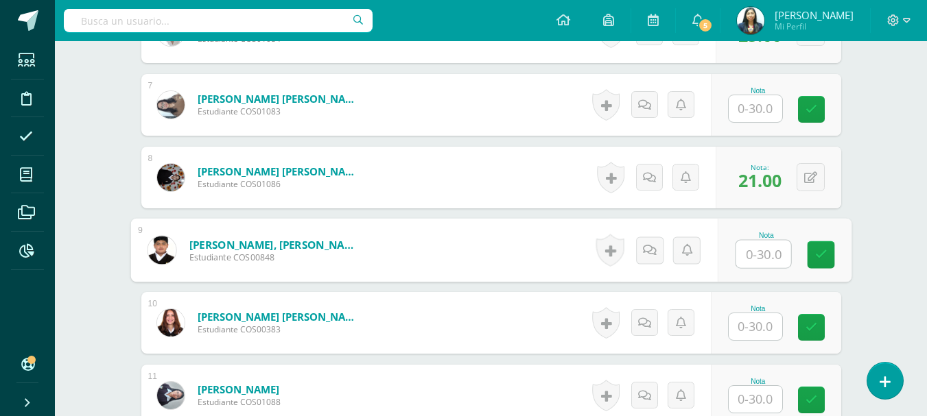
scroll to position [881, 0]
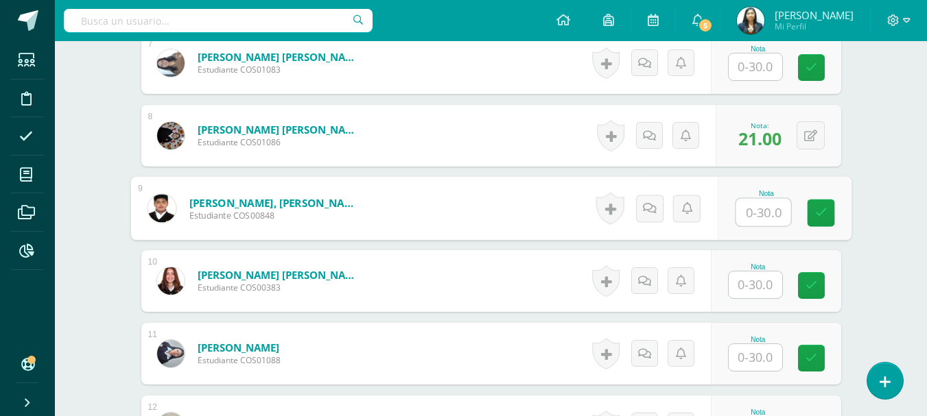
click at [774, 211] on input "text" at bounding box center [762, 212] width 55 height 27
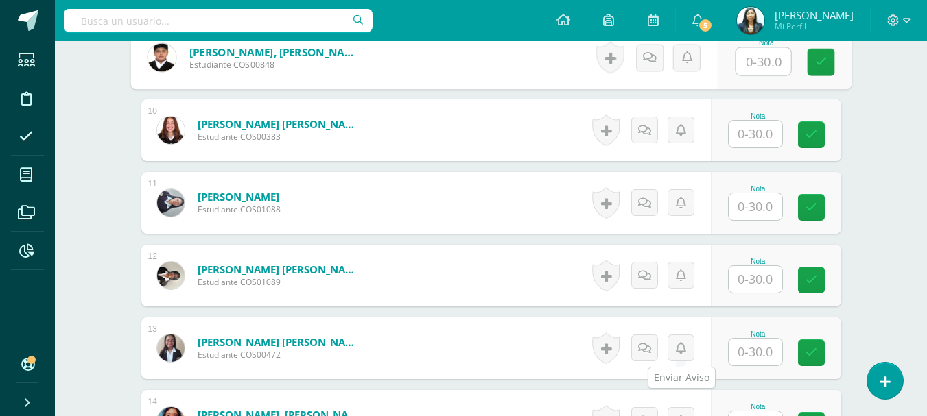
scroll to position [949, 0]
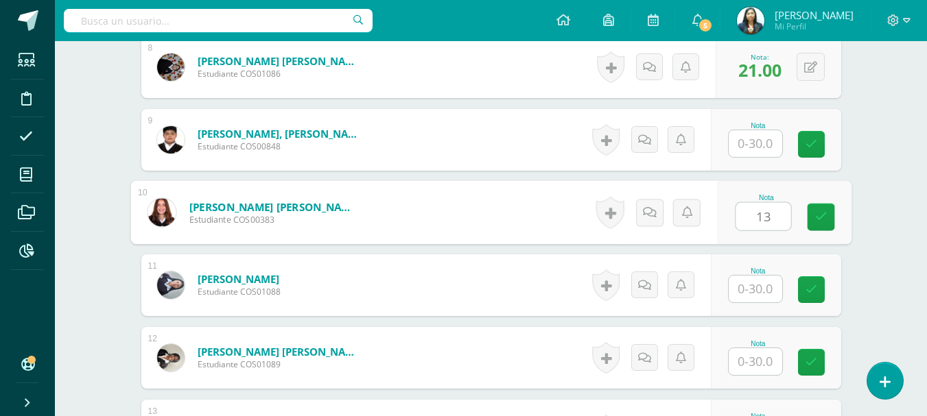
type input "13"
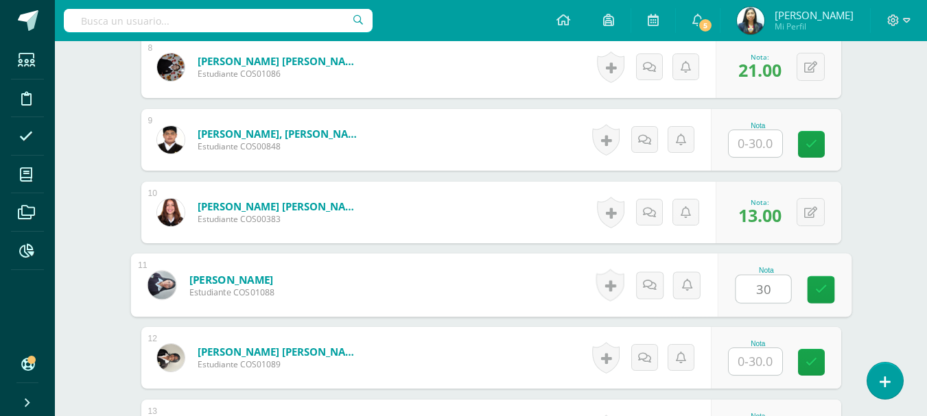
type input "30"
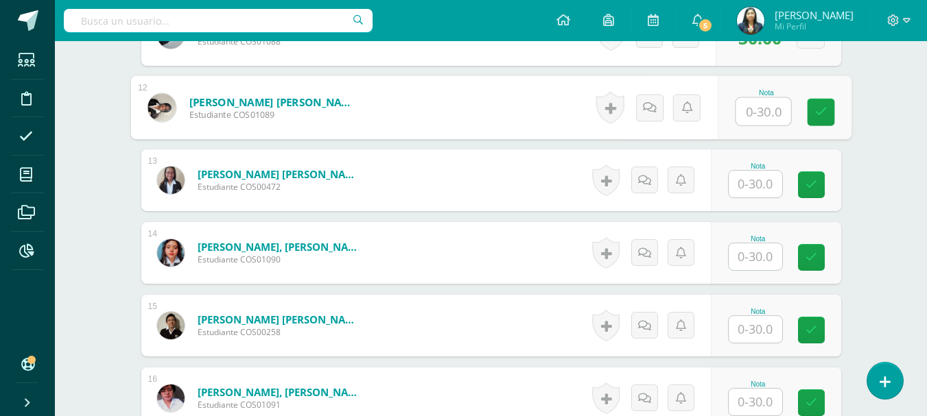
scroll to position [1224, 0]
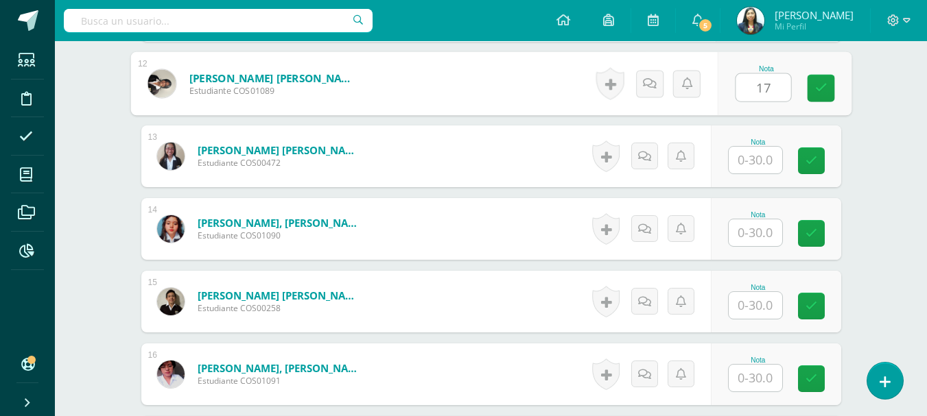
type input "17"
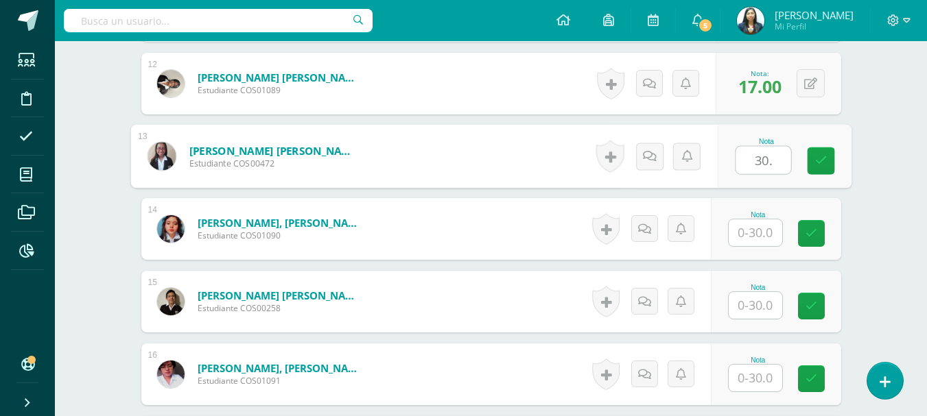
type input "30."
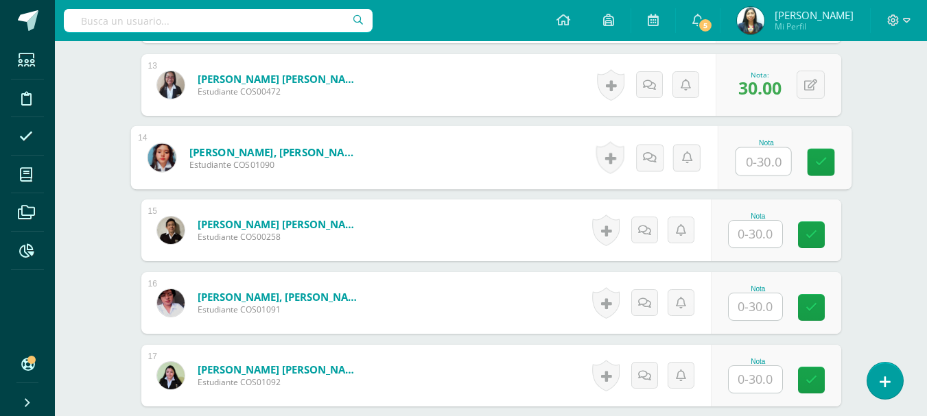
scroll to position [1361, 0]
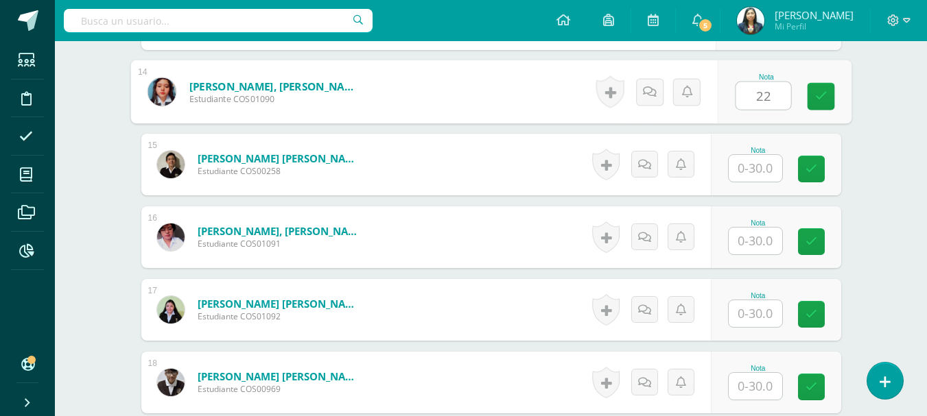
type input "22"
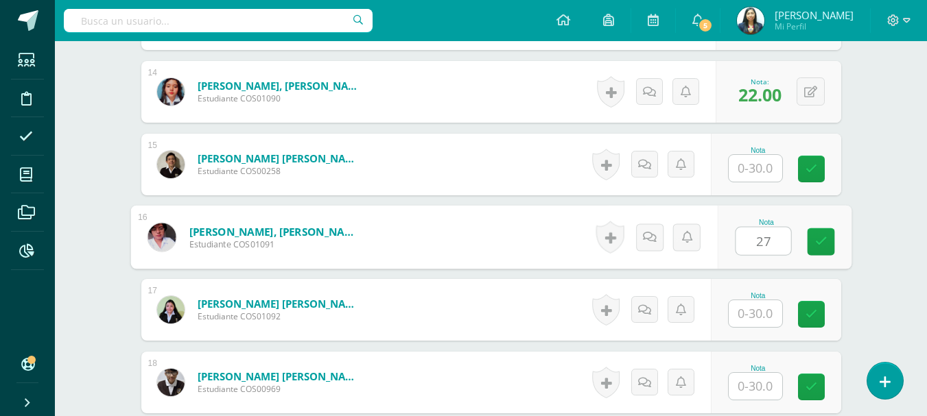
type input "27"
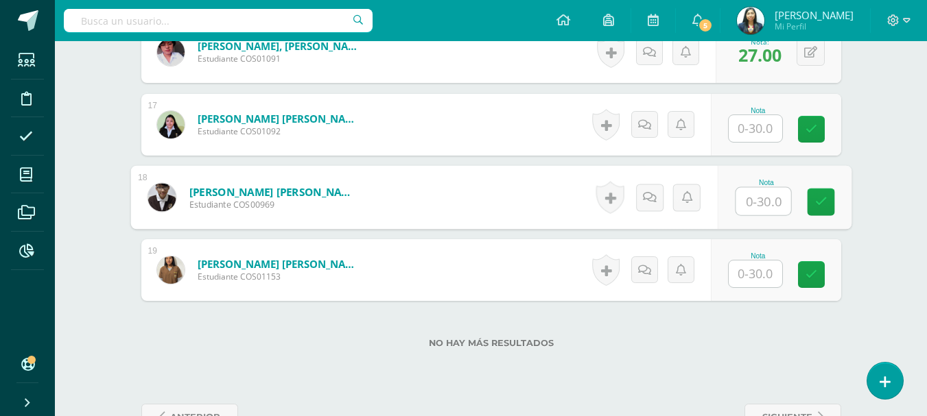
scroll to position [1519, 0]
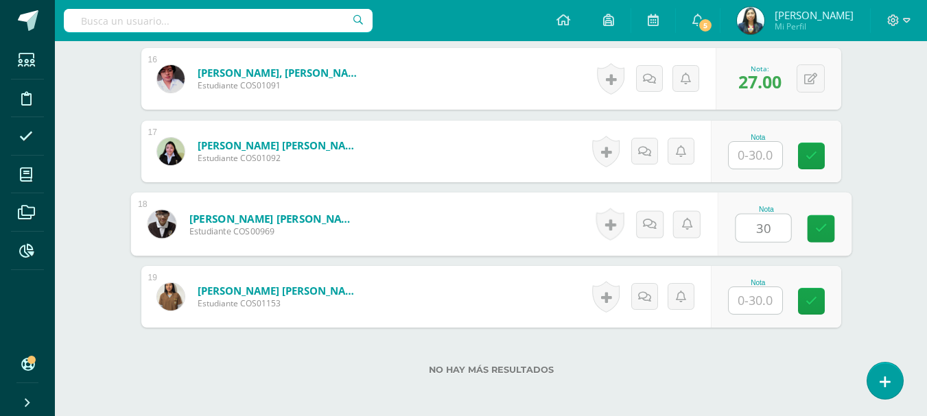
type input "30"
type input "."
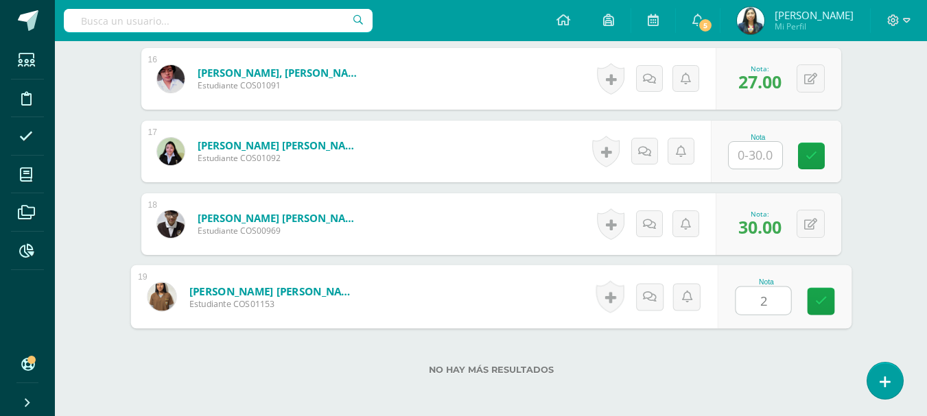
type input "25"
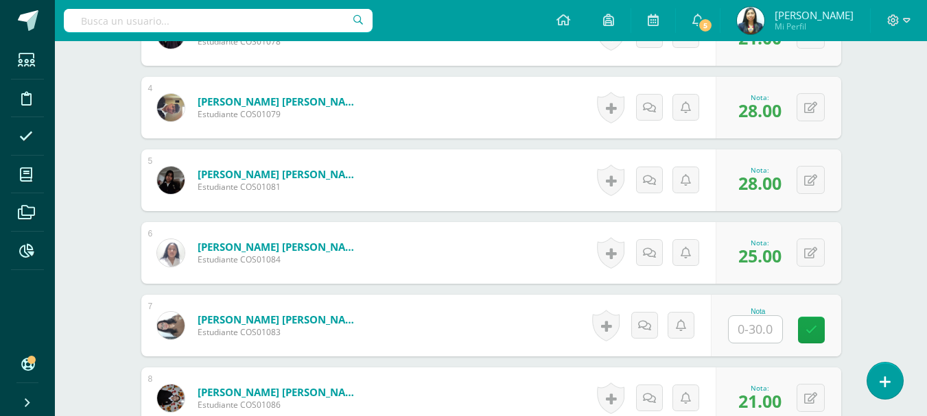
scroll to position [559, 0]
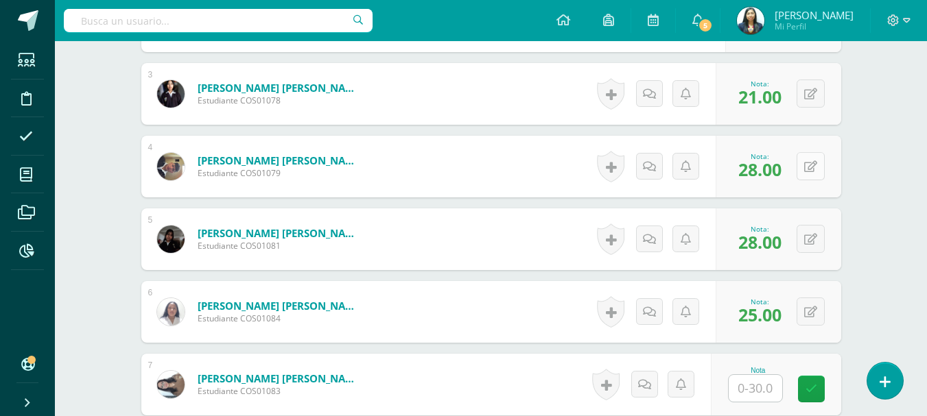
click at [810, 158] on button at bounding box center [810, 166] width 28 height 28
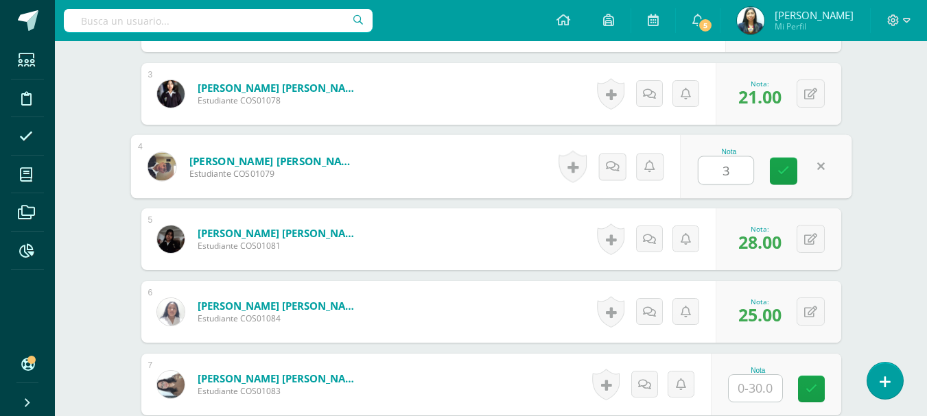
type input "30"
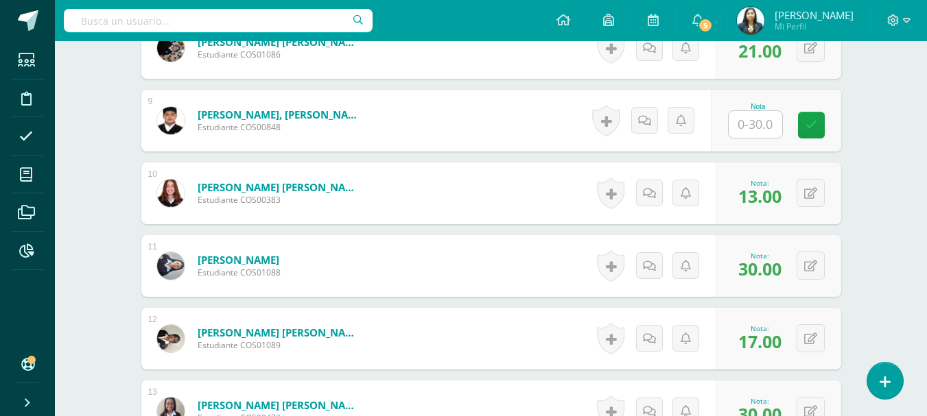
scroll to position [1039, 0]
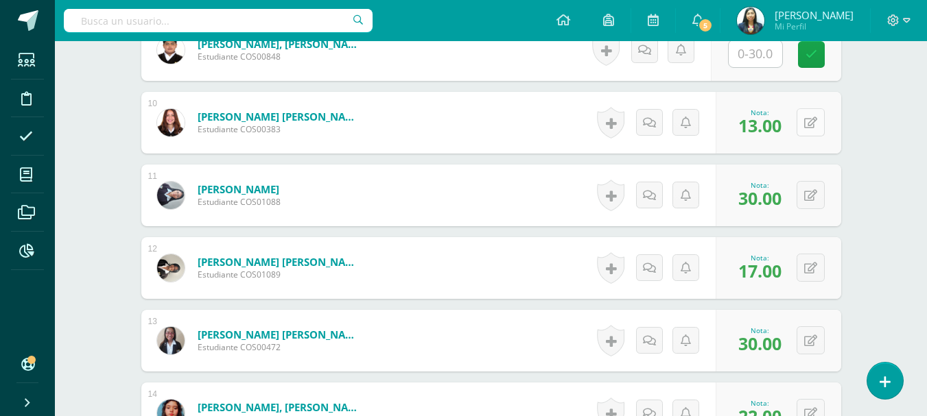
click at [802, 120] on div "0 Logros Logros obtenidos Aún no hay logros agregados Nota: 13.00" at bounding box center [778, 123] width 126 height 62
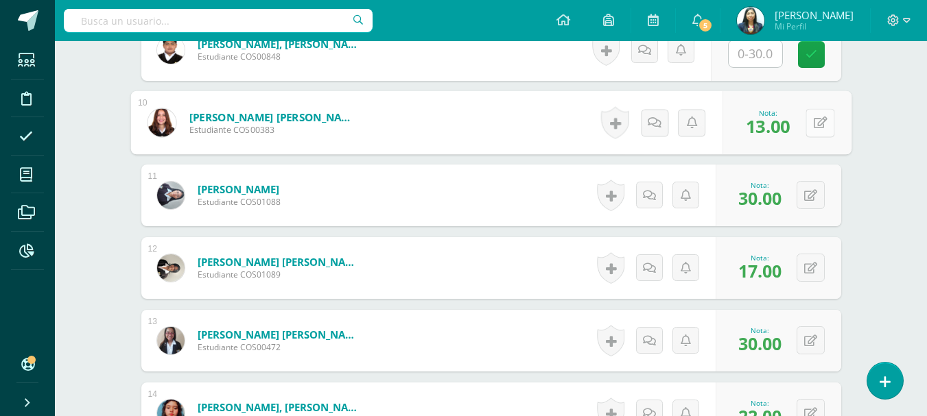
click at [817, 119] on icon at bounding box center [820, 123] width 14 height 12
type input "21"
